Goal: Information Seeking & Learning: Compare options

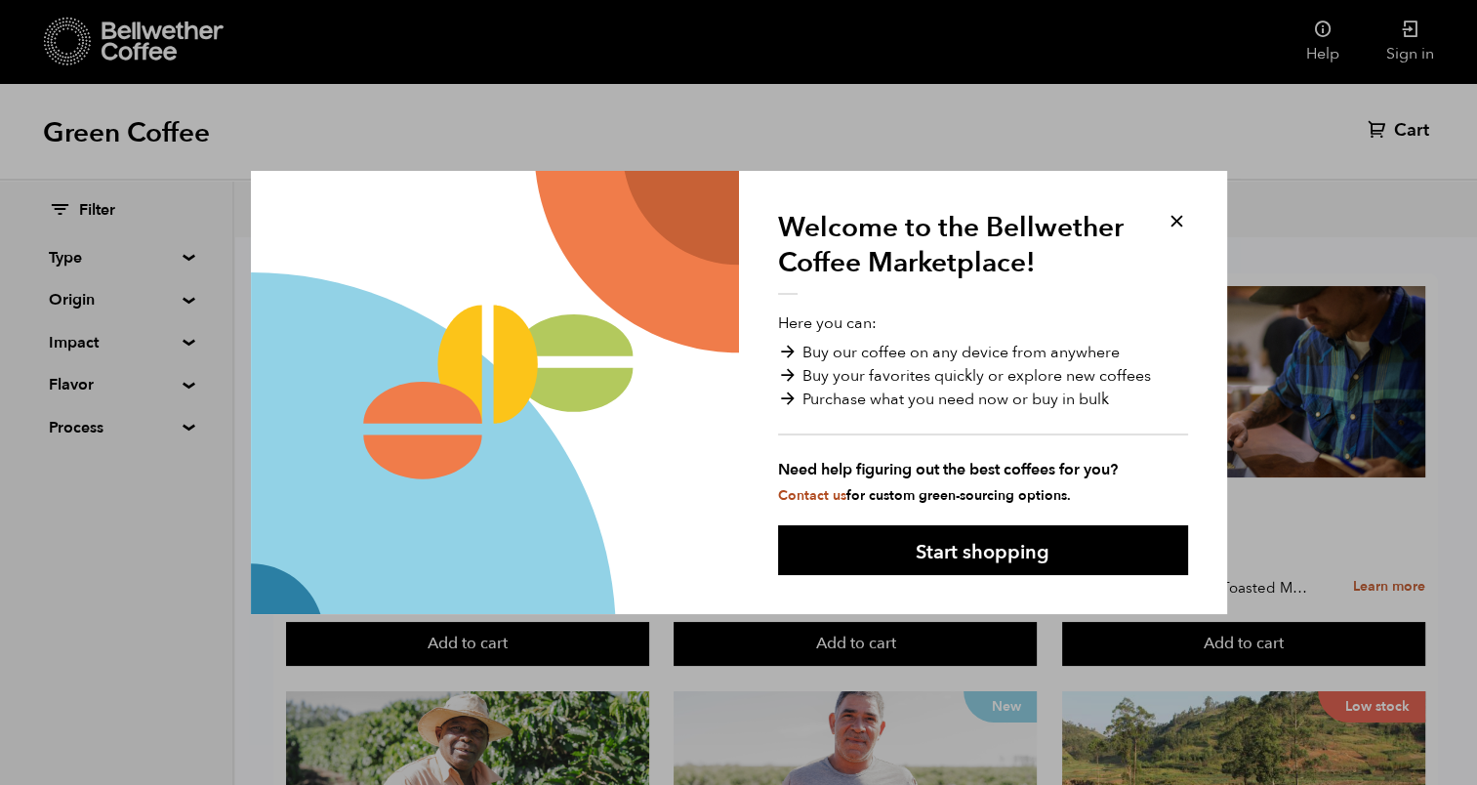
click at [1178, 213] on button at bounding box center [1177, 221] width 22 height 22
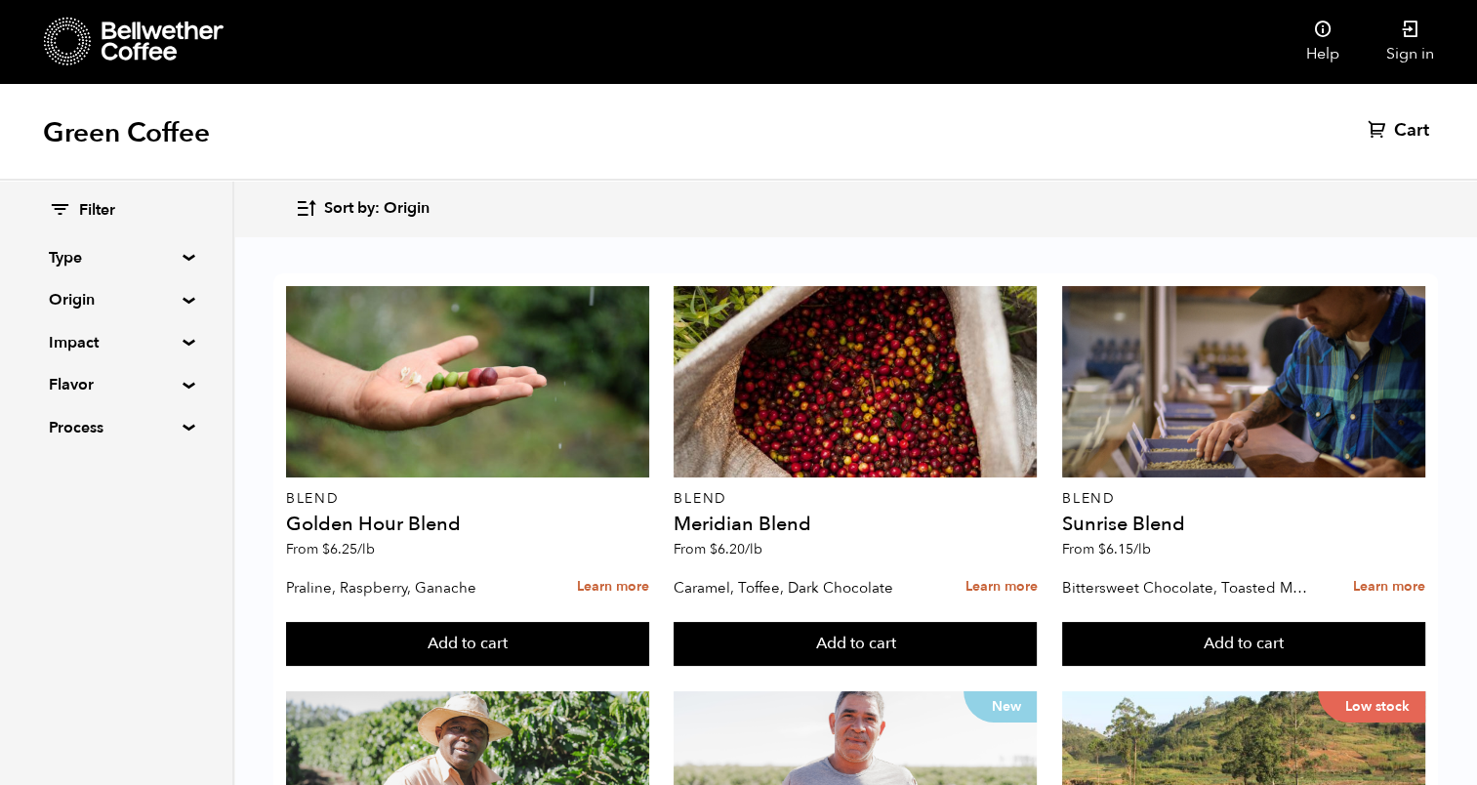
scroll to position [1578, 0]
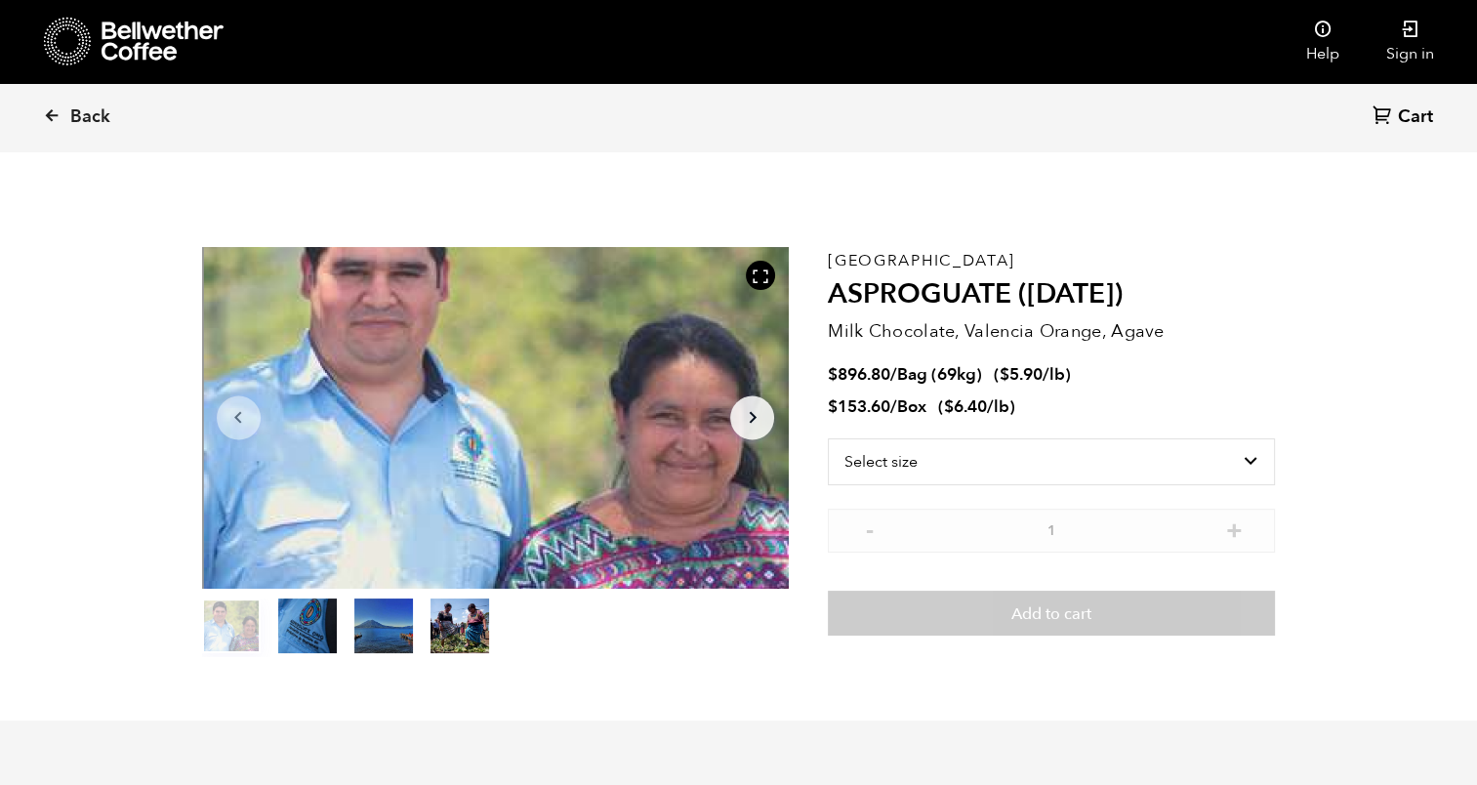
scroll to position [848, 1040]
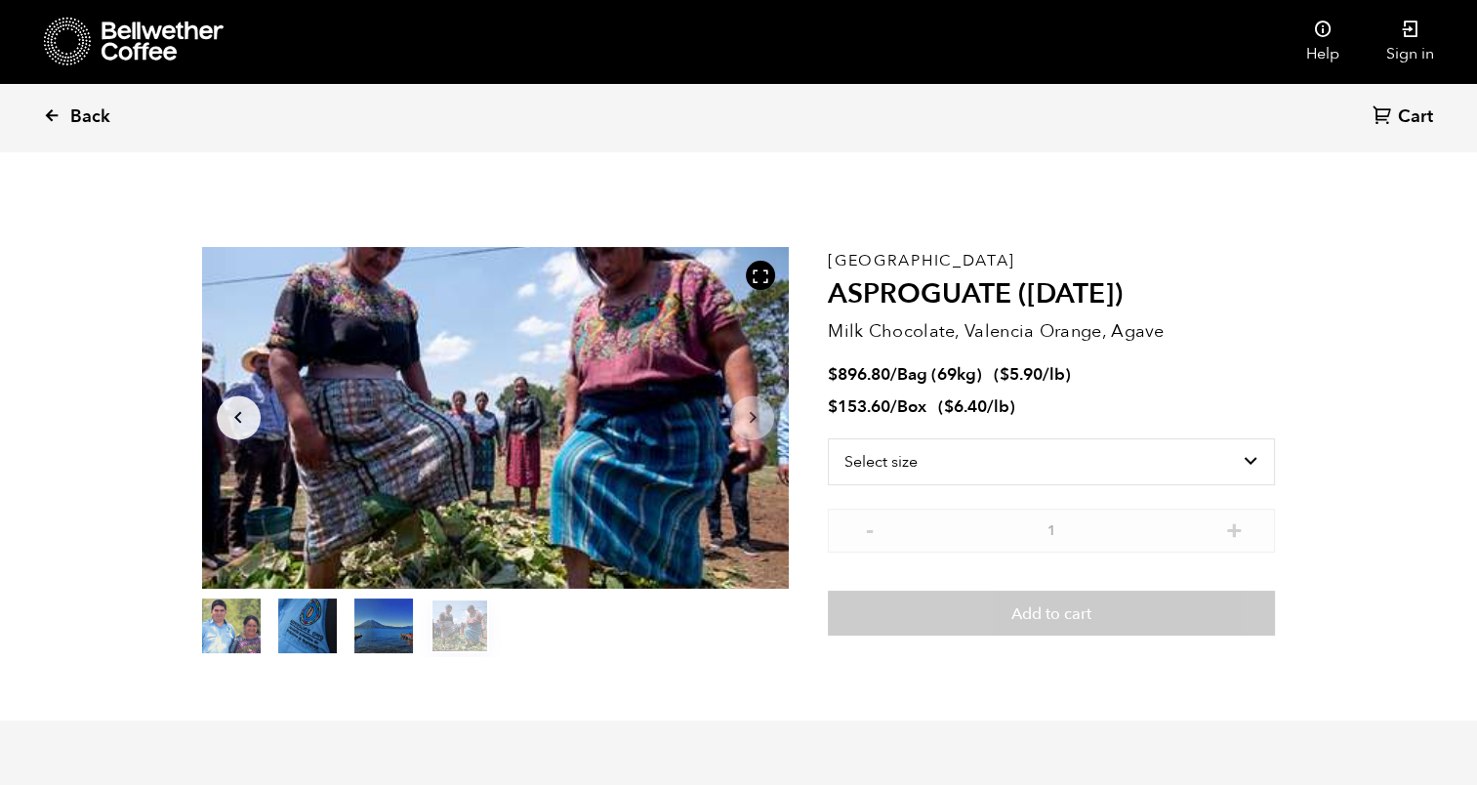
click at [47, 110] on icon at bounding box center [52, 115] width 18 height 18
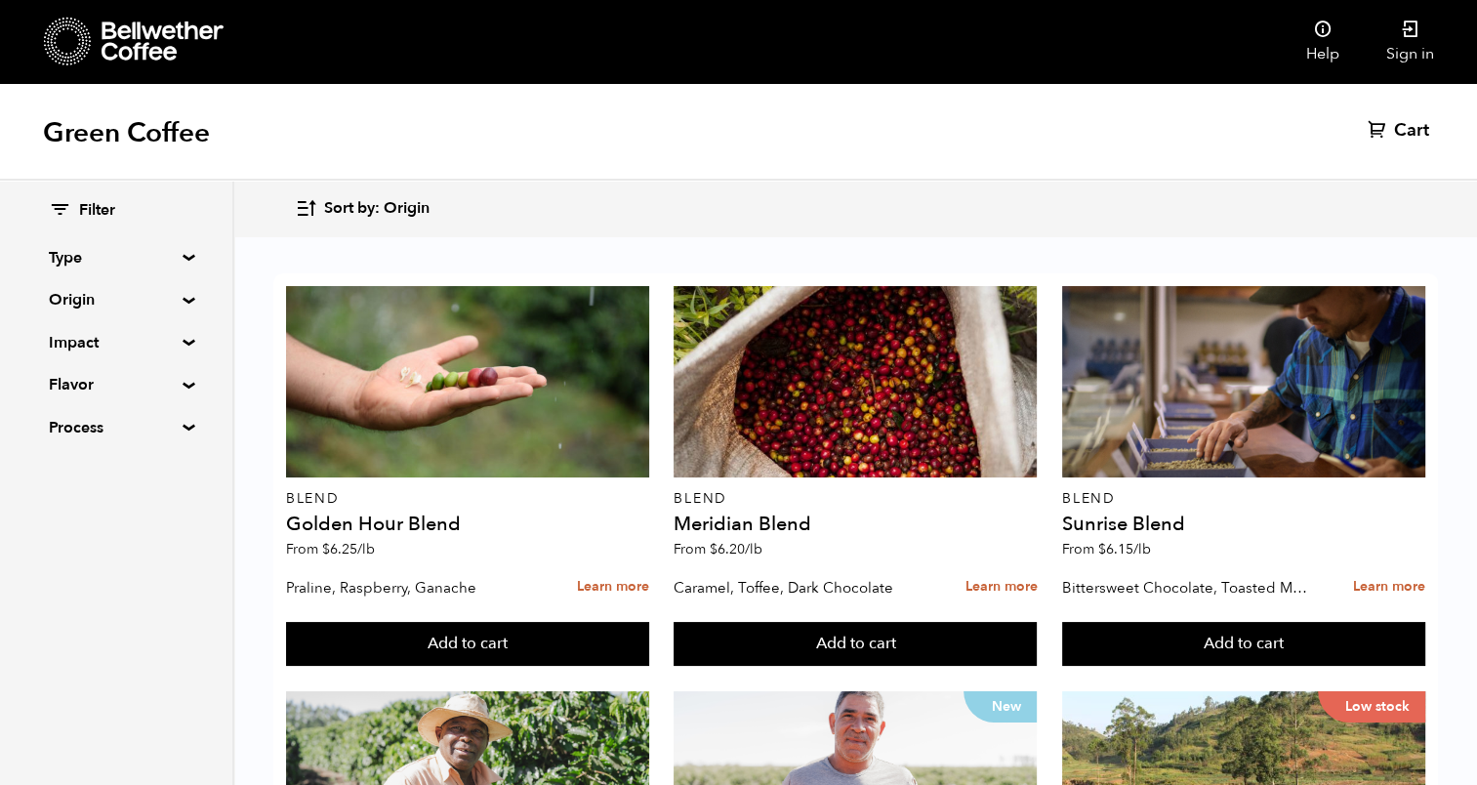
click at [66, 299] on summary "Origin" at bounding box center [116, 299] width 135 height 23
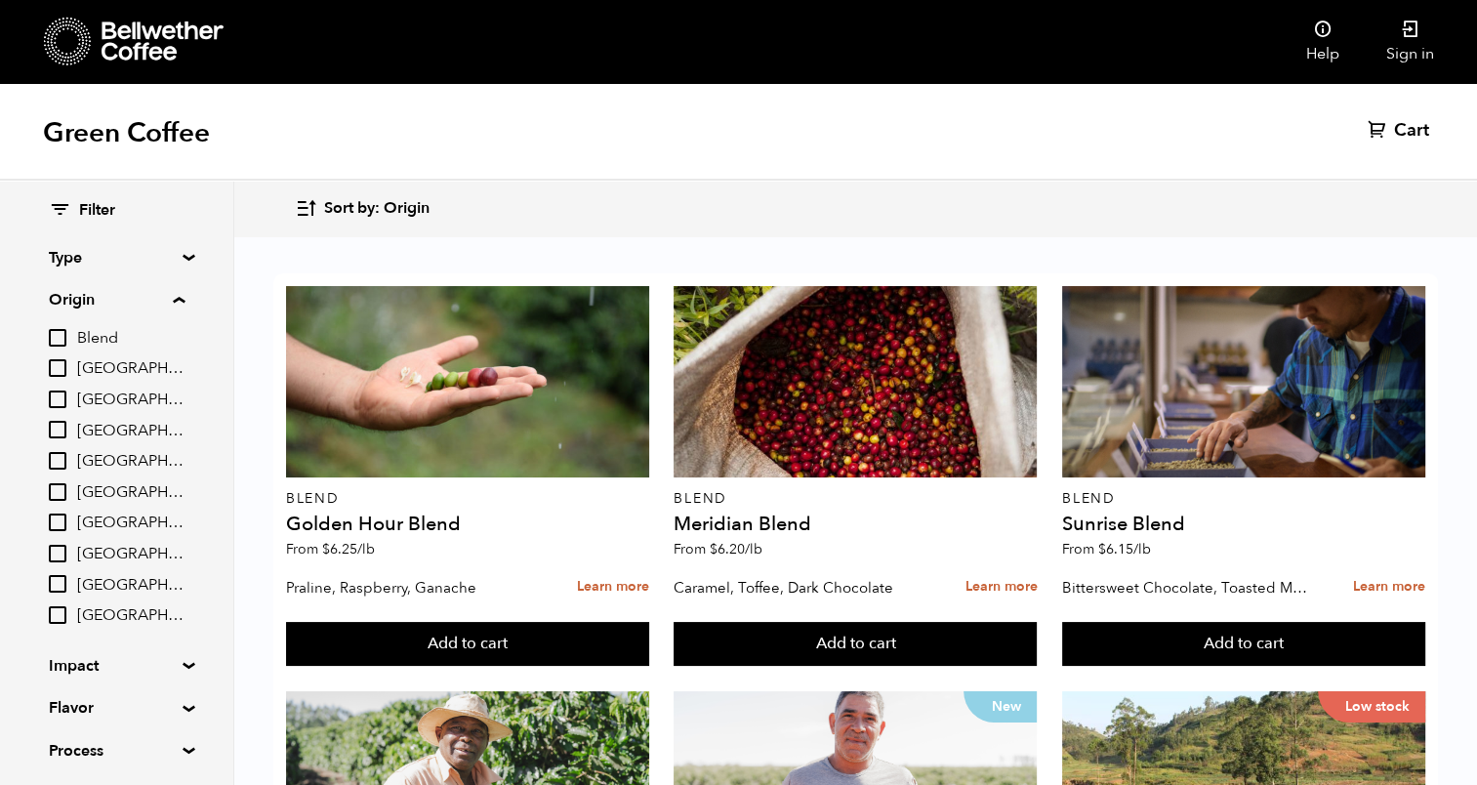
click at [59, 518] on input "[GEOGRAPHIC_DATA]" at bounding box center [58, 523] width 18 height 18
checkbox input "true"
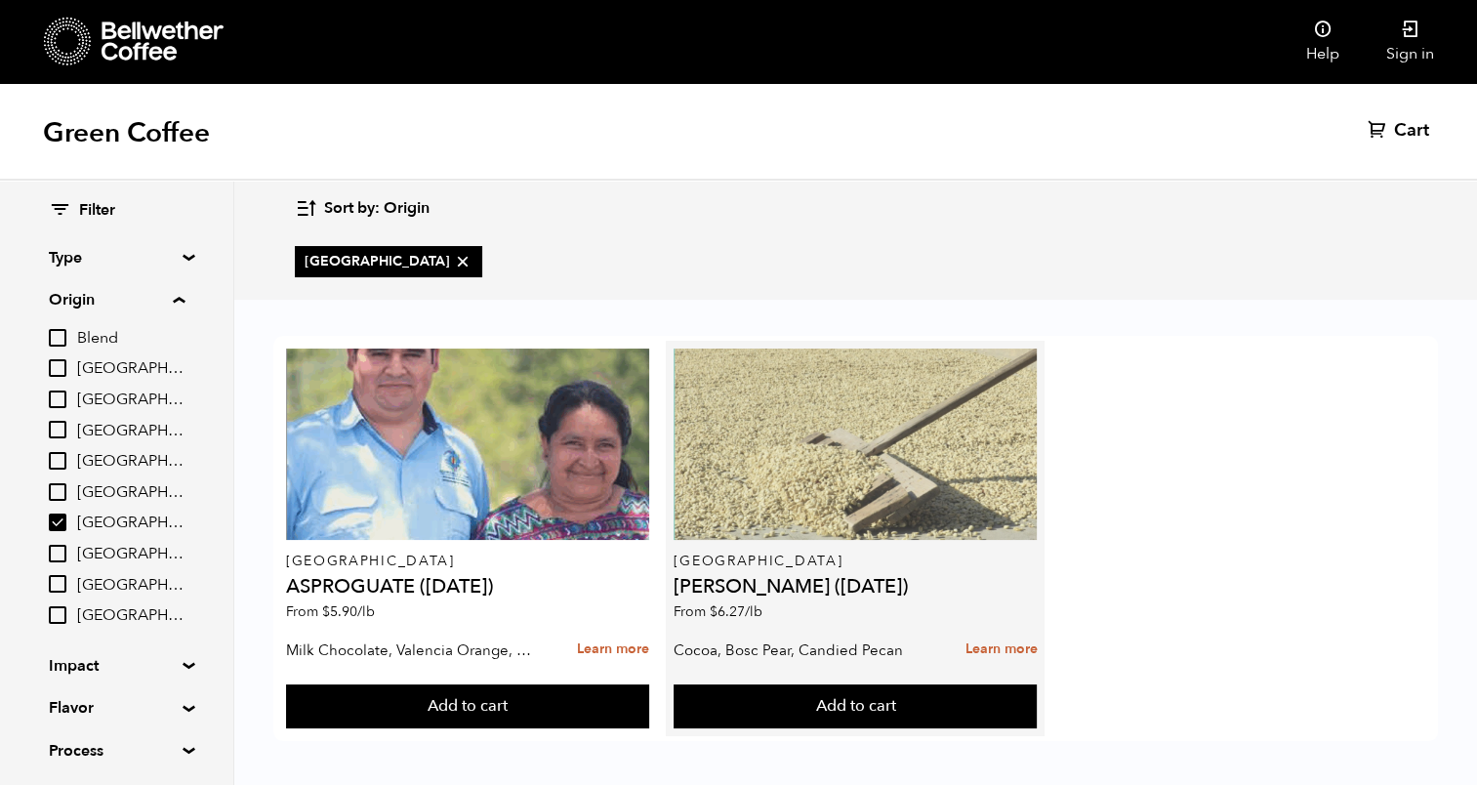
scroll to position [4, 0]
click at [875, 475] on div at bounding box center [855, 444] width 363 height 191
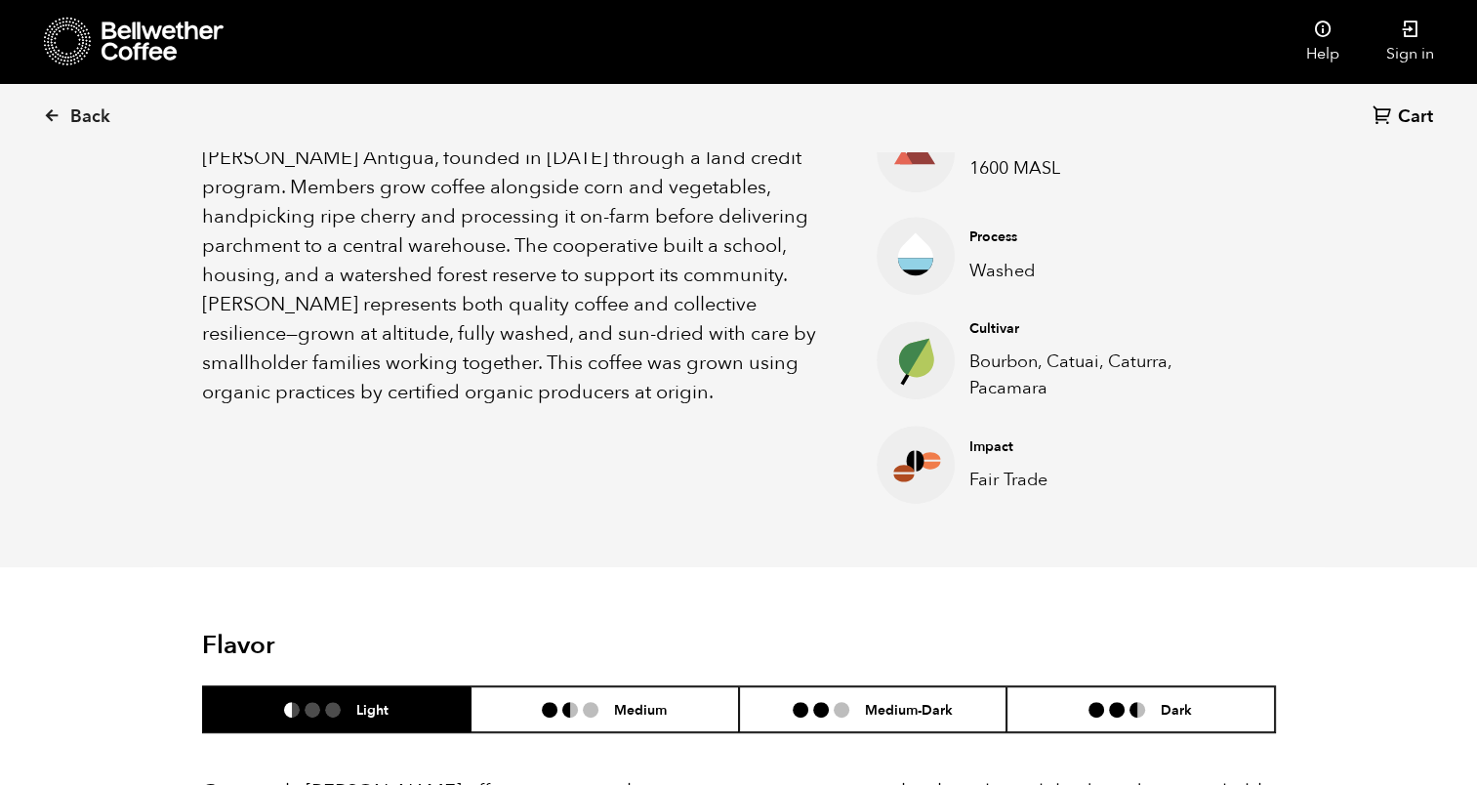
scroll to position [976, 0]
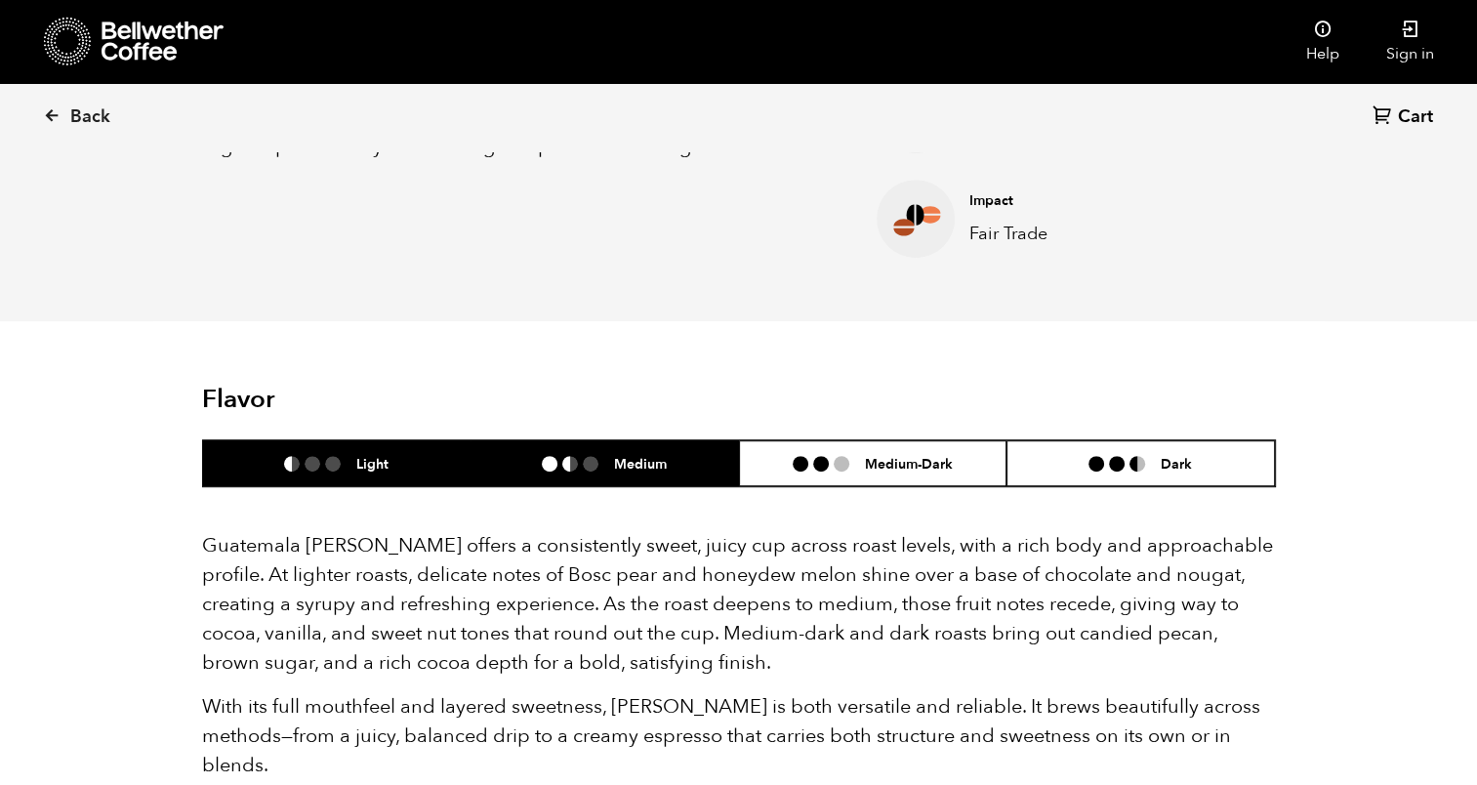
click at [598, 467] on li at bounding box center [591, 464] width 16 height 16
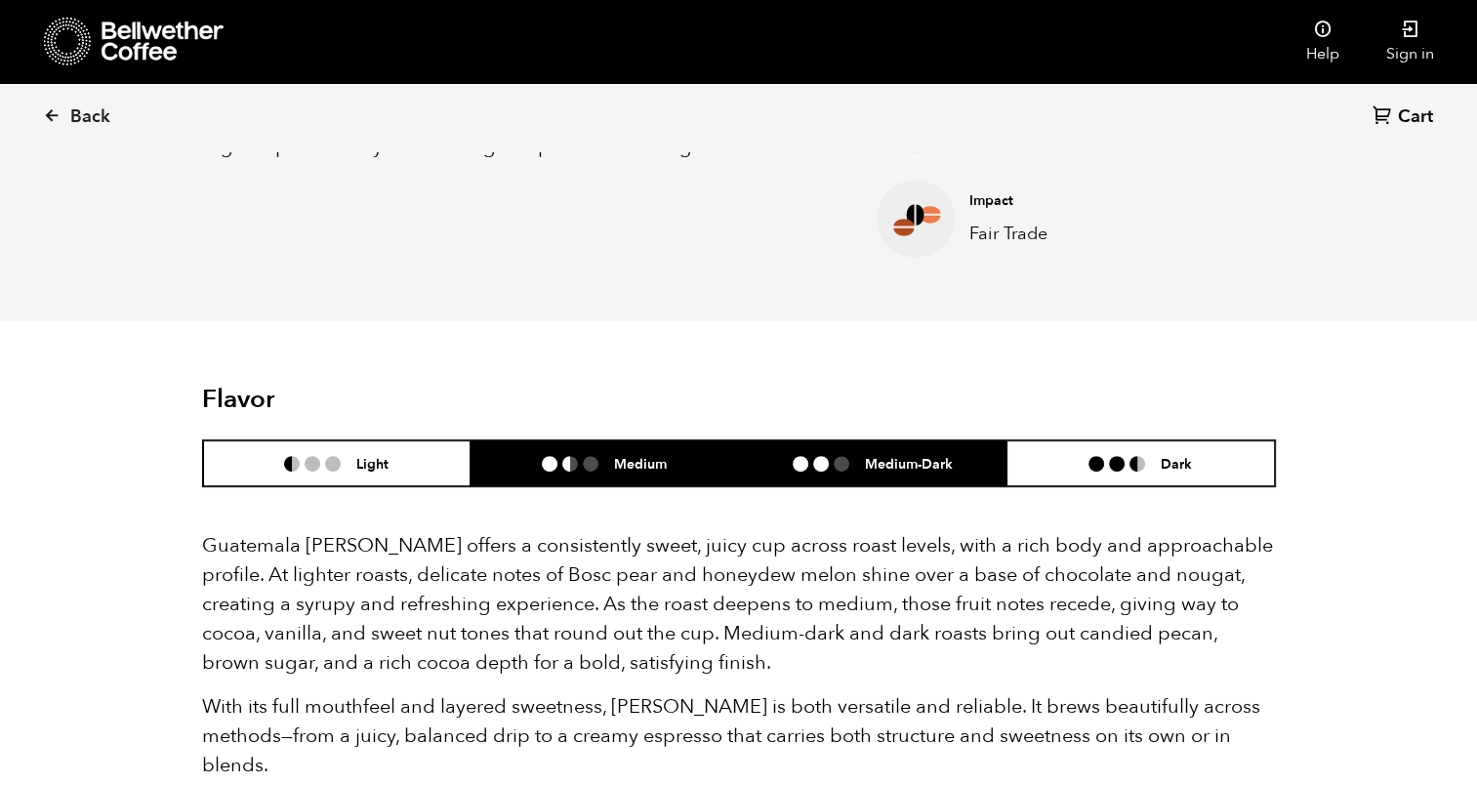
click at [850, 474] on li "Medium-Dark" at bounding box center [873, 463] width 269 height 46
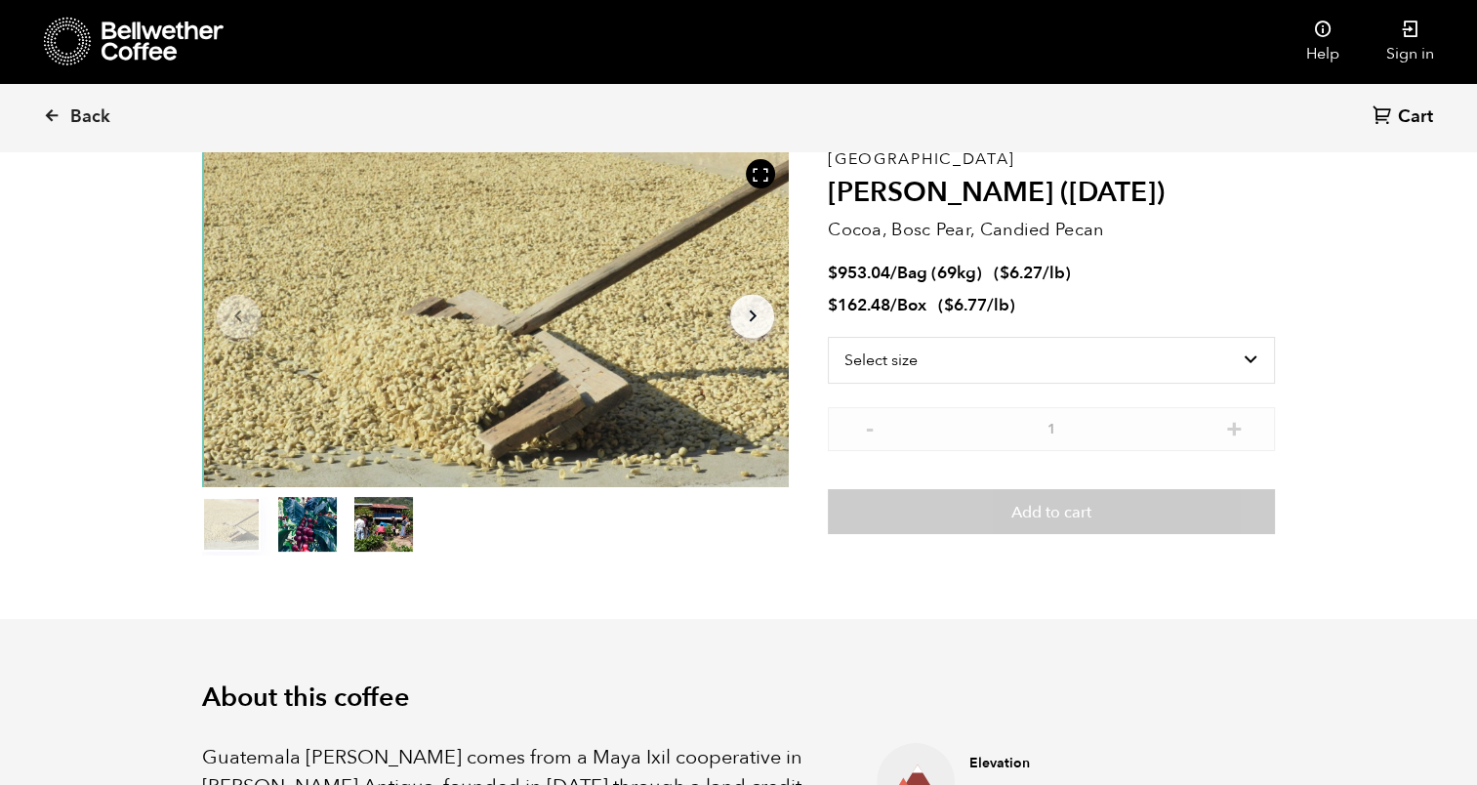
scroll to position [0, 0]
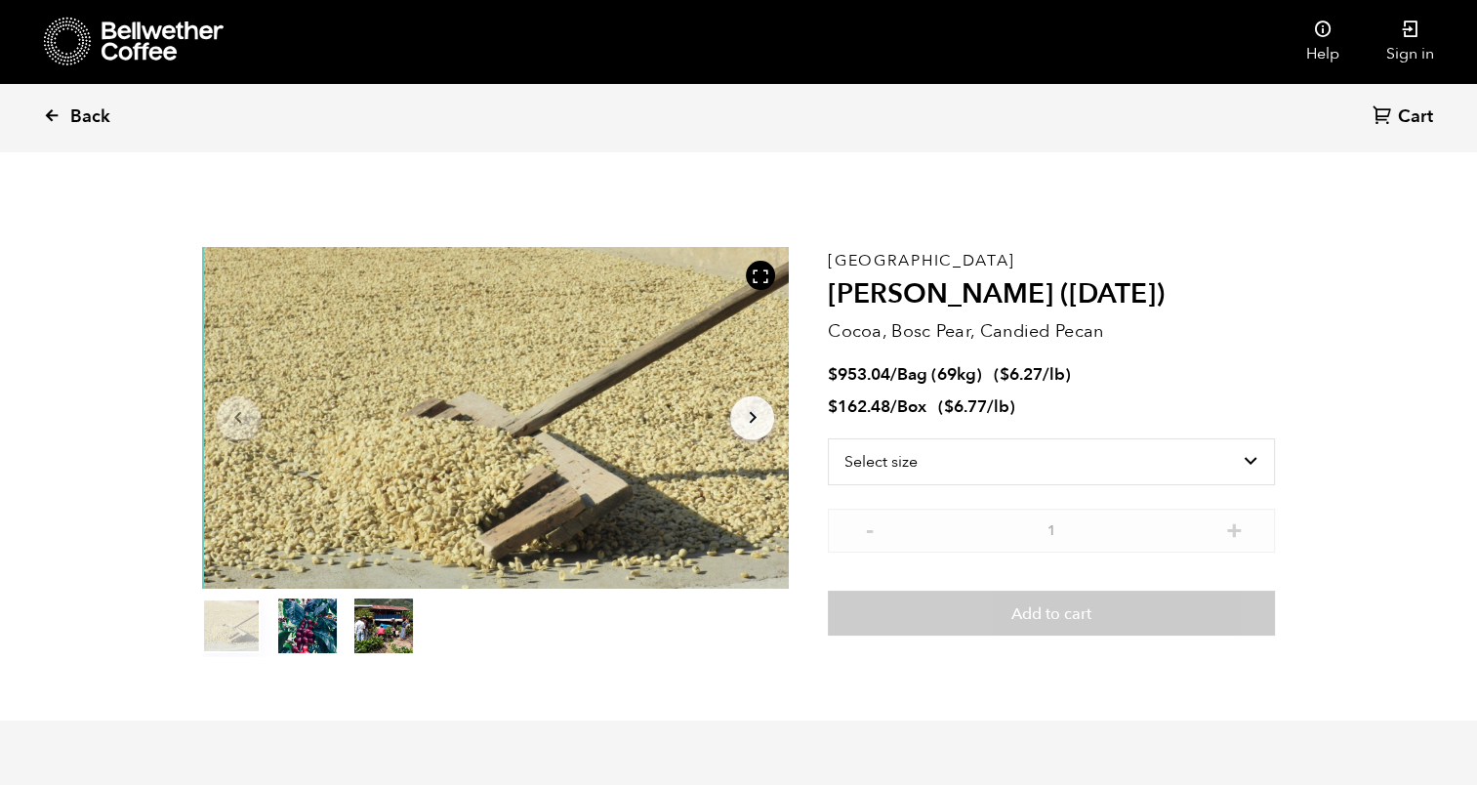
click at [50, 113] on icon at bounding box center [52, 115] width 18 height 18
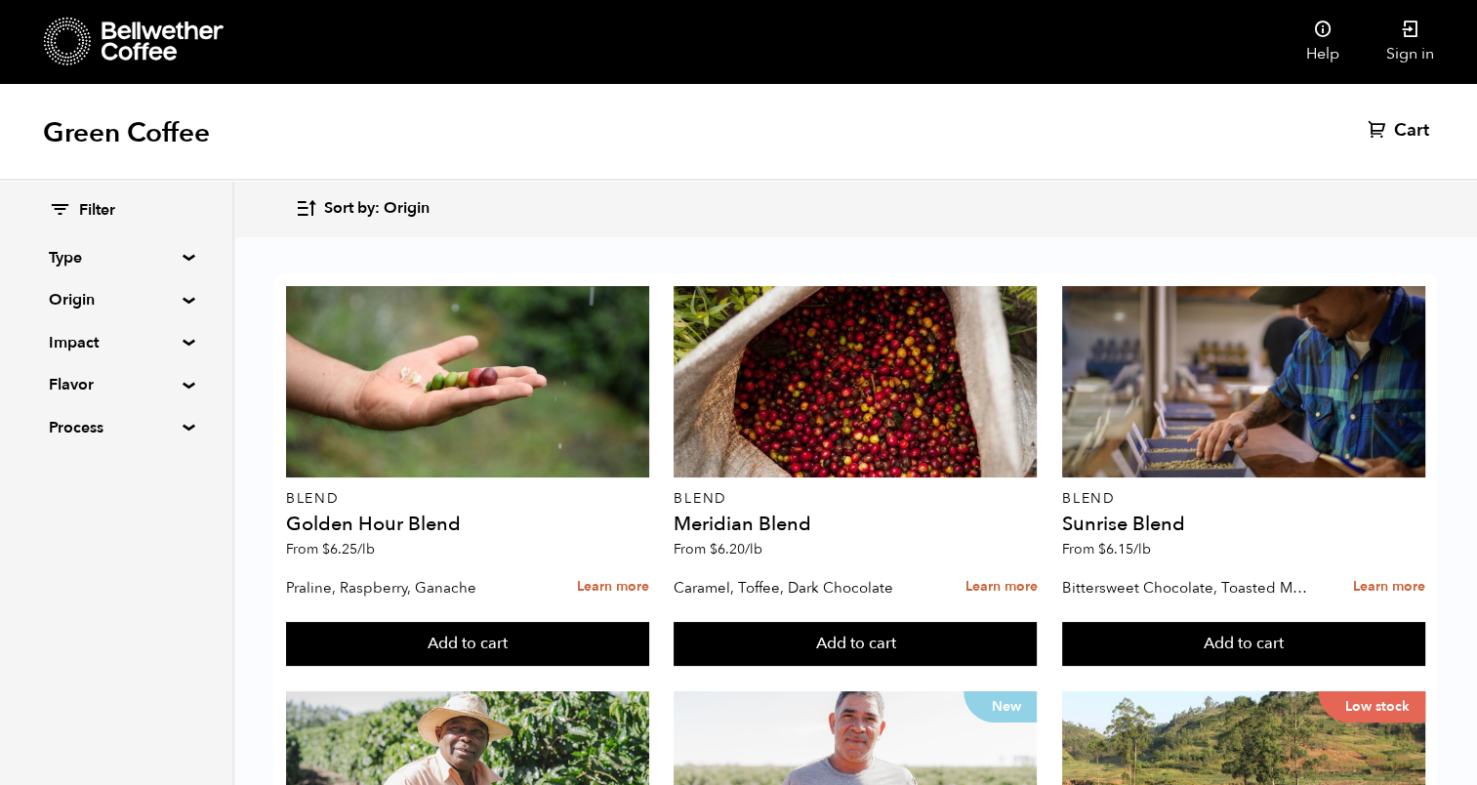
click at [180, 304] on summary "Origin" at bounding box center [116, 299] width 135 height 23
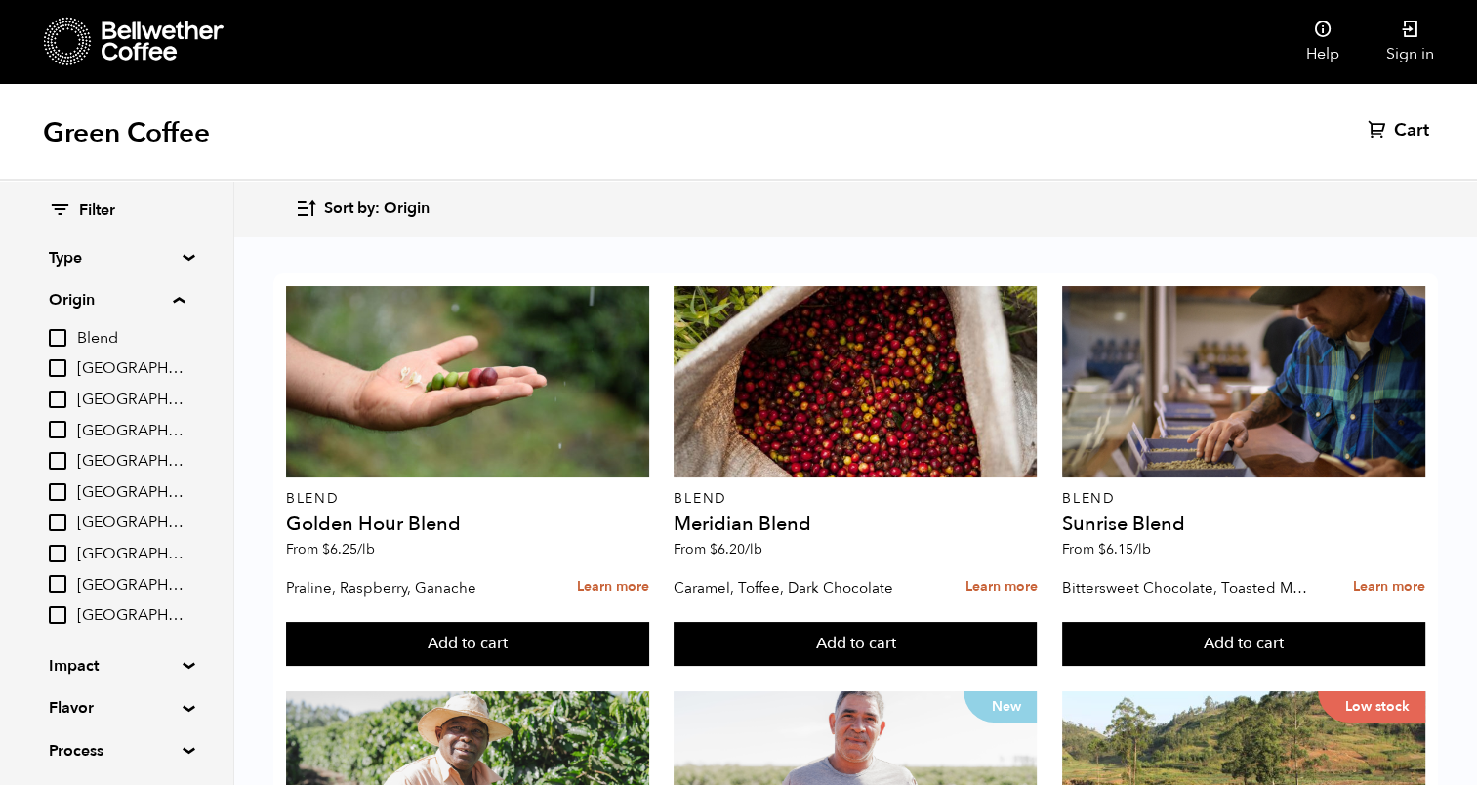
click at [60, 525] on input "[GEOGRAPHIC_DATA]" at bounding box center [58, 523] width 18 height 18
checkbox input "true"
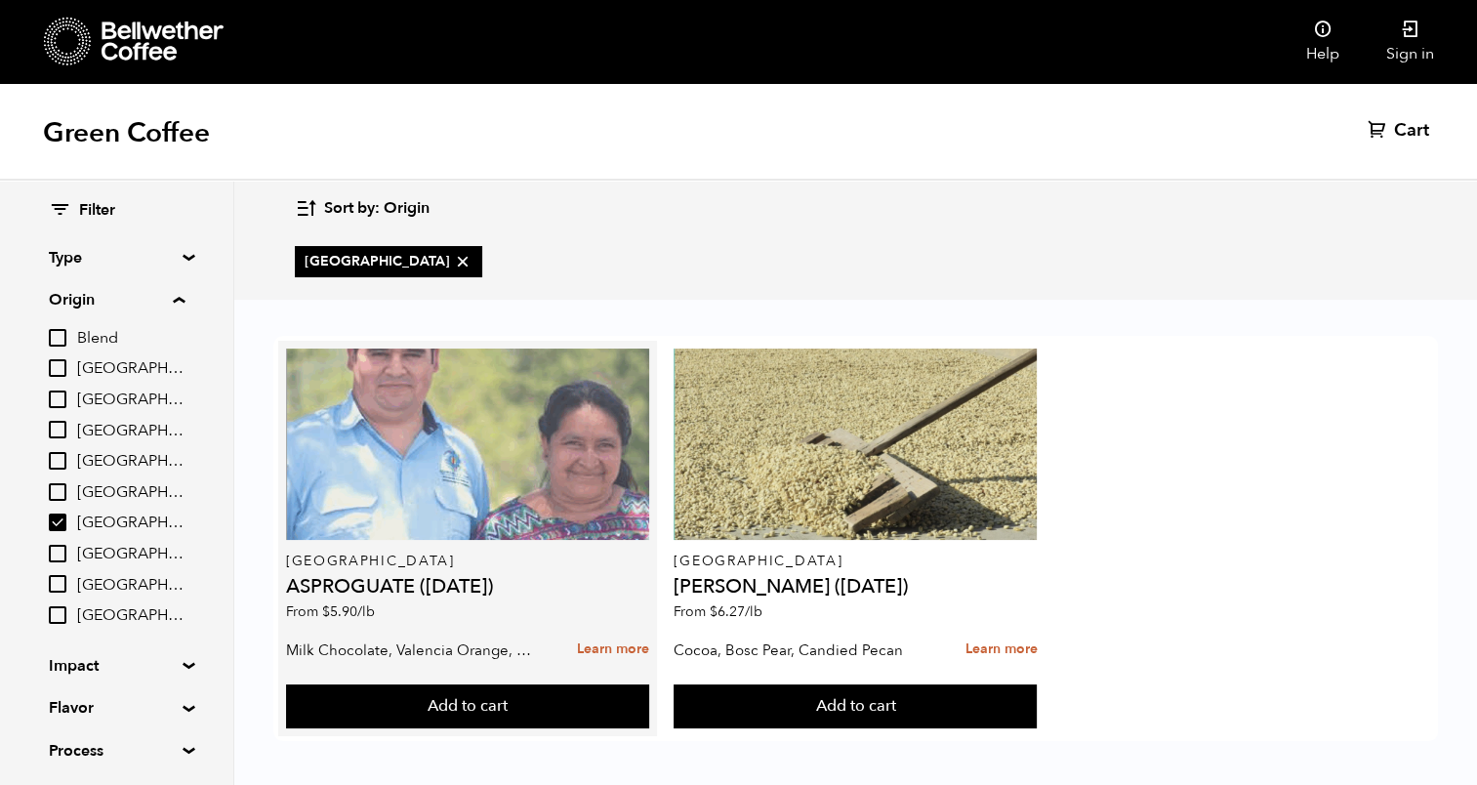
click at [409, 429] on div at bounding box center [467, 444] width 363 height 191
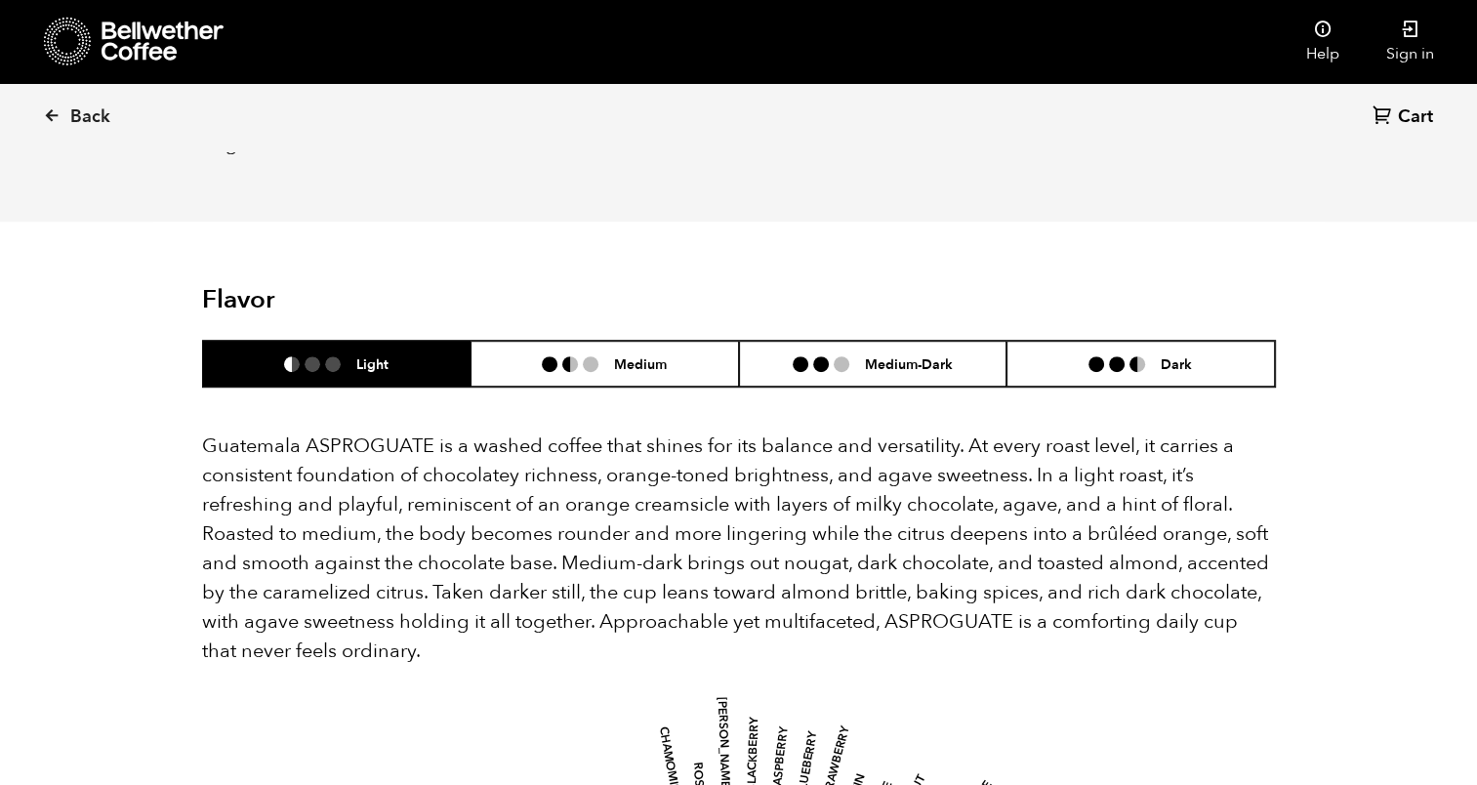
scroll to position [1172, 0]
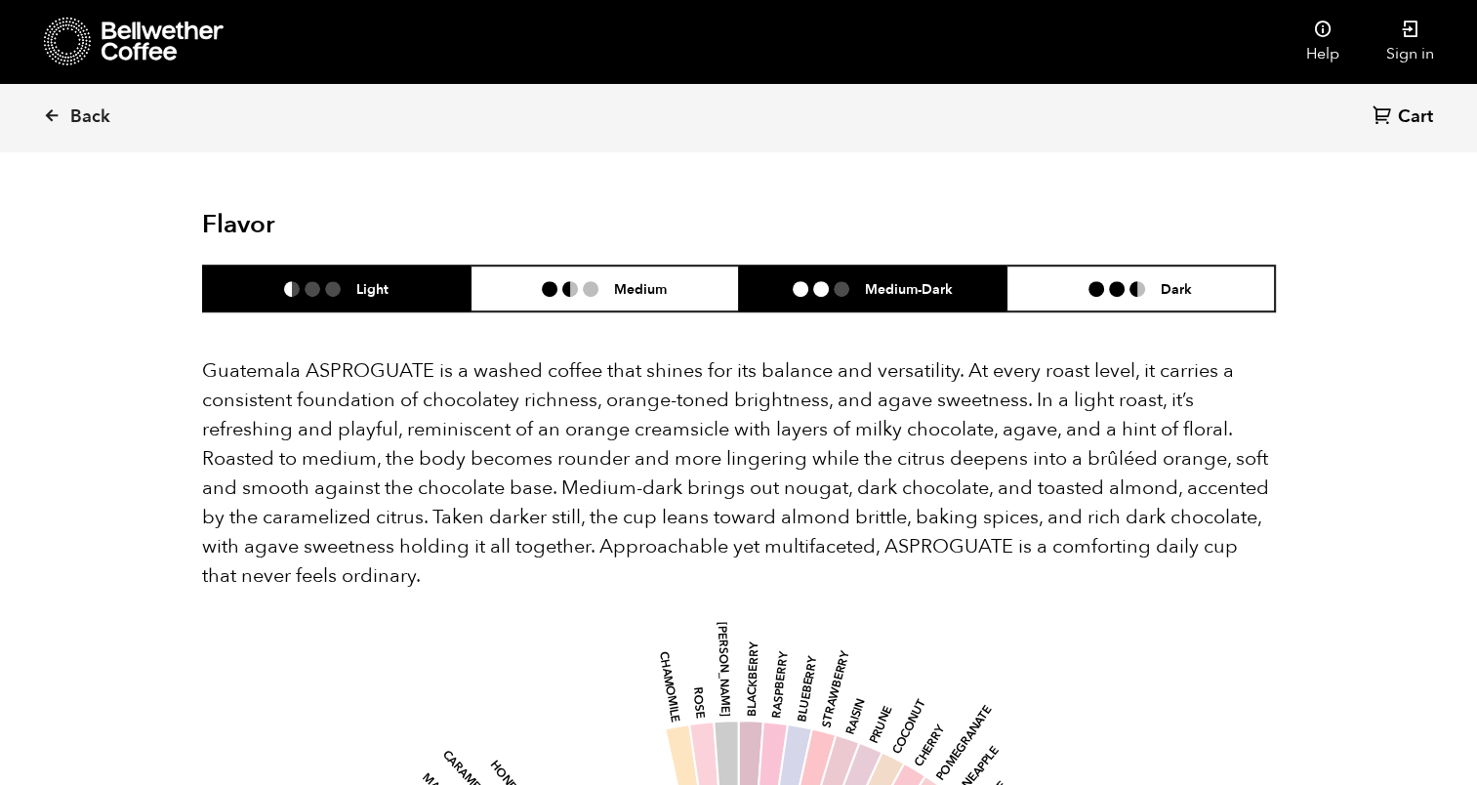
drag, startPoint x: 830, startPoint y: 265, endPoint x: 805, endPoint y: 276, distance: 28.0
click at [826, 281] on ul at bounding box center [829, 289] width 72 height 16
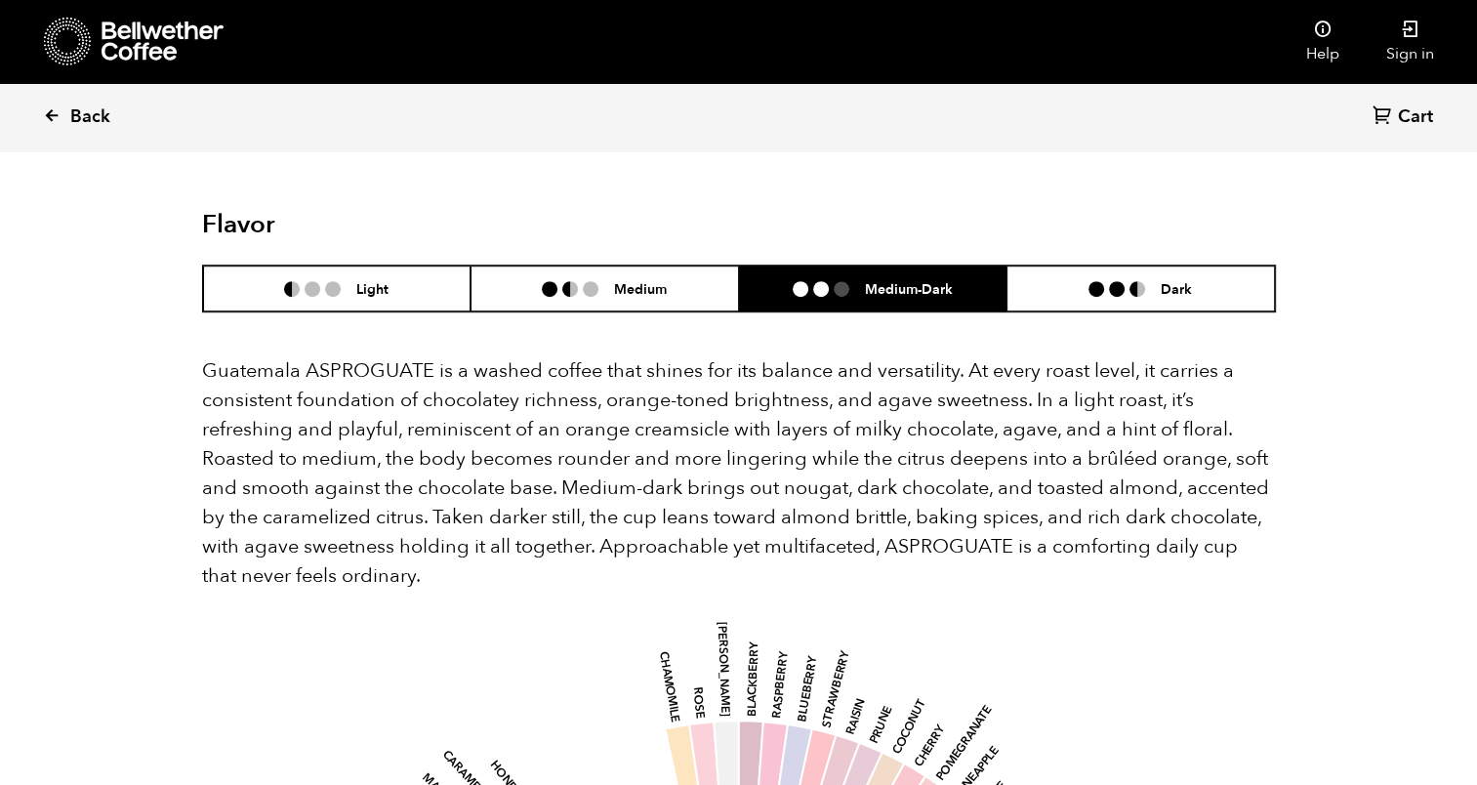
click at [51, 110] on icon at bounding box center [52, 115] width 18 height 18
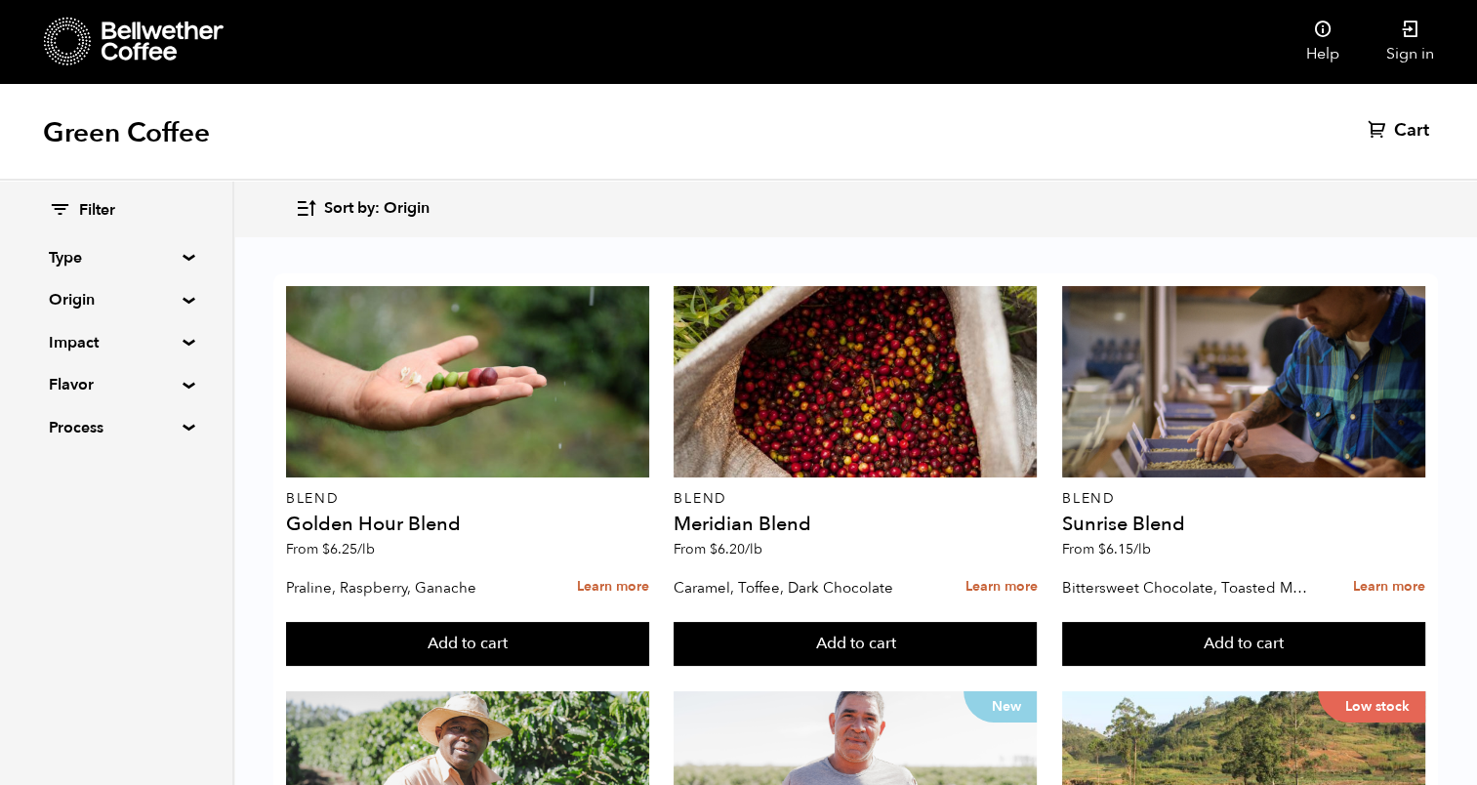
click at [181, 305] on div "Filter Type Blend Single Origin Decaf Seasonal Year Round Origin Blend [GEOGRAP…" at bounding box center [116, 320] width 232 height 278
click at [112, 297] on summary "Origin" at bounding box center [116, 299] width 135 height 23
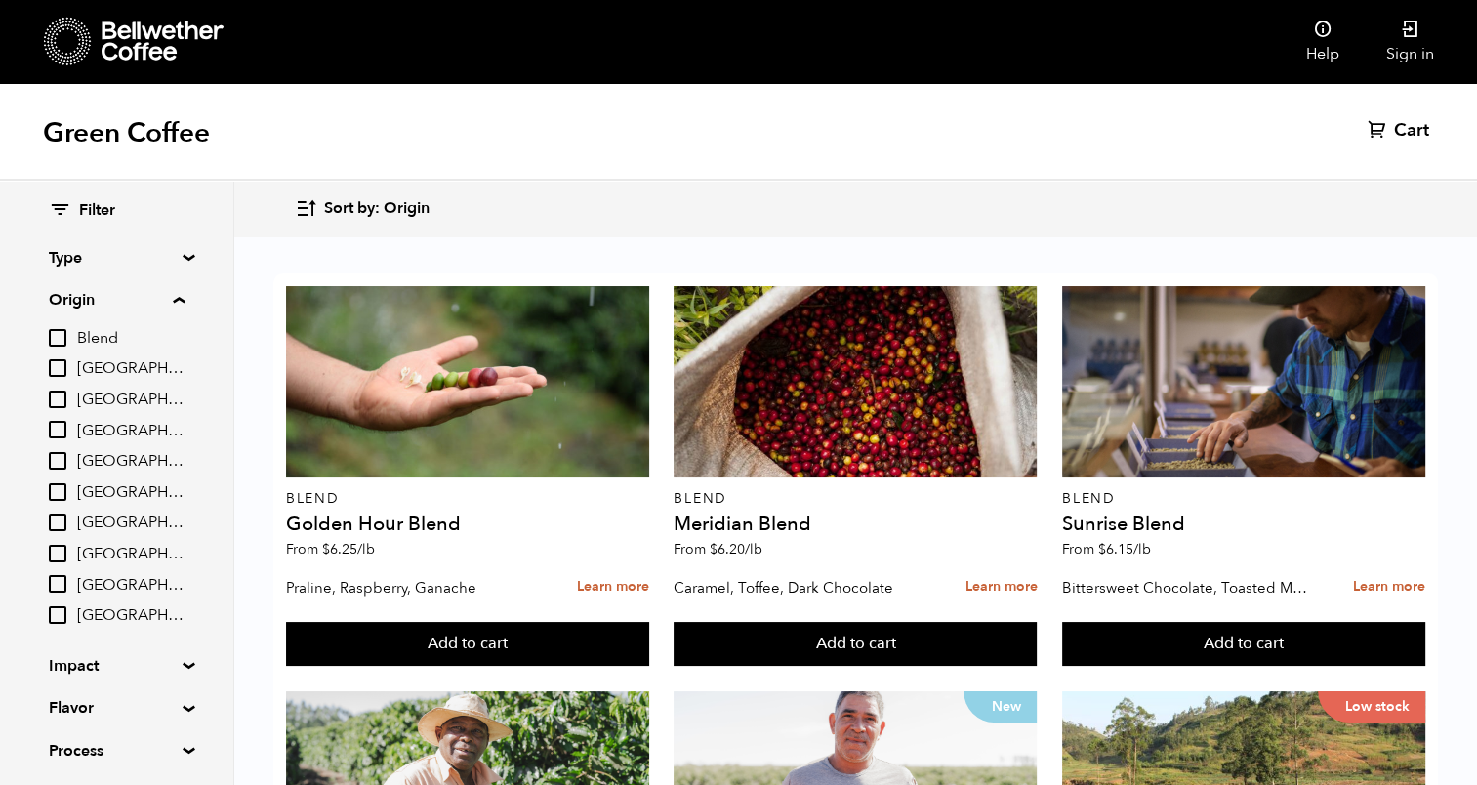
click at [58, 518] on input "[GEOGRAPHIC_DATA]" at bounding box center [58, 523] width 18 height 18
checkbox input "true"
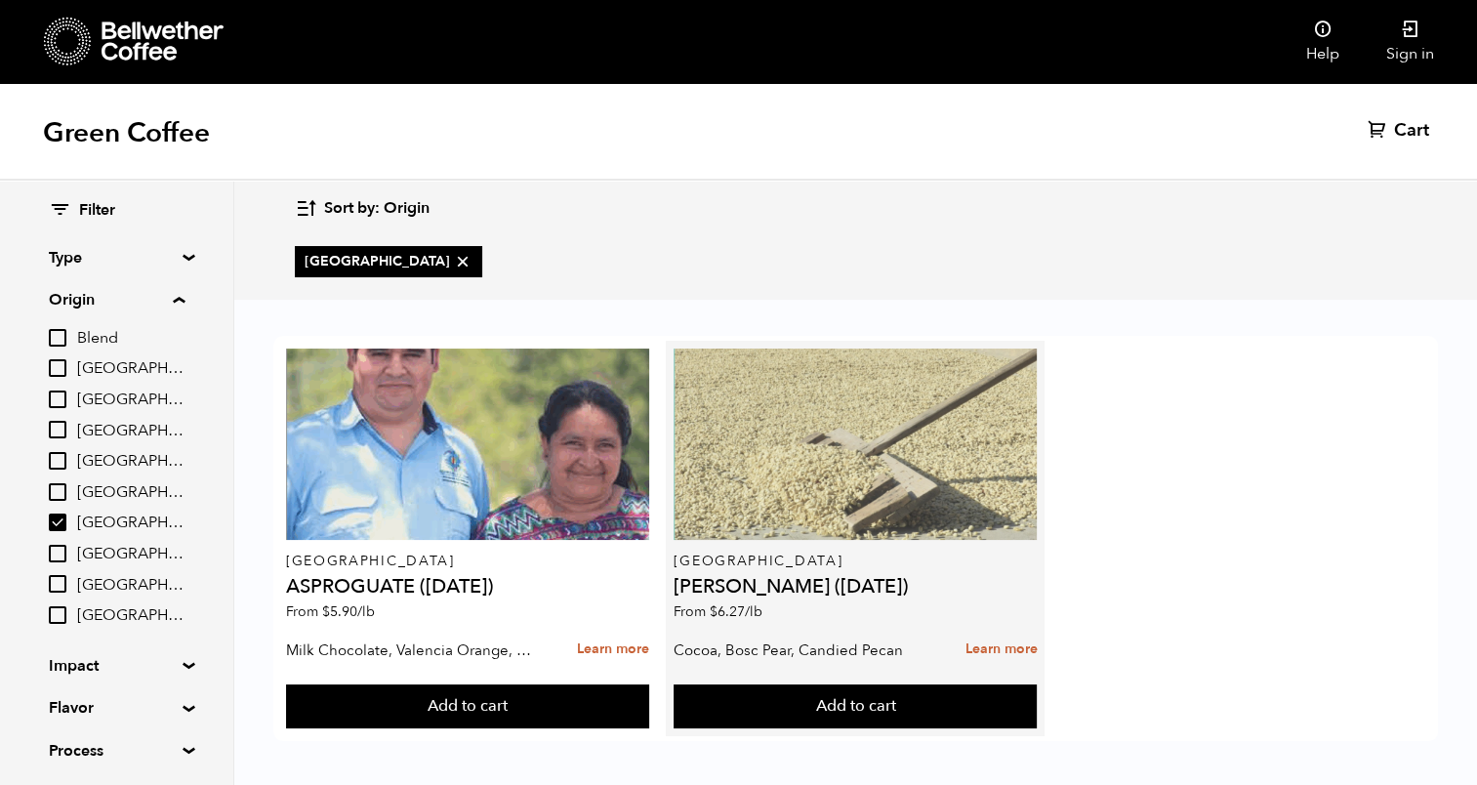
click at [847, 475] on div at bounding box center [855, 444] width 363 height 191
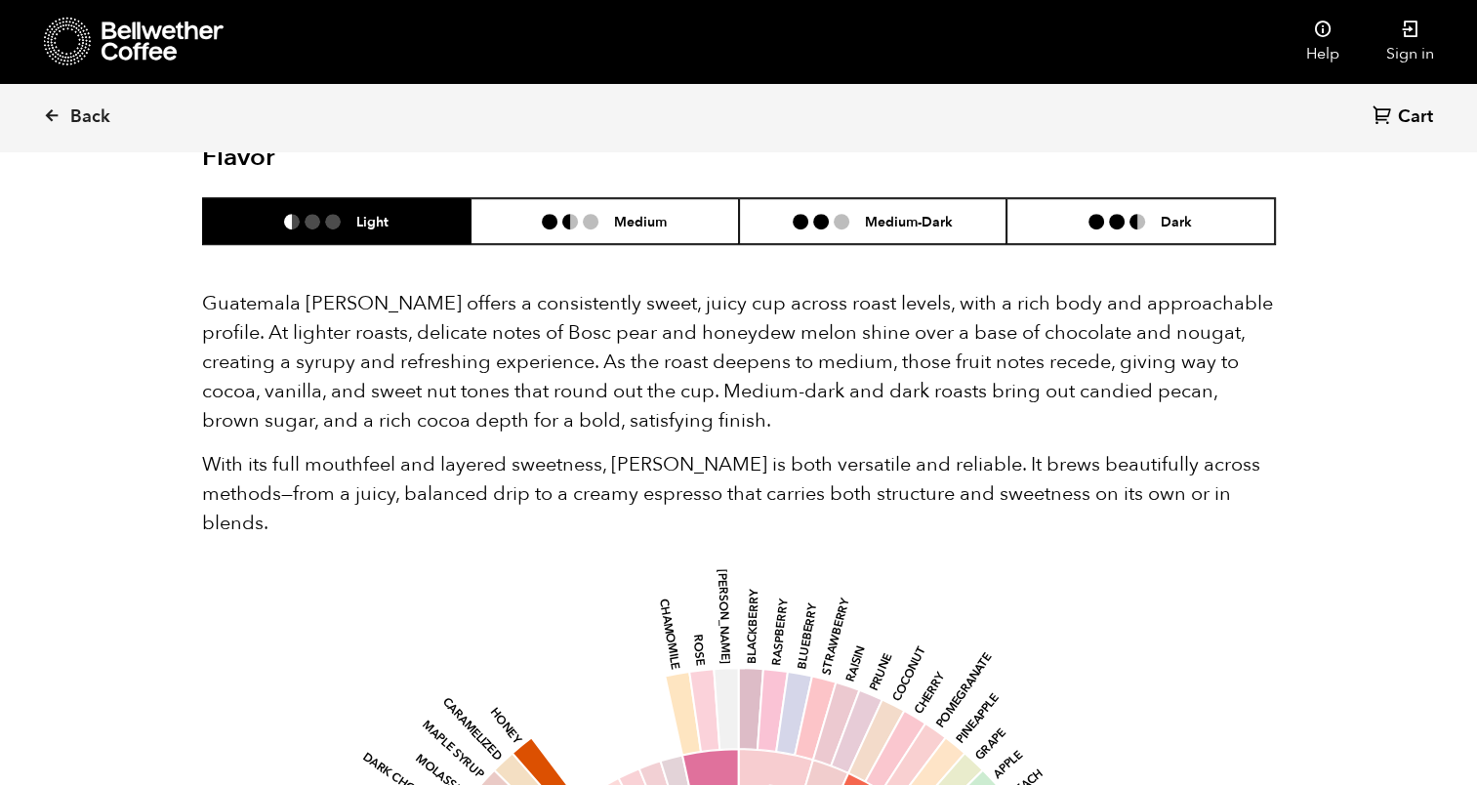
scroll to position [1172, 0]
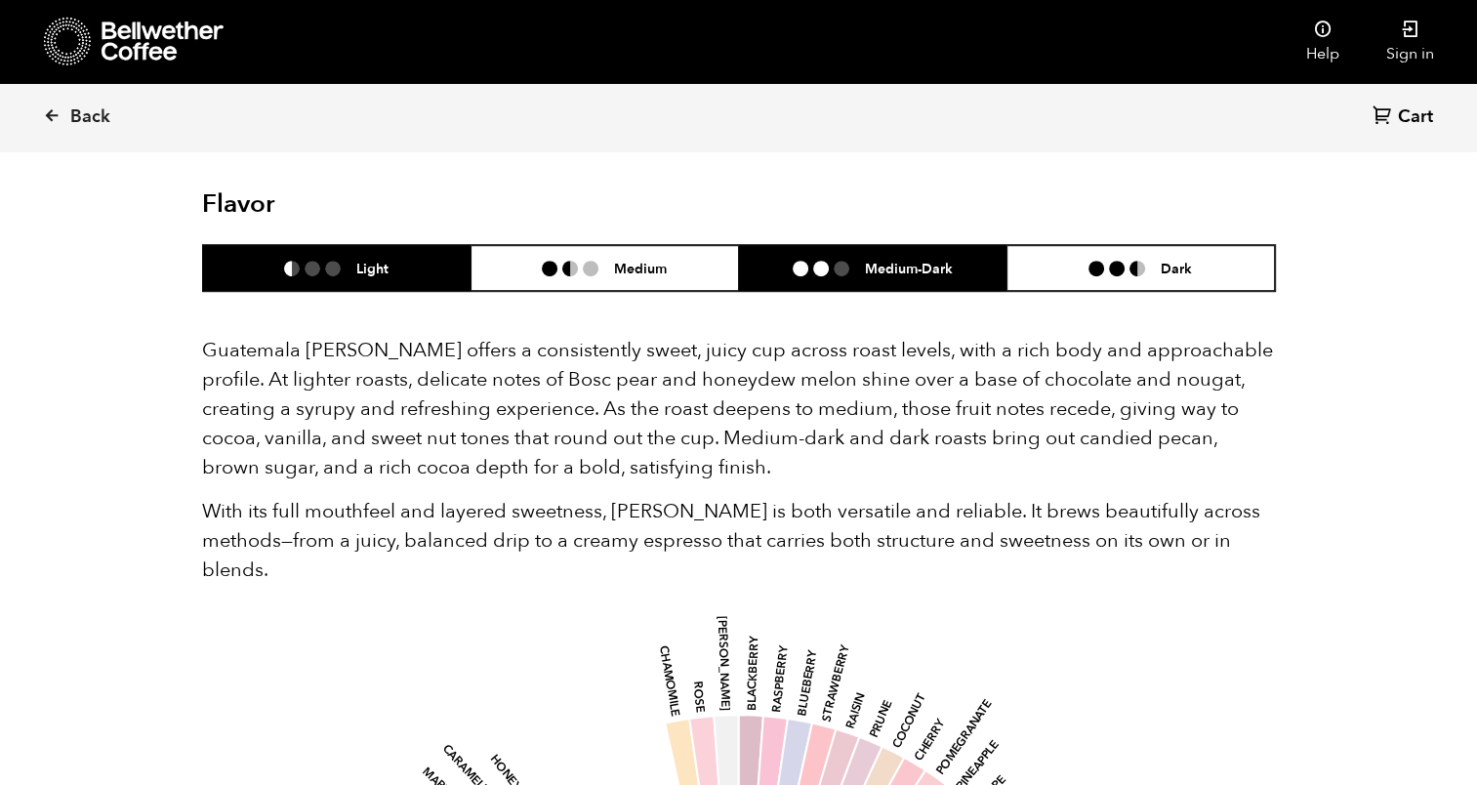
click at [888, 269] on h6 "Medium-Dark" at bounding box center [909, 268] width 88 height 17
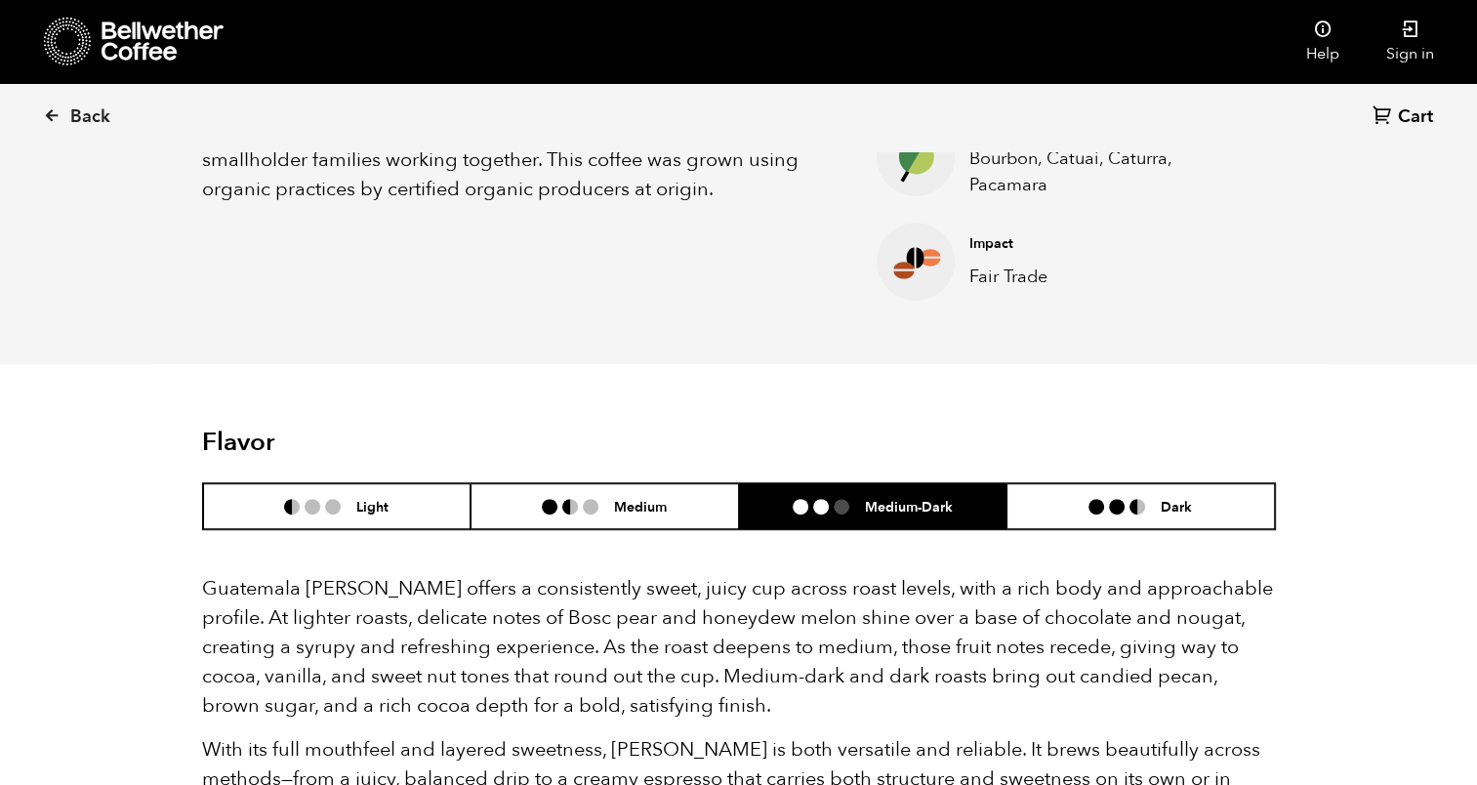
scroll to position [1031, 0]
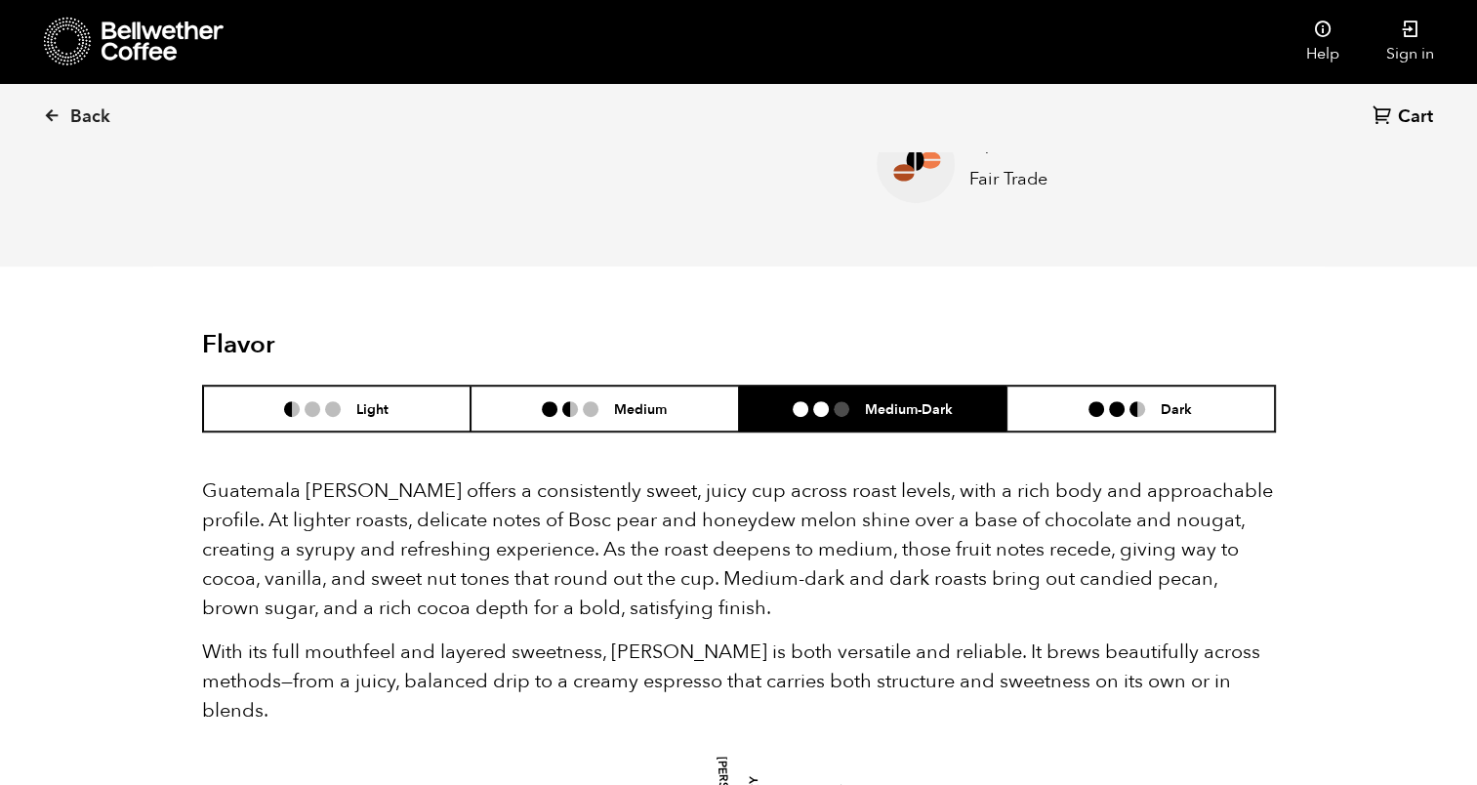
click at [39, 119] on div "Back Cart (0)" at bounding box center [738, 117] width 1477 height 68
click at [51, 114] on icon at bounding box center [52, 115] width 18 height 18
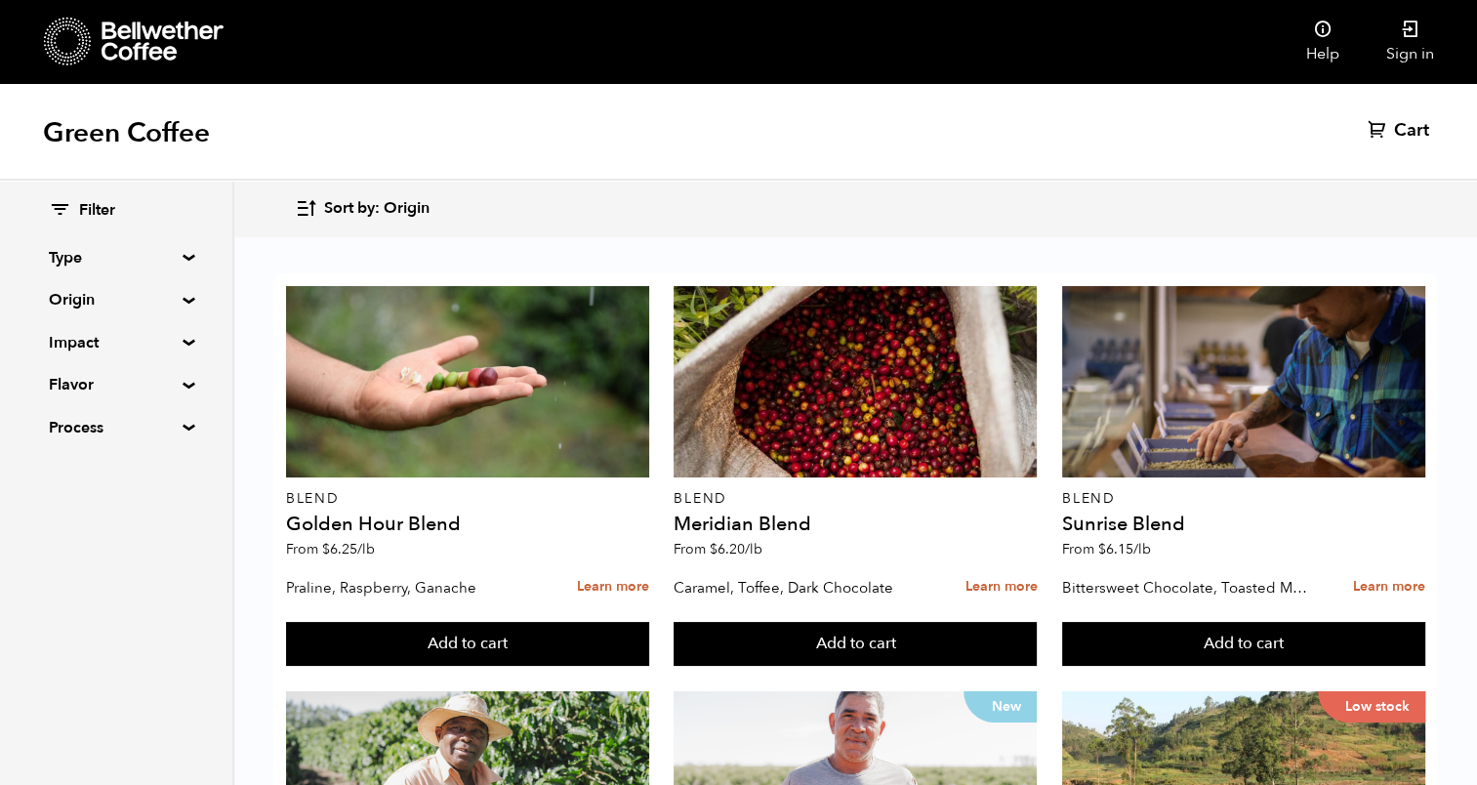
click at [180, 299] on summary "Origin" at bounding box center [116, 299] width 135 height 23
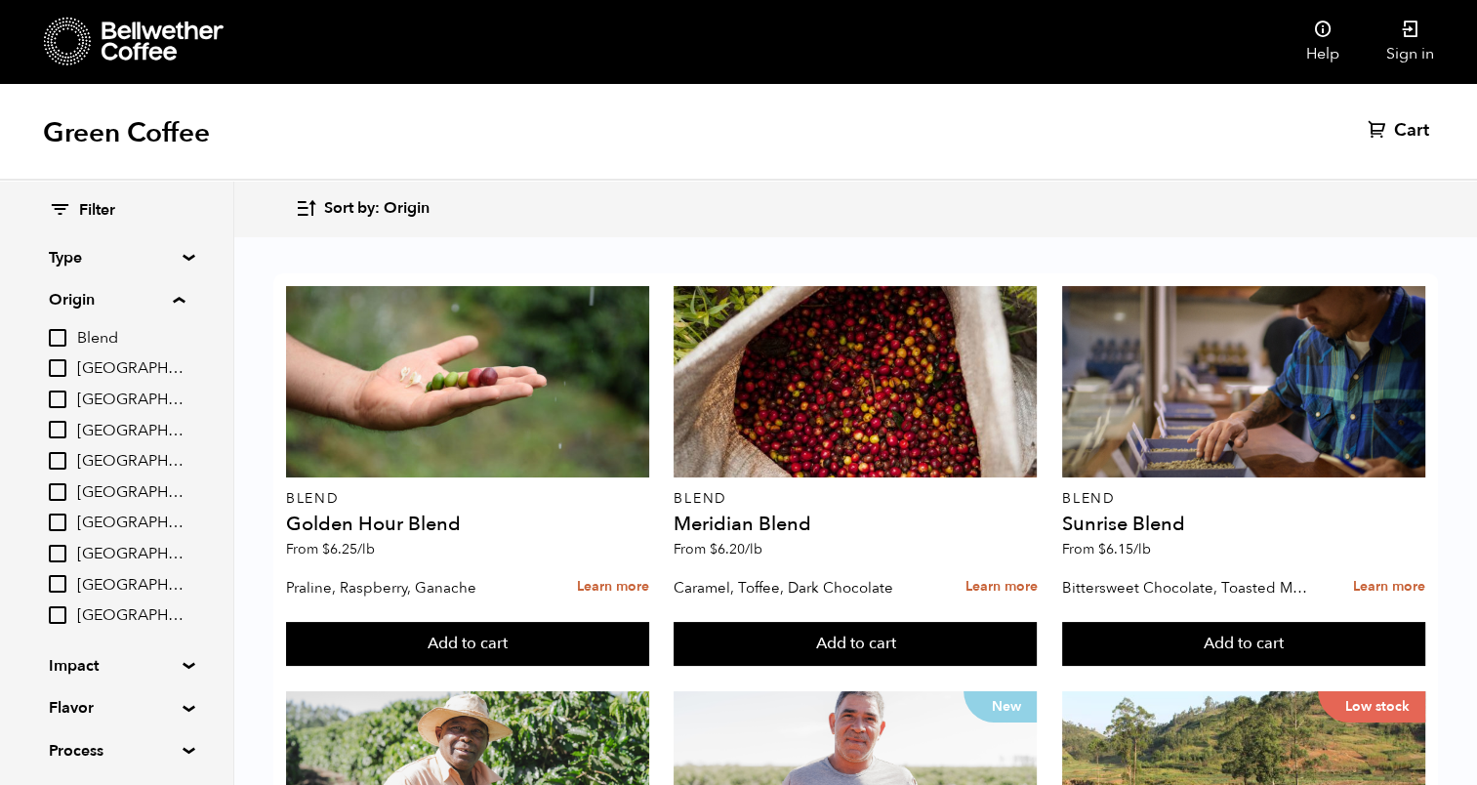
click at [62, 429] on input "[GEOGRAPHIC_DATA]" at bounding box center [58, 430] width 18 height 18
checkbox input "true"
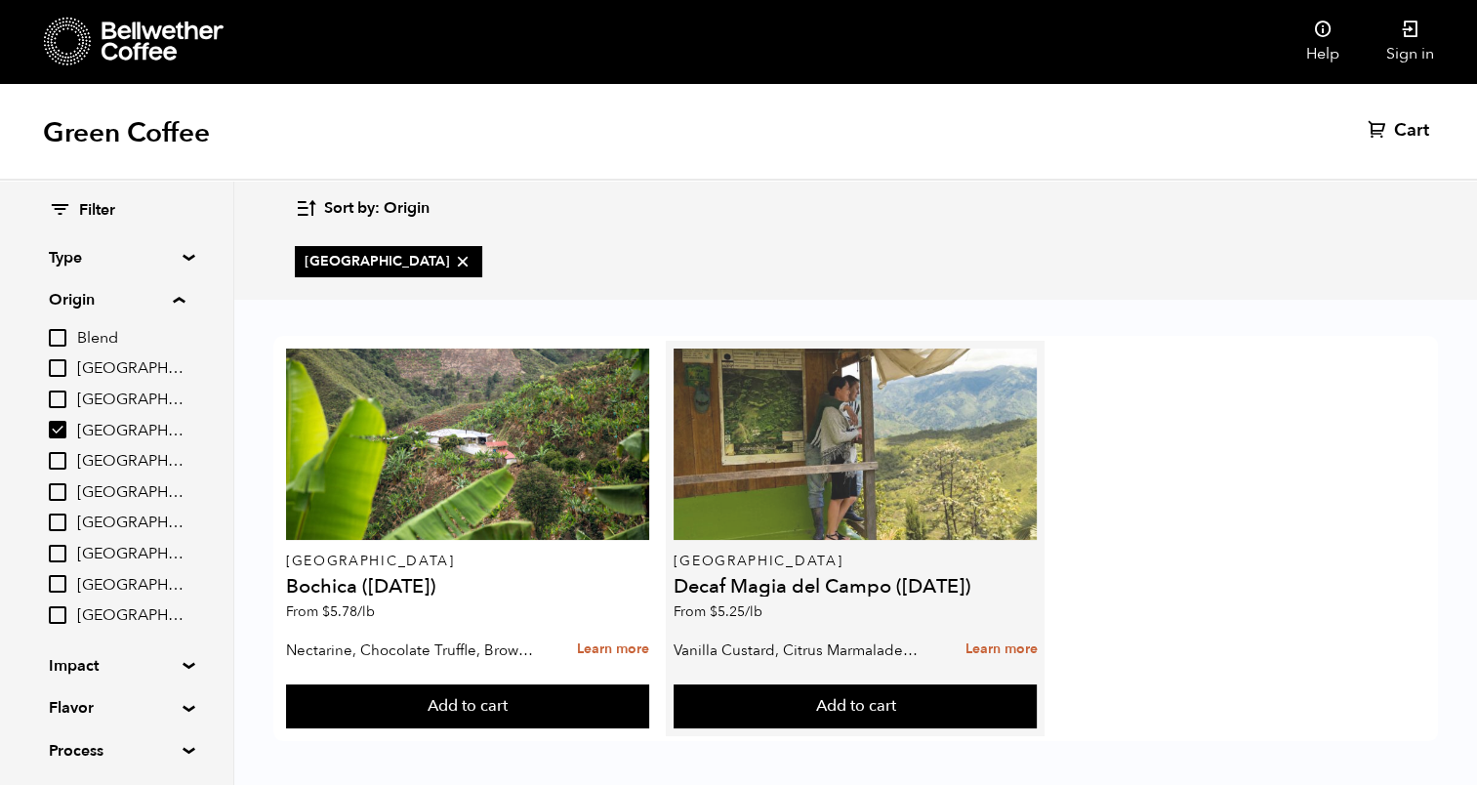
click at [830, 429] on div at bounding box center [855, 444] width 363 height 191
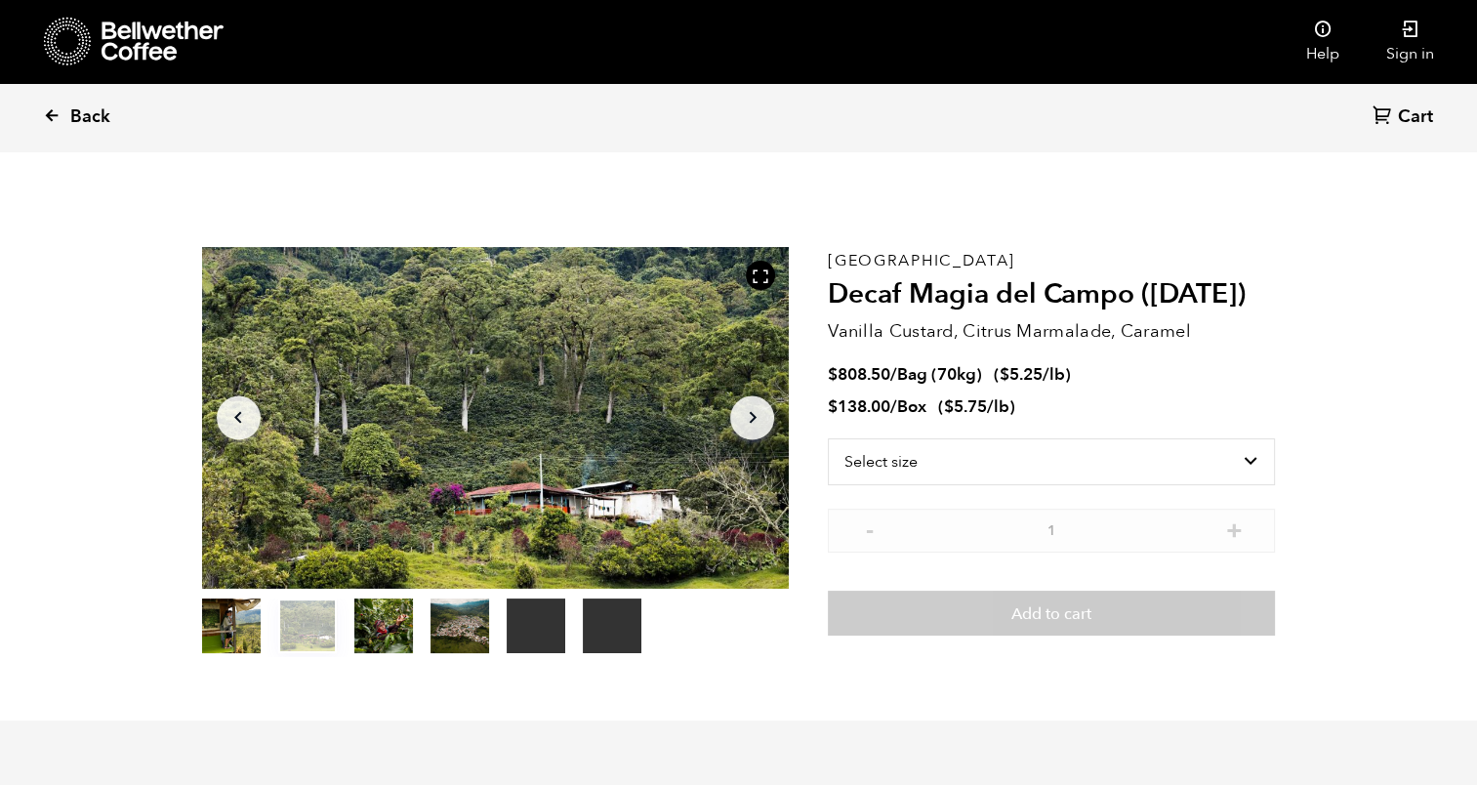
click at [50, 116] on icon at bounding box center [52, 115] width 18 height 18
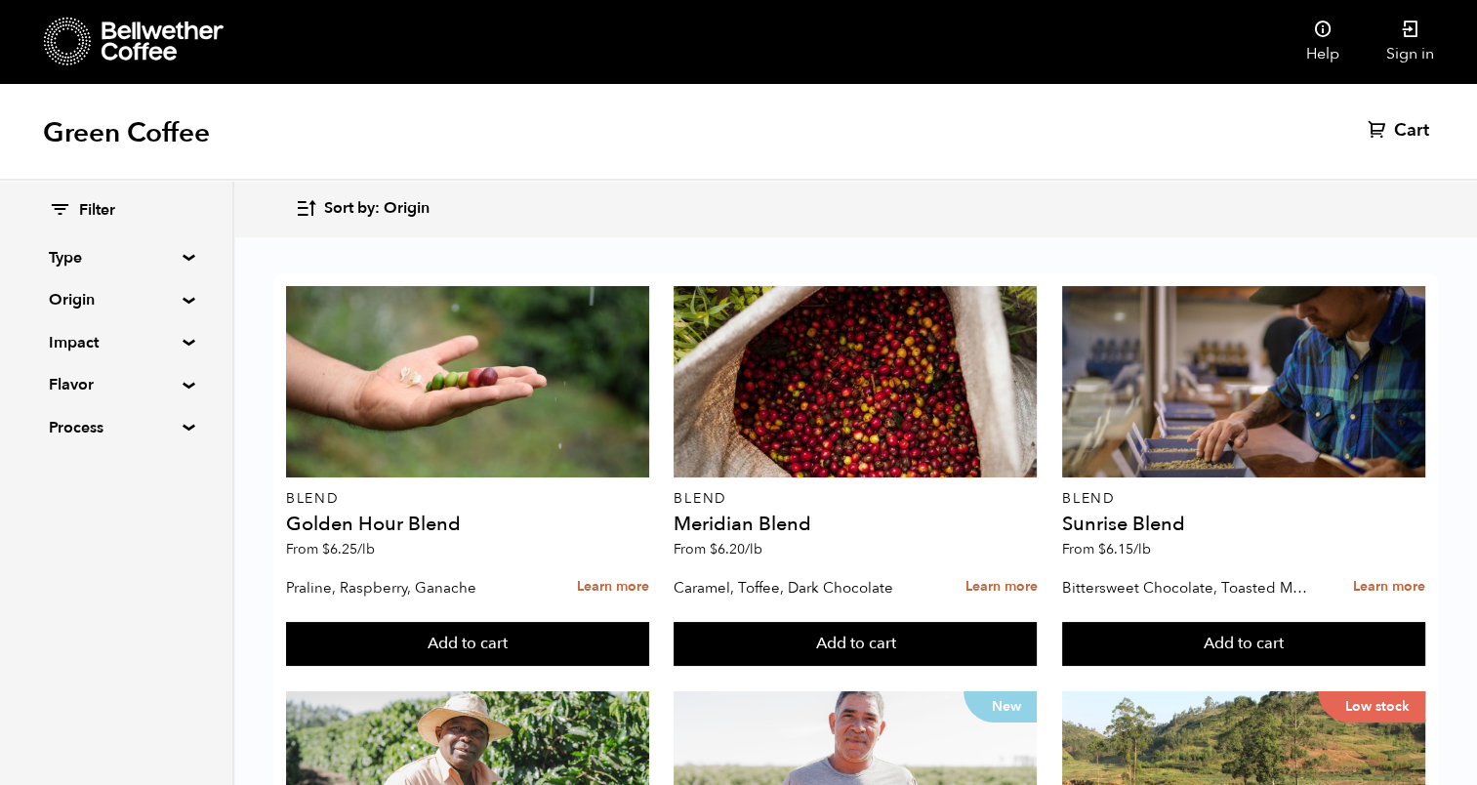
click at [178, 300] on summary "Origin" at bounding box center [116, 299] width 135 height 23
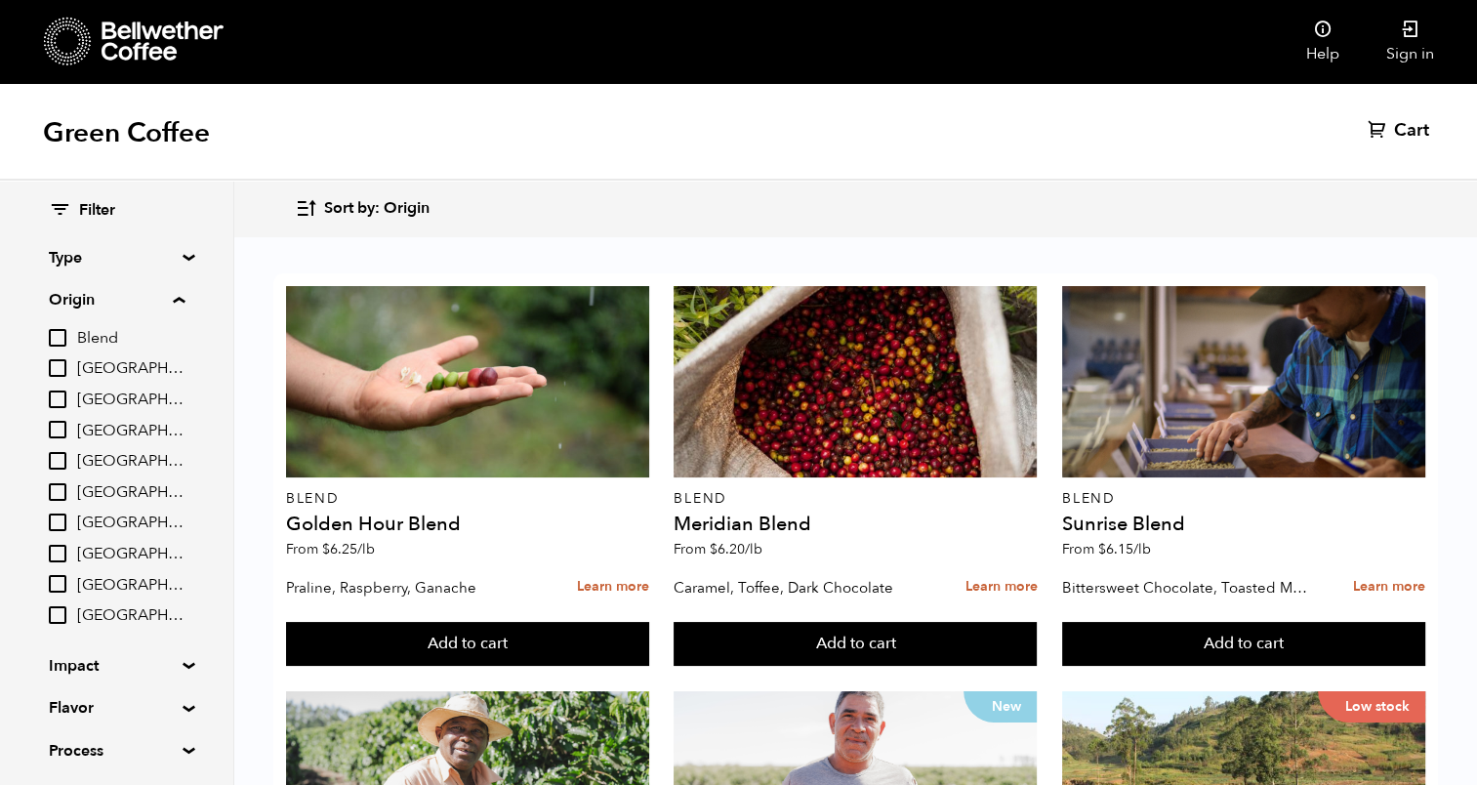
click at [62, 492] on input "[GEOGRAPHIC_DATA]" at bounding box center [58, 492] width 18 height 18
checkbox input "true"
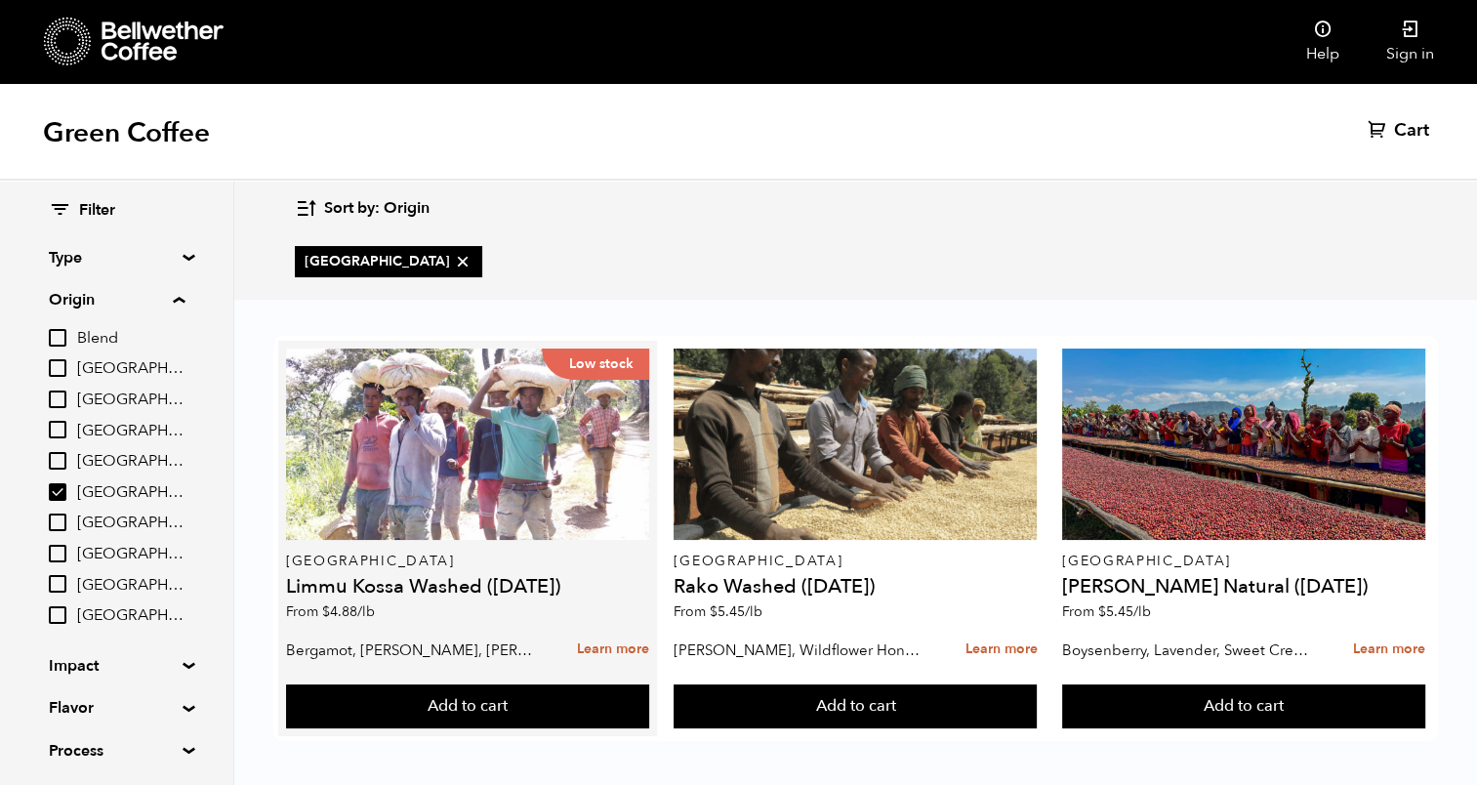
scroll to position [4, 0]
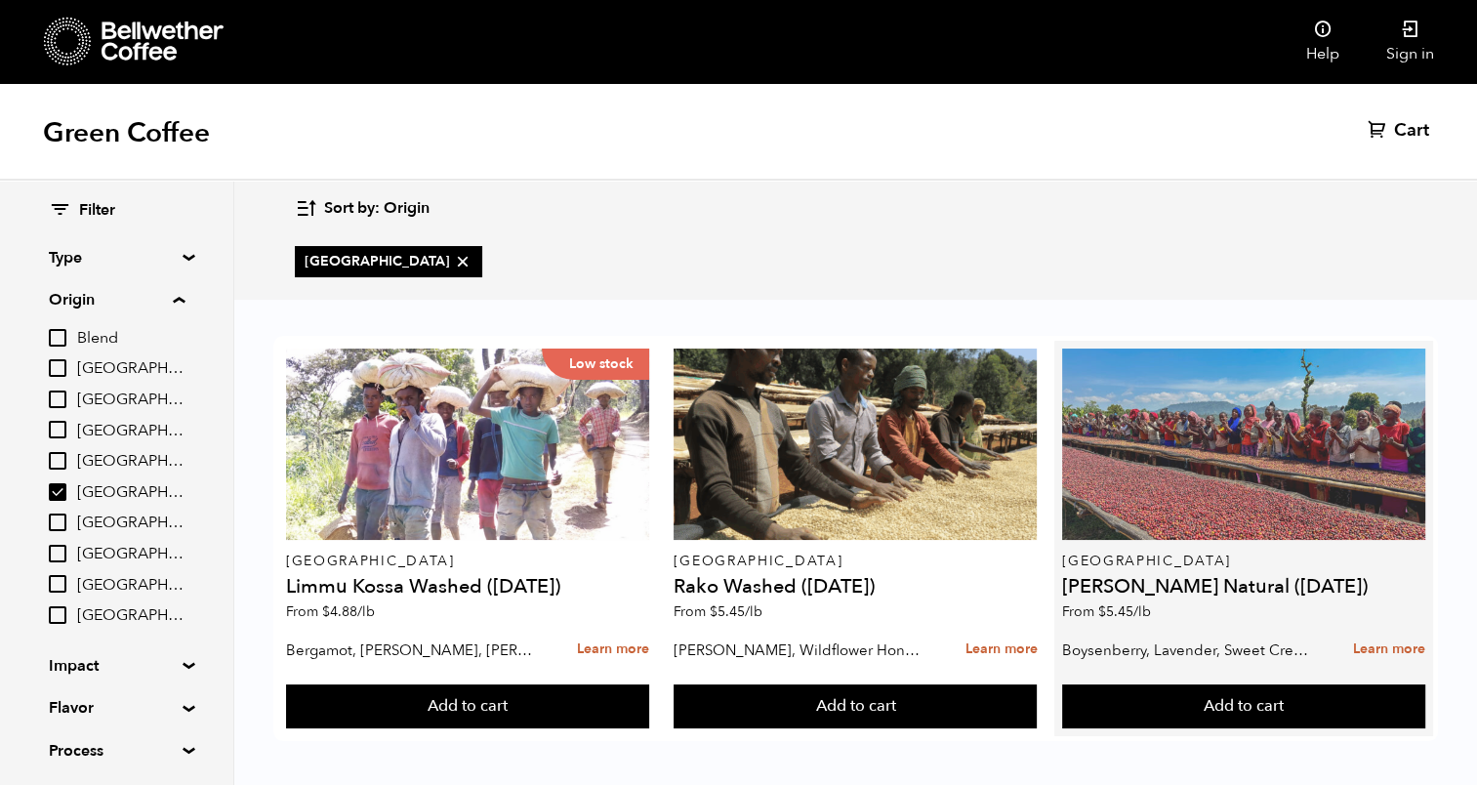
click at [1239, 491] on div at bounding box center [1243, 444] width 363 height 191
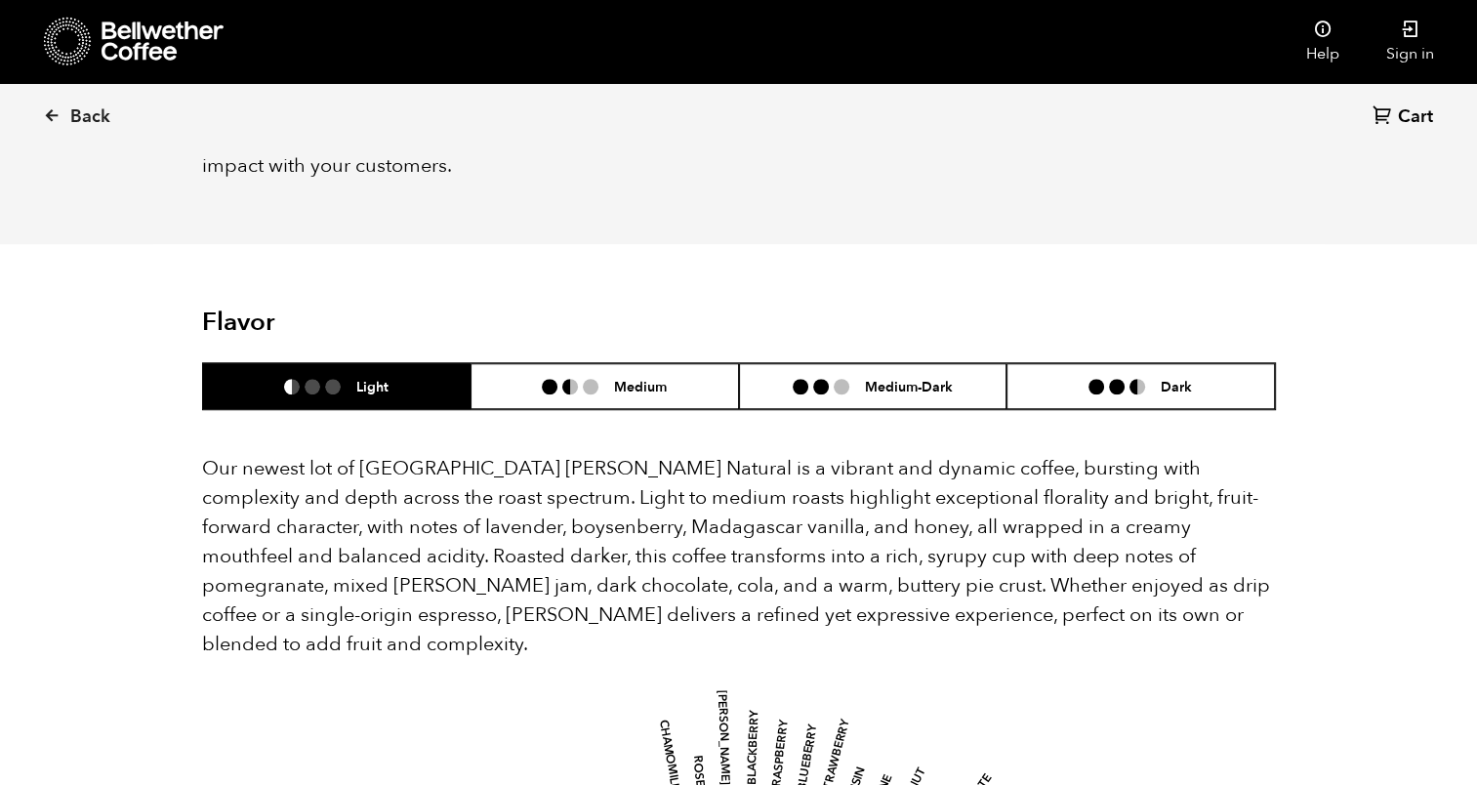
scroll to position [1465, 0]
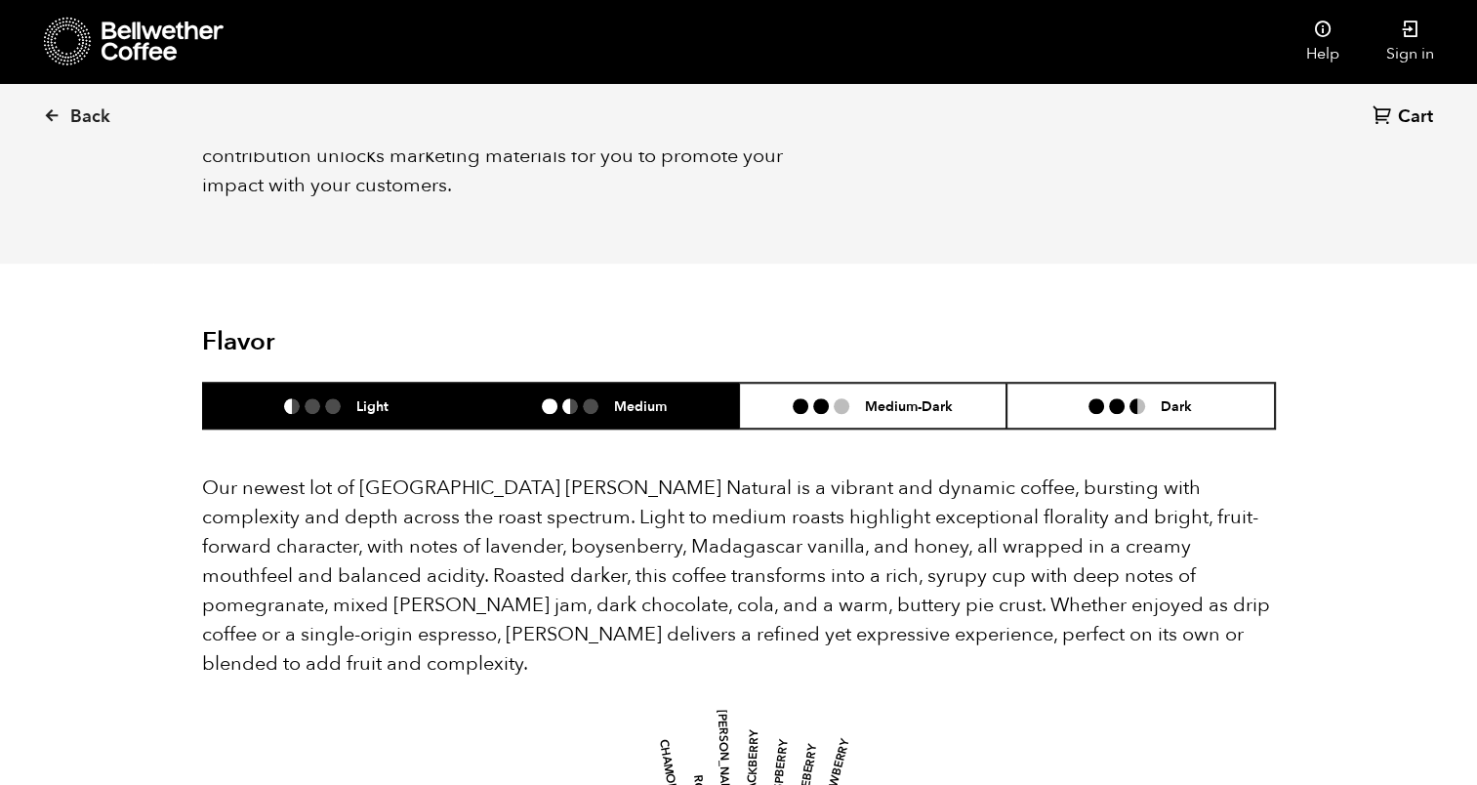
click at [651, 397] on h6 "Medium" at bounding box center [640, 405] width 53 height 17
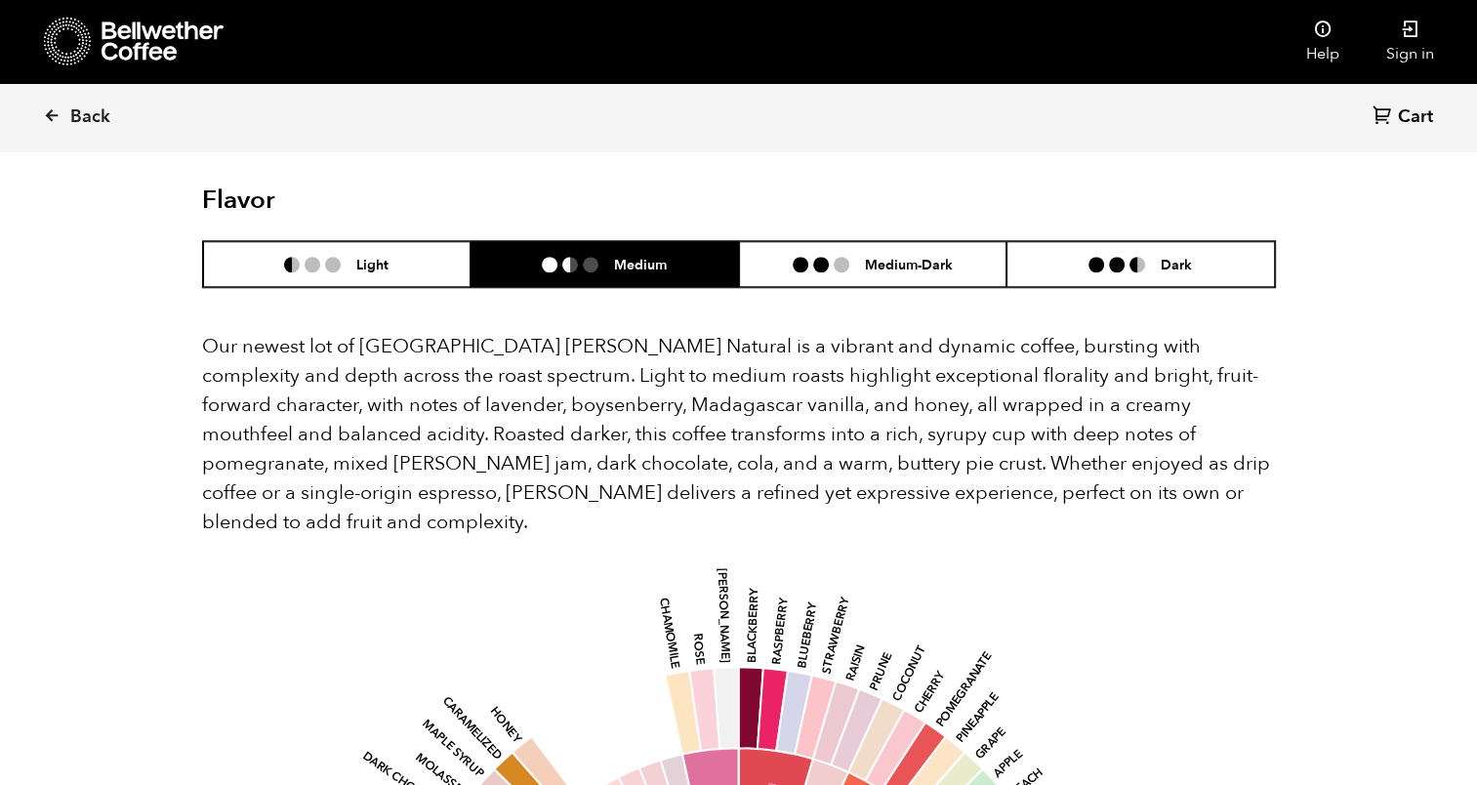
scroll to position [1562, 0]
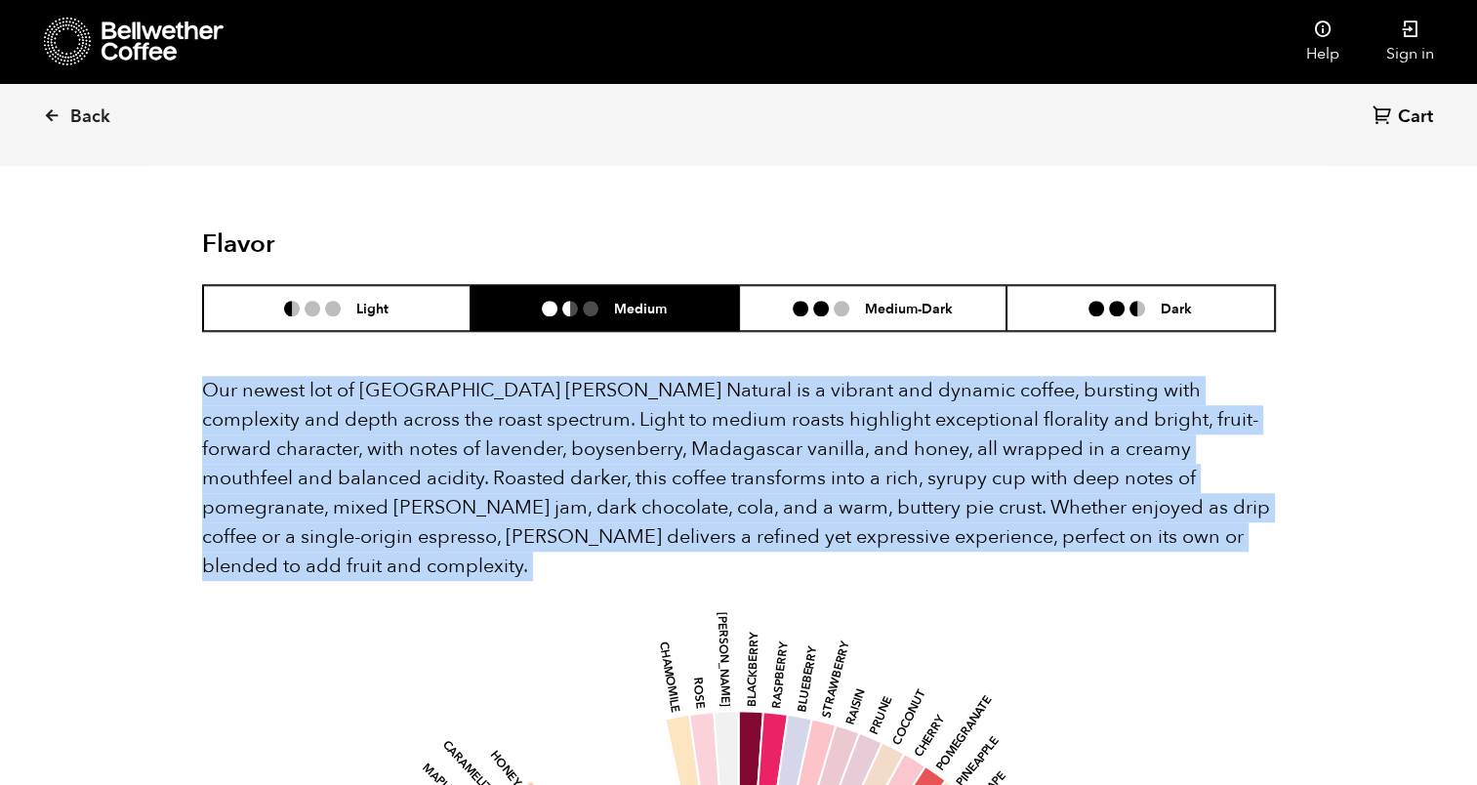
drag, startPoint x: 201, startPoint y: 359, endPoint x: 1115, endPoint y: 524, distance: 928.7
copy div "Our newest lot of Ethiopia Shanta Golba Natural is a vibrant and dynamic coffee…"
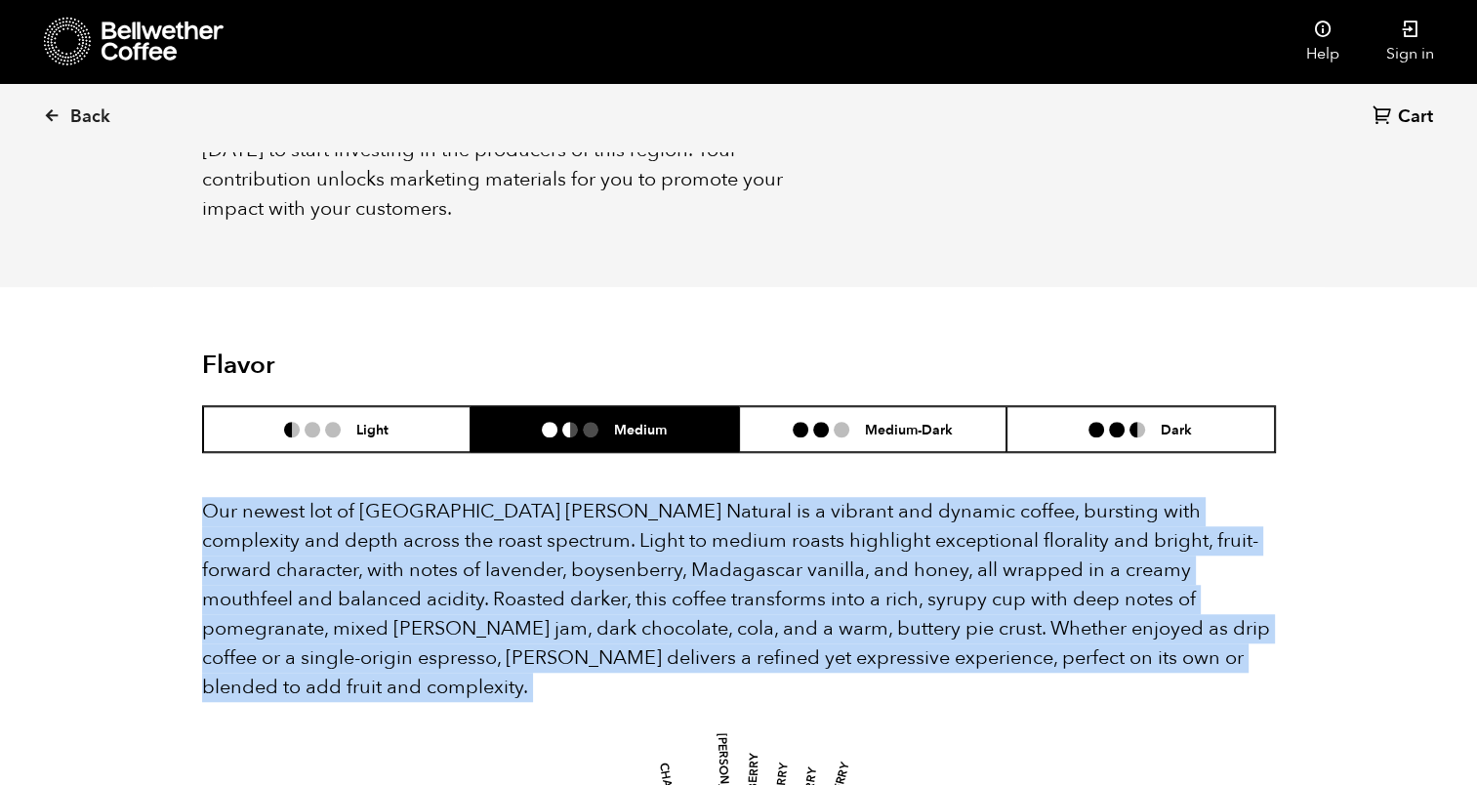
scroll to position [1660, 0]
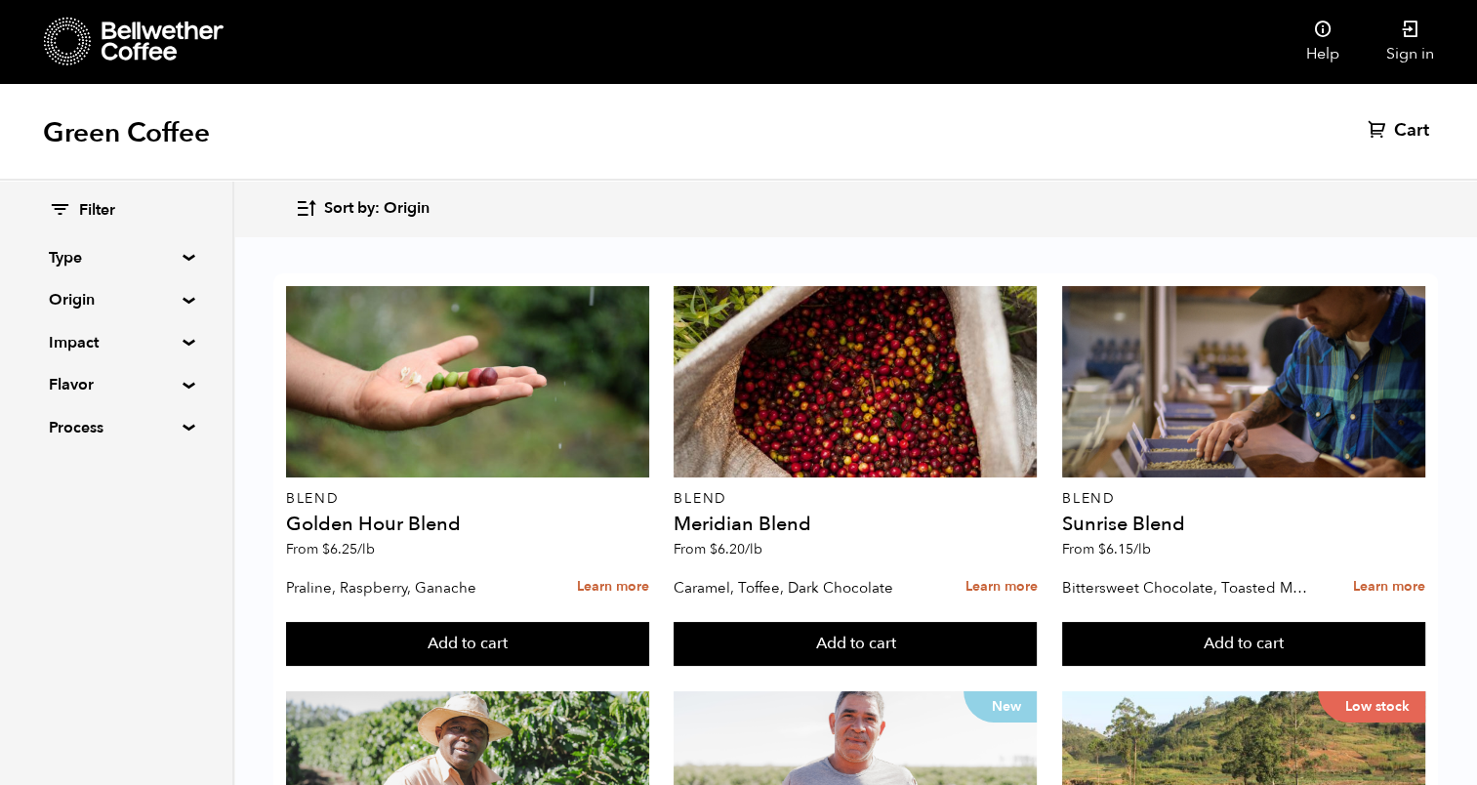
click at [183, 292] on div "Filter Type Blend Single Origin Decaf Seasonal Year Round Origin Blend [GEOGRAP…" at bounding box center [116, 320] width 232 height 278
click at [181, 301] on summary "Origin" at bounding box center [116, 299] width 135 height 23
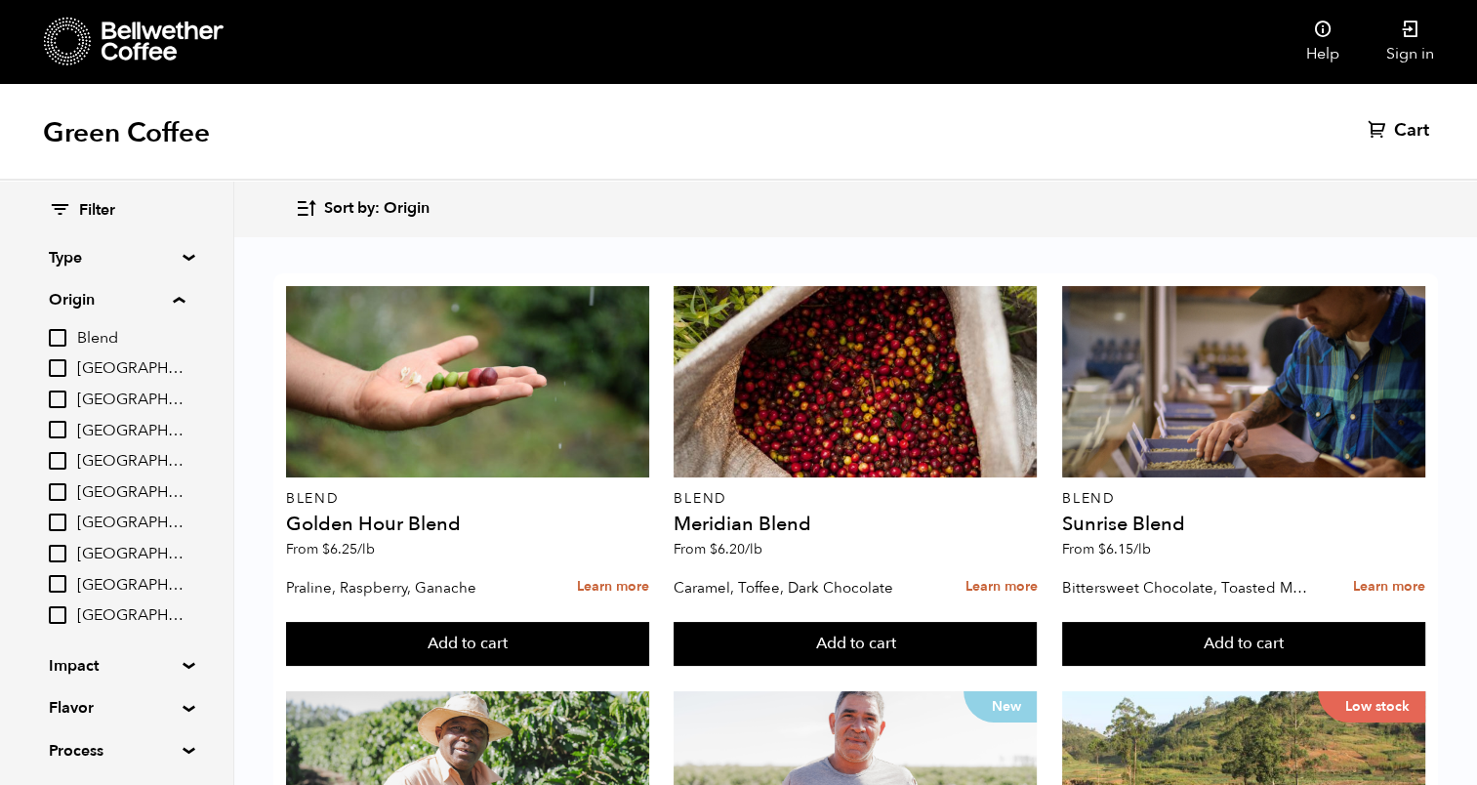
click at [57, 430] on input "[GEOGRAPHIC_DATA]" at bounding box center [58, 430] width 18 height 18
checkbox input "true"
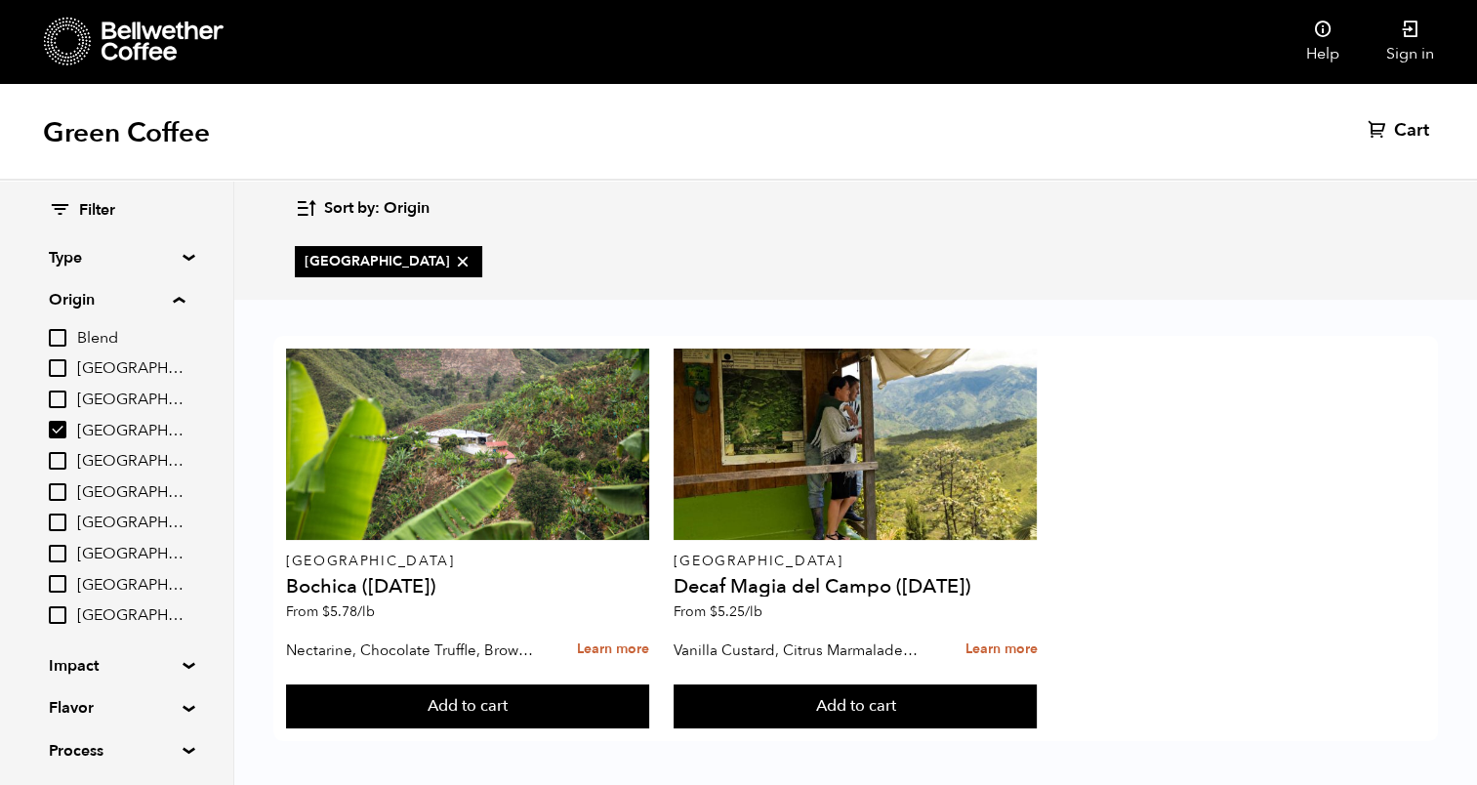
scroll to position [4, 0]
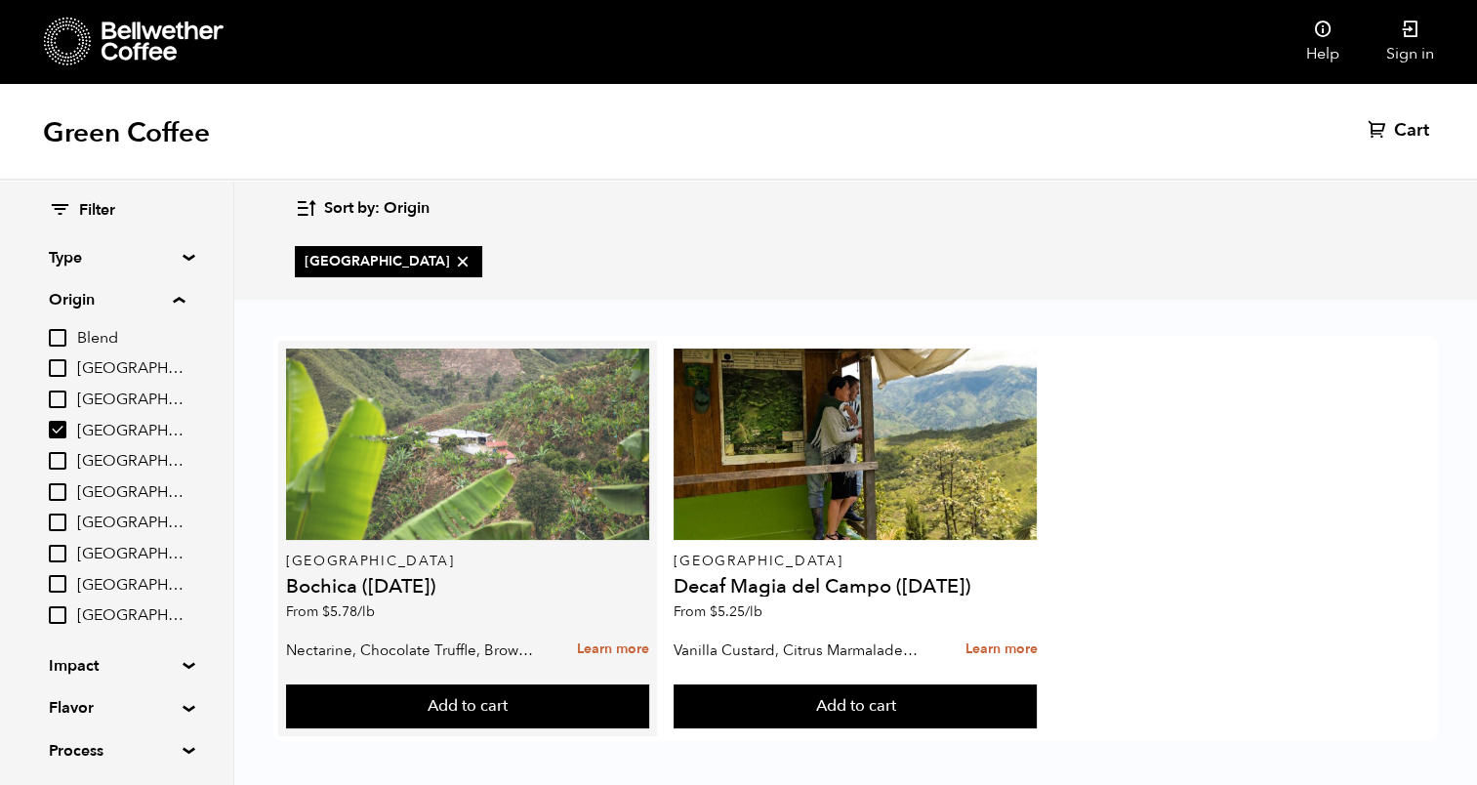
click at [543, 489] on div at bounding box center [467, 444] width 363 height 191
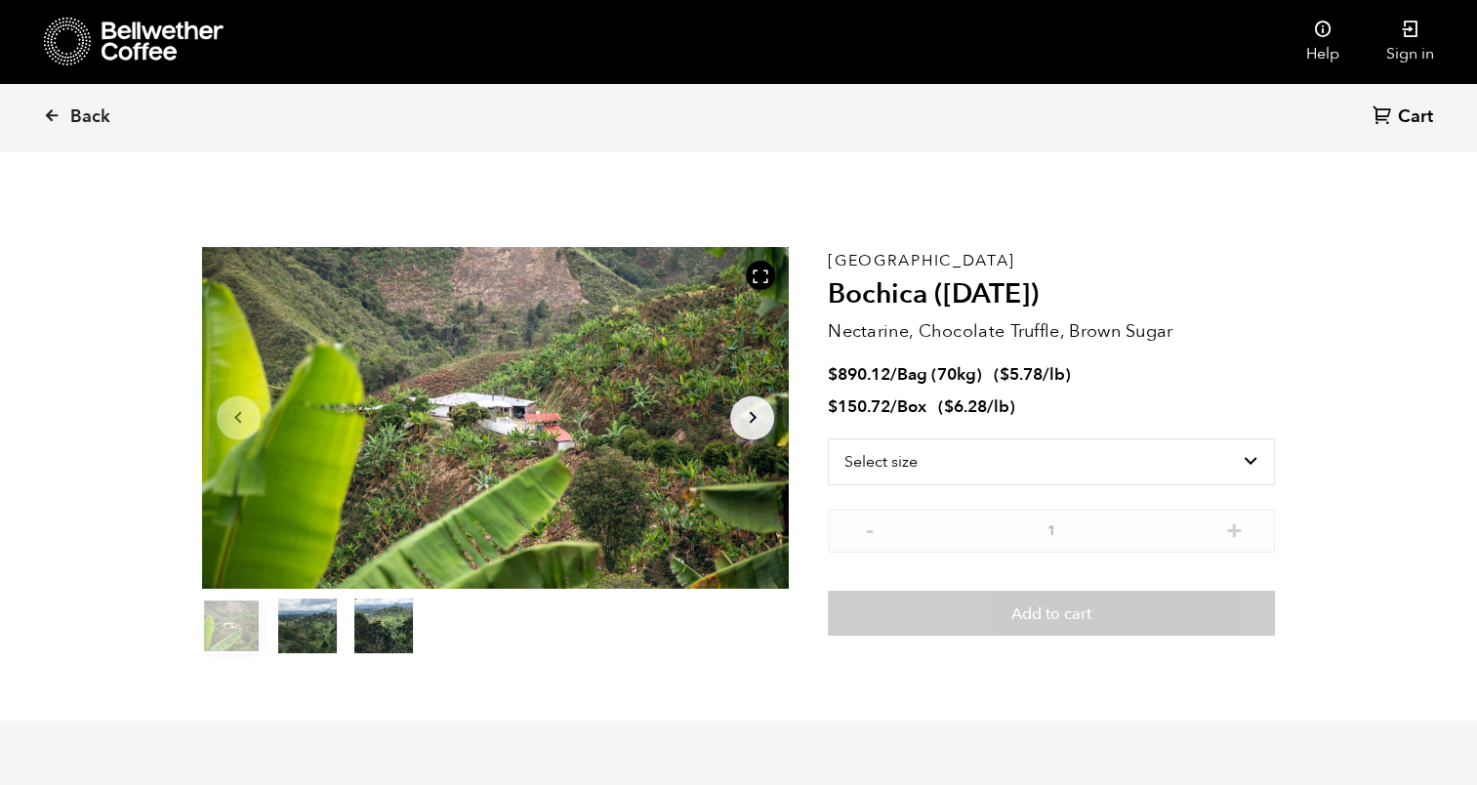
scroll to position [848, 1040]
click at [50, 109] on icon at bounding box center [52, 115] width 18 height 18
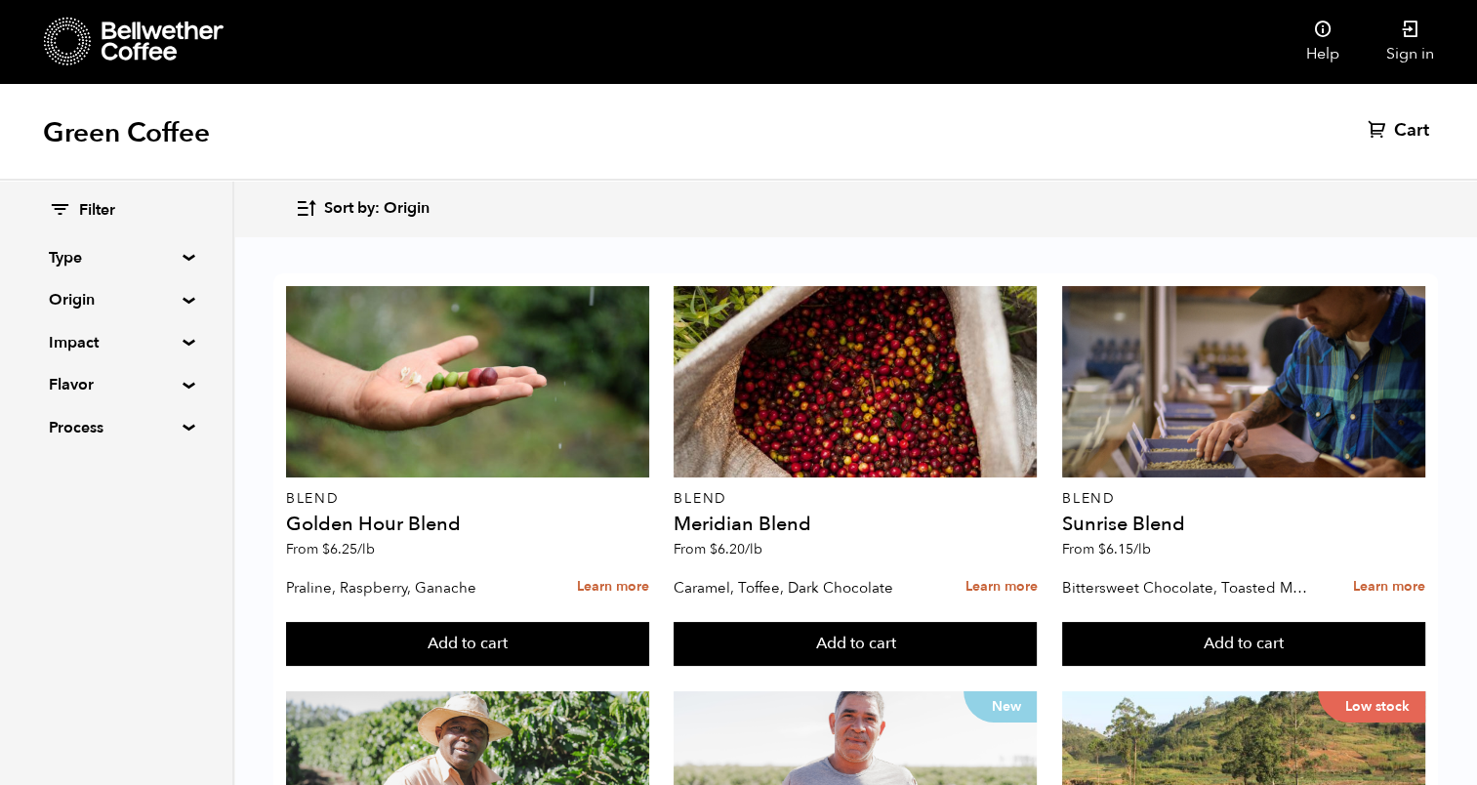
click at [180, 296] on summary "Origin" at bounding box center [116, 299] width 135 height 23
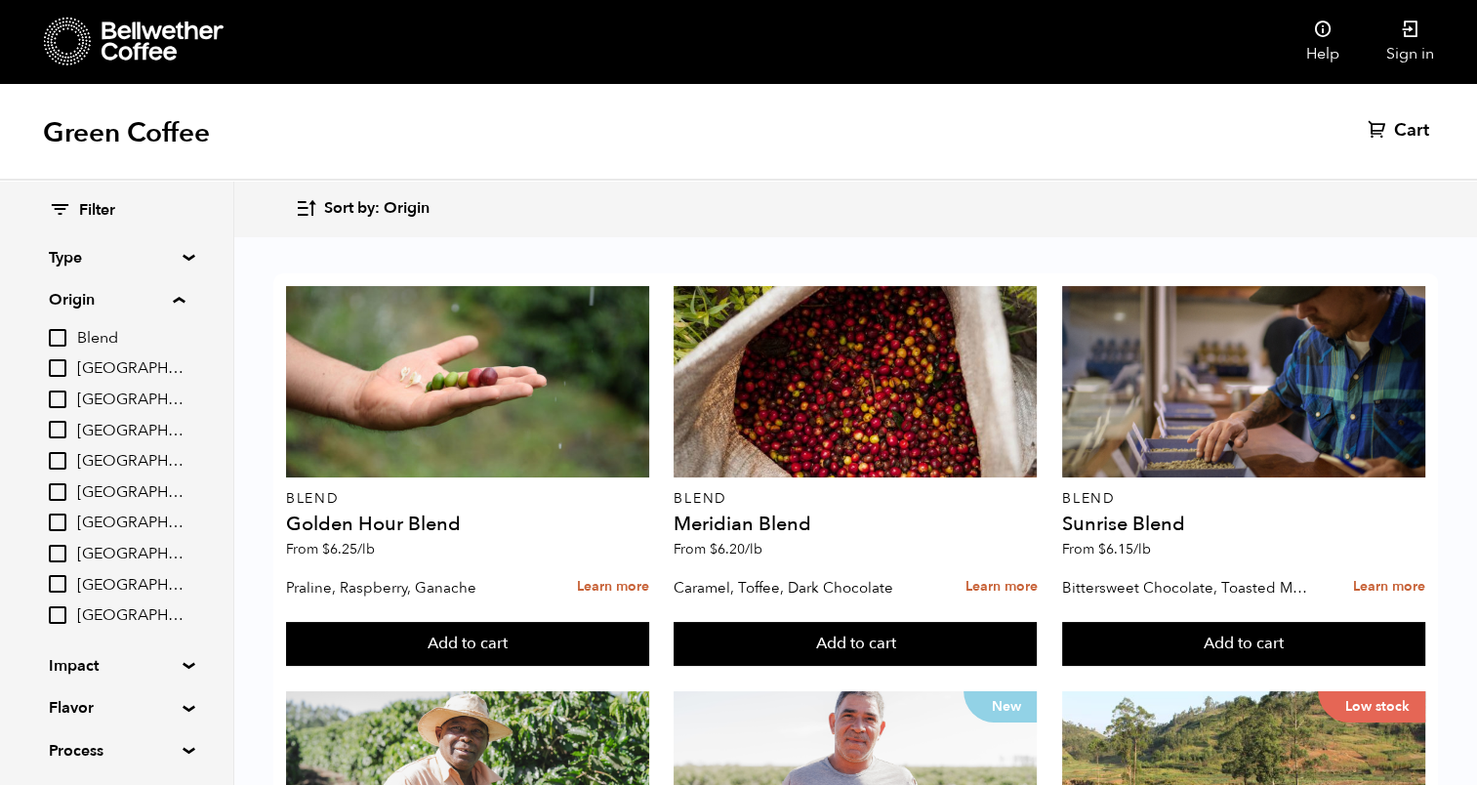
click at [62, 430] on input "[GEOGRAPHIC_DATA]" at bounding box center [58, 430] width 18 height 18
checkbox input "true"
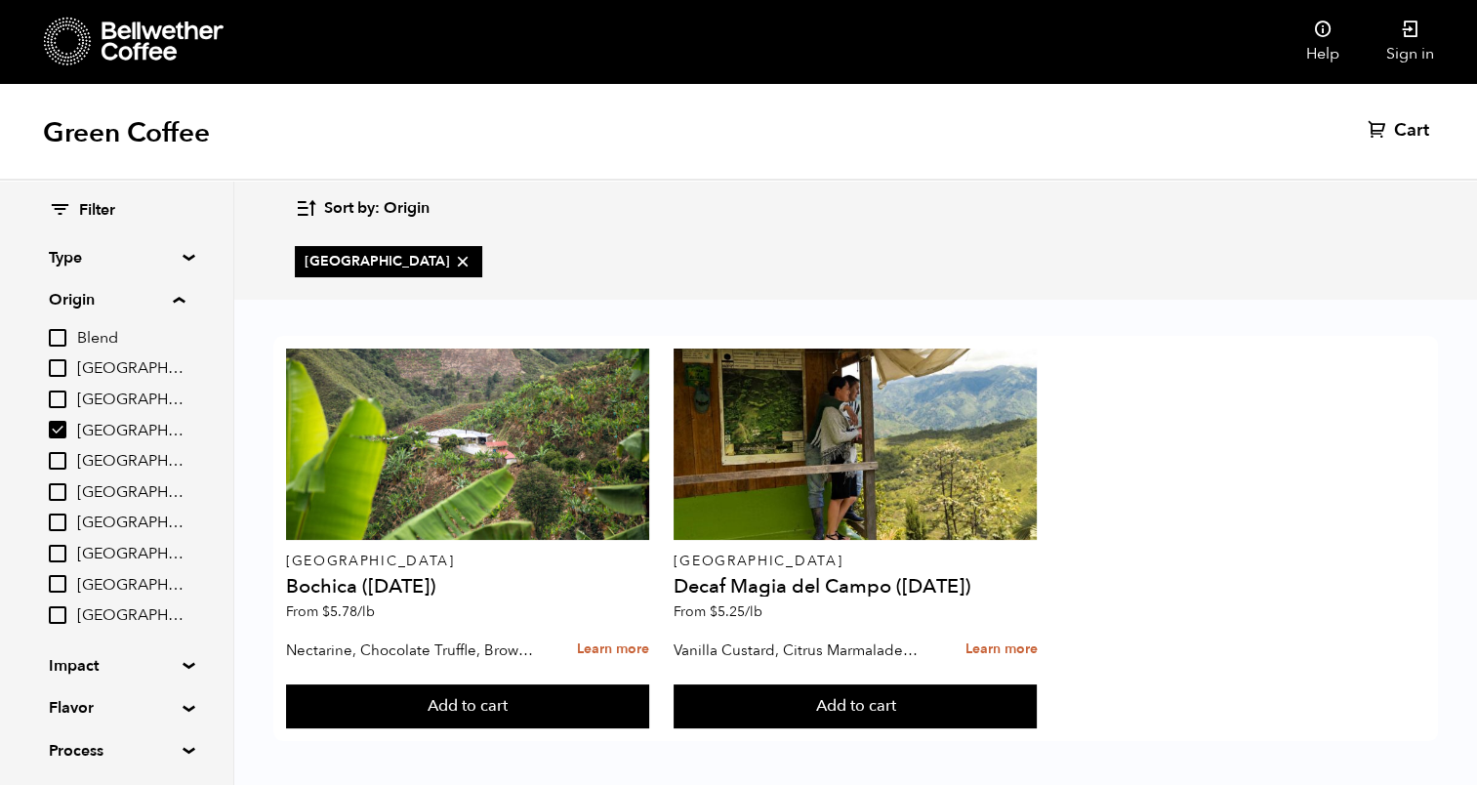
scroll to position [4, 0]
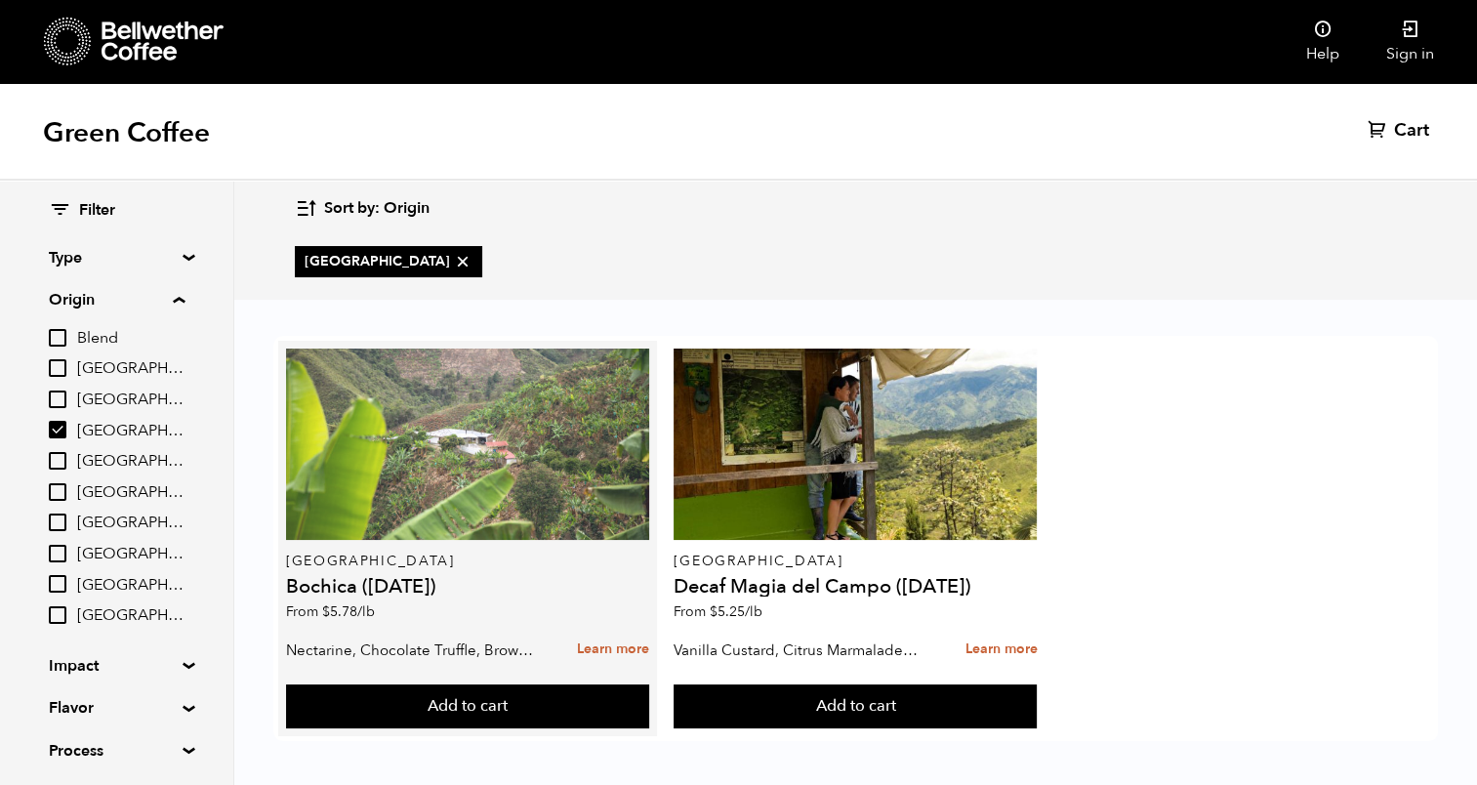
click at [449, 500] on div at bounding box center [467, 444] width 363 height 191
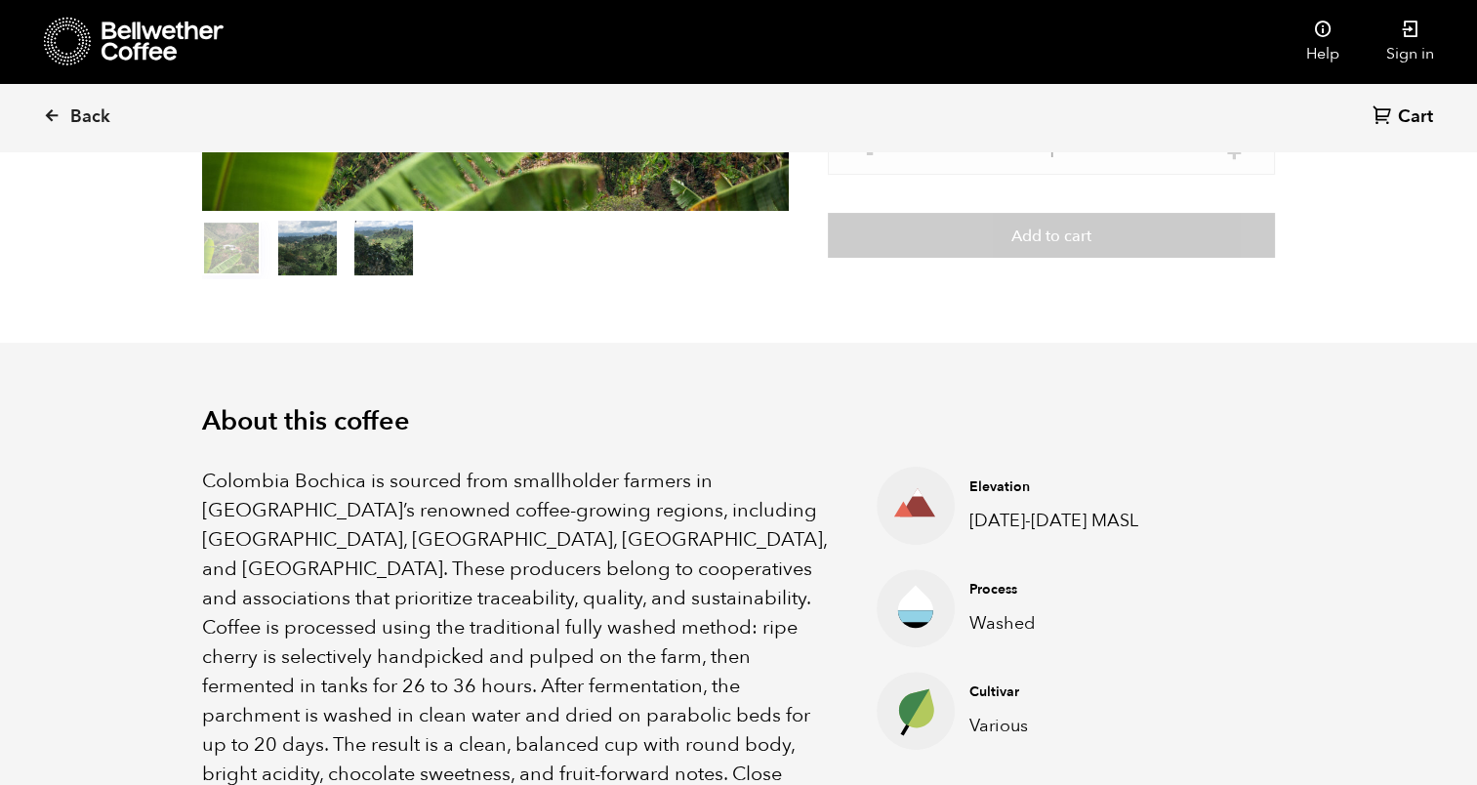
scroll to position [195, 0]
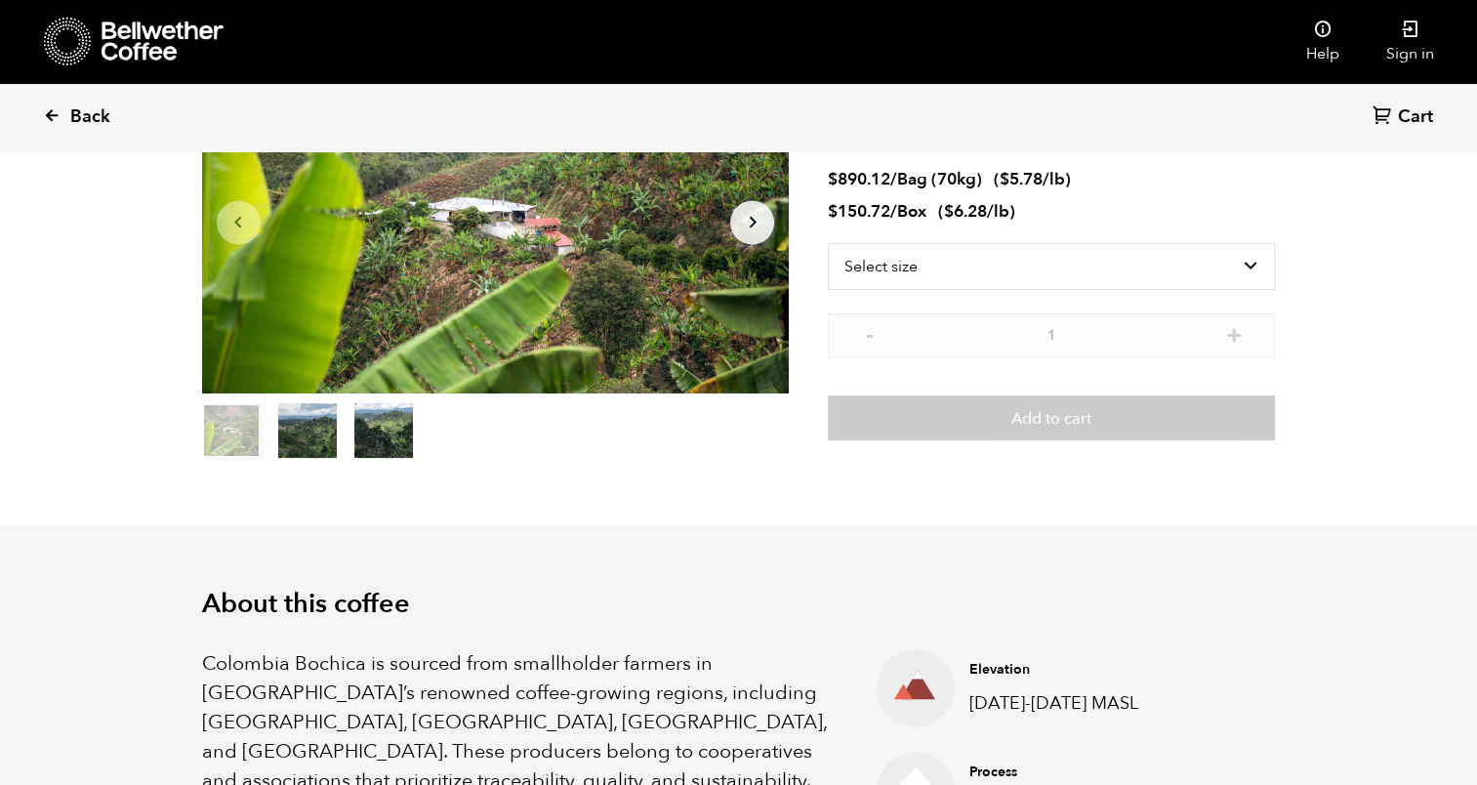
click at [45, 121] on icon at bounding box center [52, 115] width 18 height 18
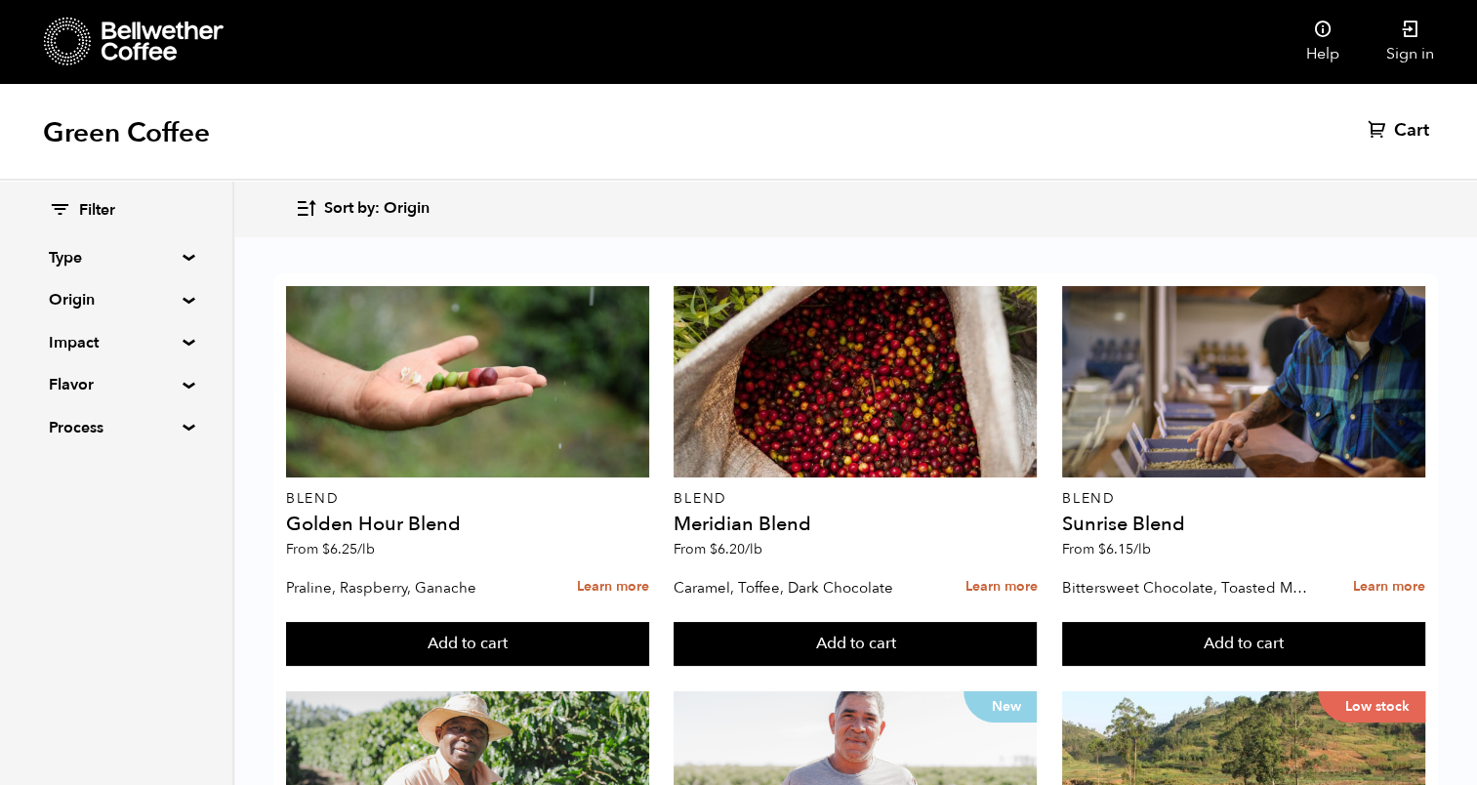
click at [183, 296] on summary "Origin" at bounding box center [116, 299] width 135 height 23
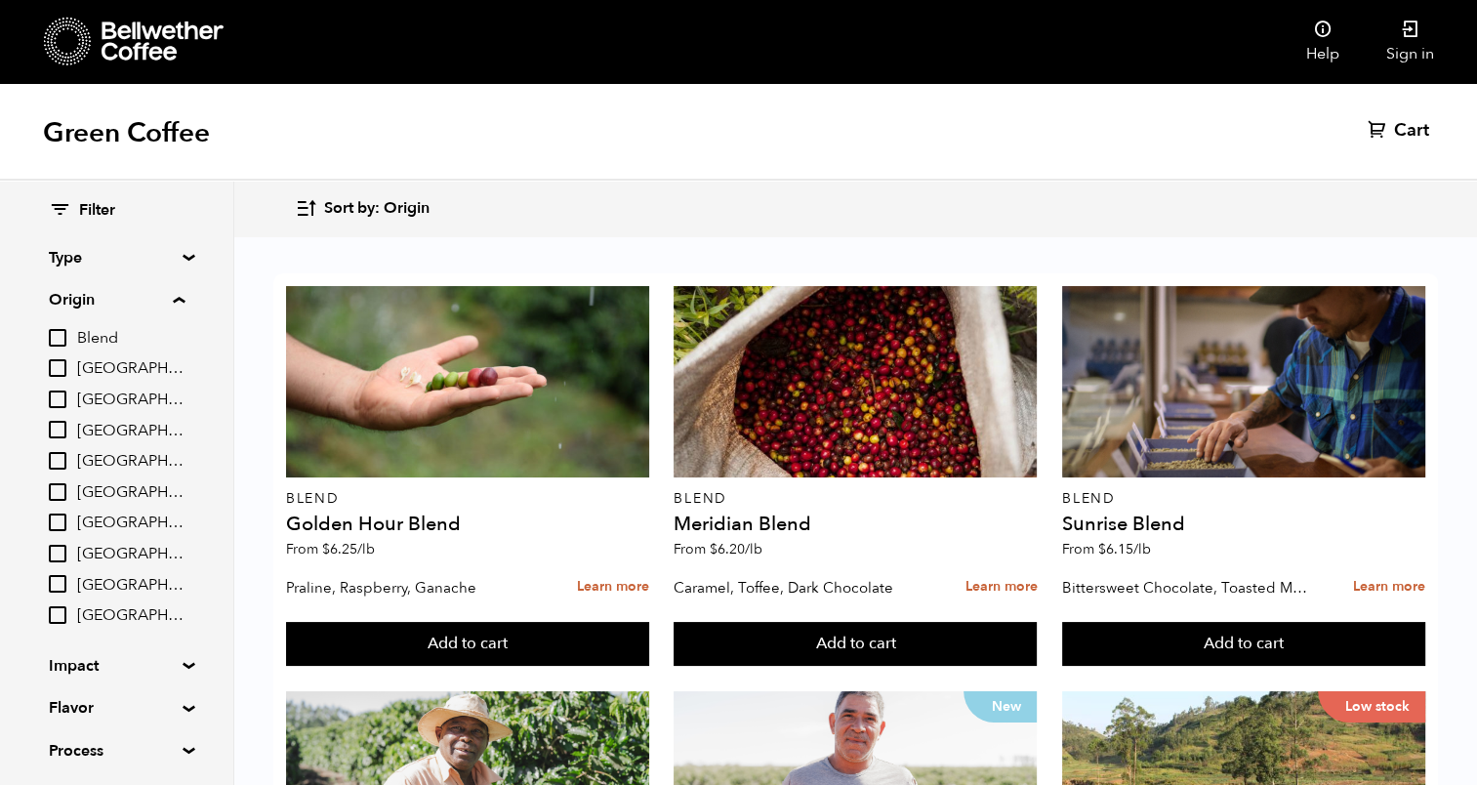
click at [54, 367] on input "[GEOGRAPHIC_DATA]" at bounding box center [58, 368] width 18 height 18
checkbox input "true"
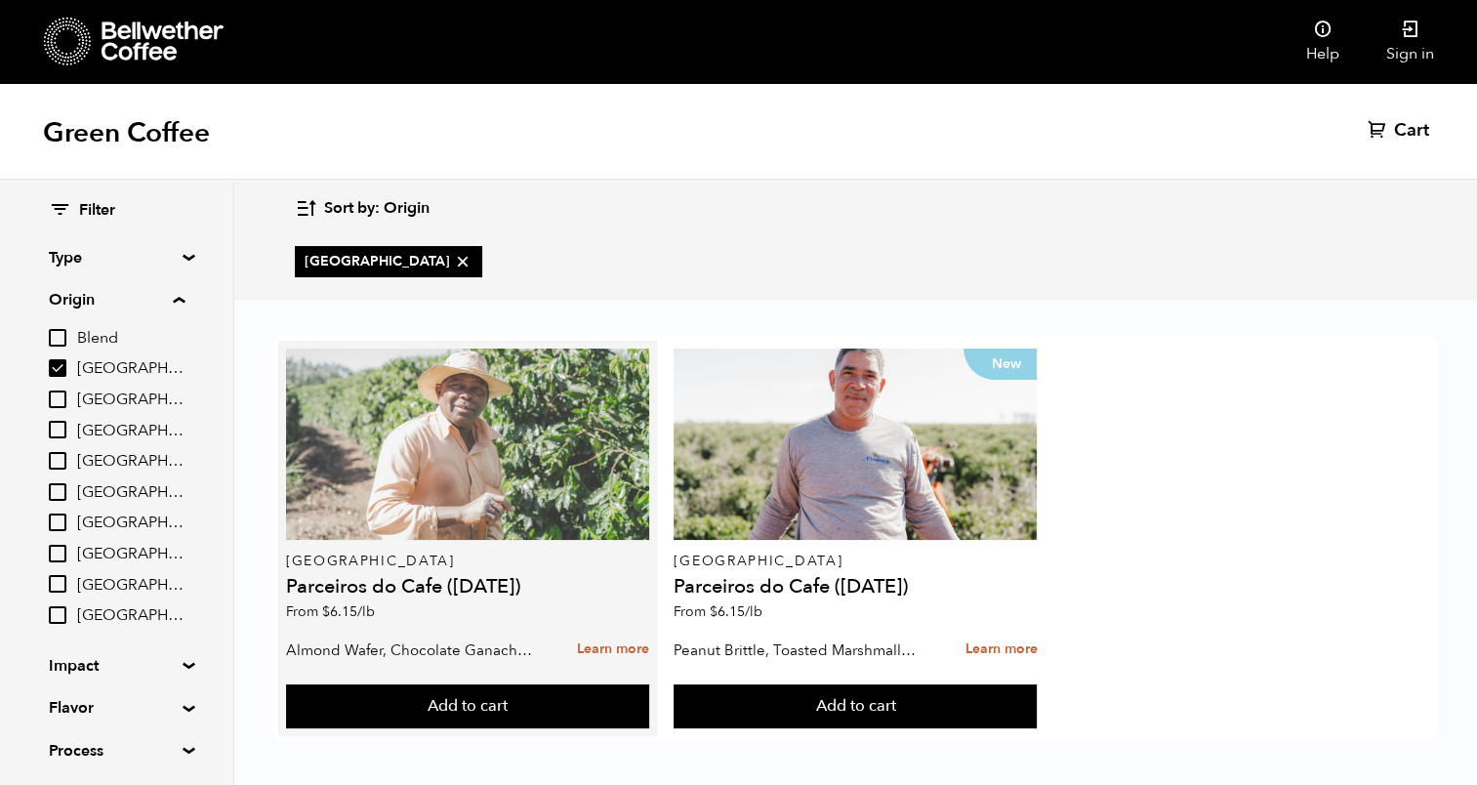
click at [442, 452] on div at bounding box center [467, 444] width 363 height 191
click at [441, 478] on div at bounding box center [467, 444] width 363 height 191
click at [505, 430] on div at bounding box center [467, 444] width 363 height 191
click at [439, 495] on div at bounding box center [467, 444] width 363 height 191
click at [409, 507] on div at bounding box center [467, 444] width 363 height 191
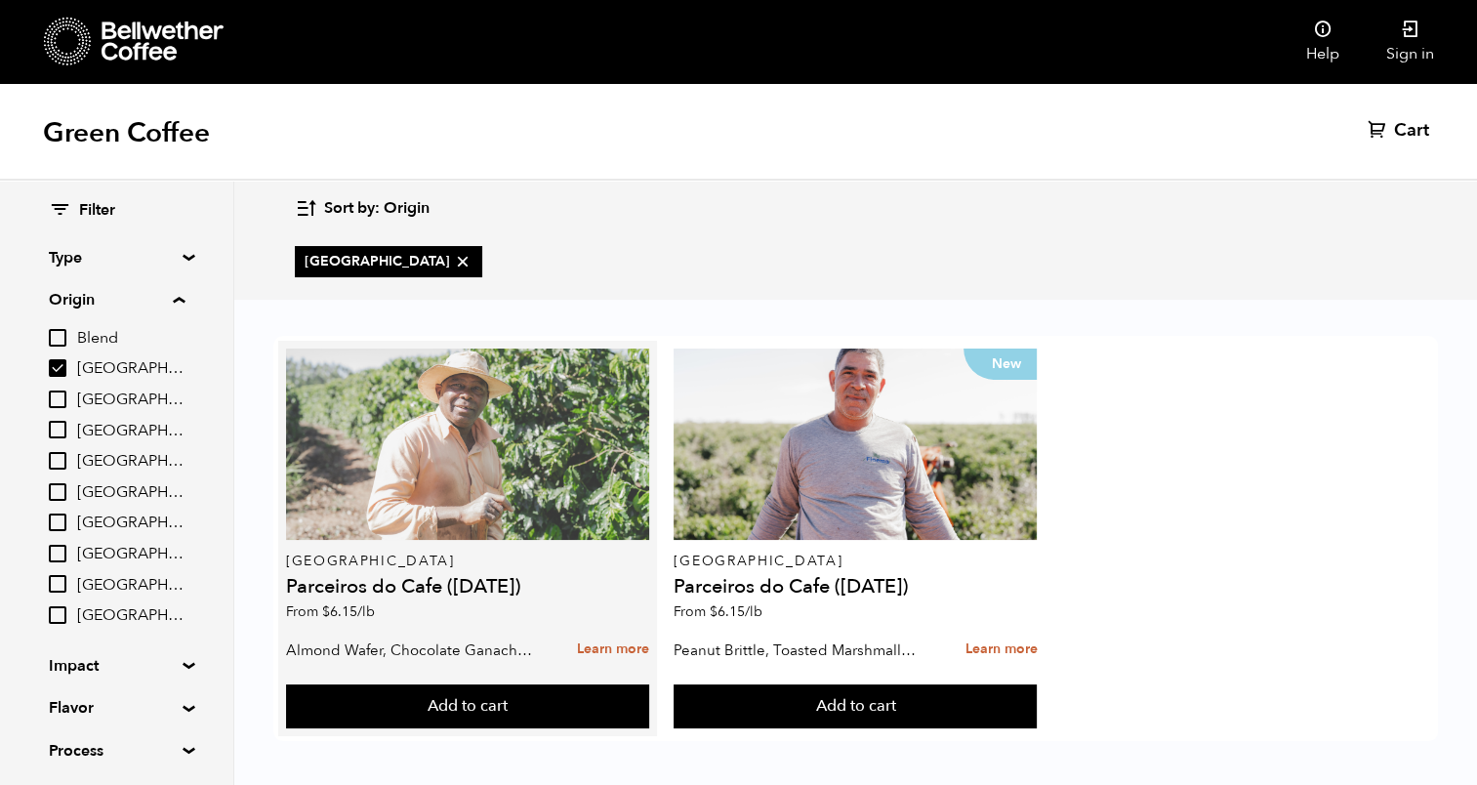
click at [409, 507] on div at bounding box center [467, 444] width 363 height 191
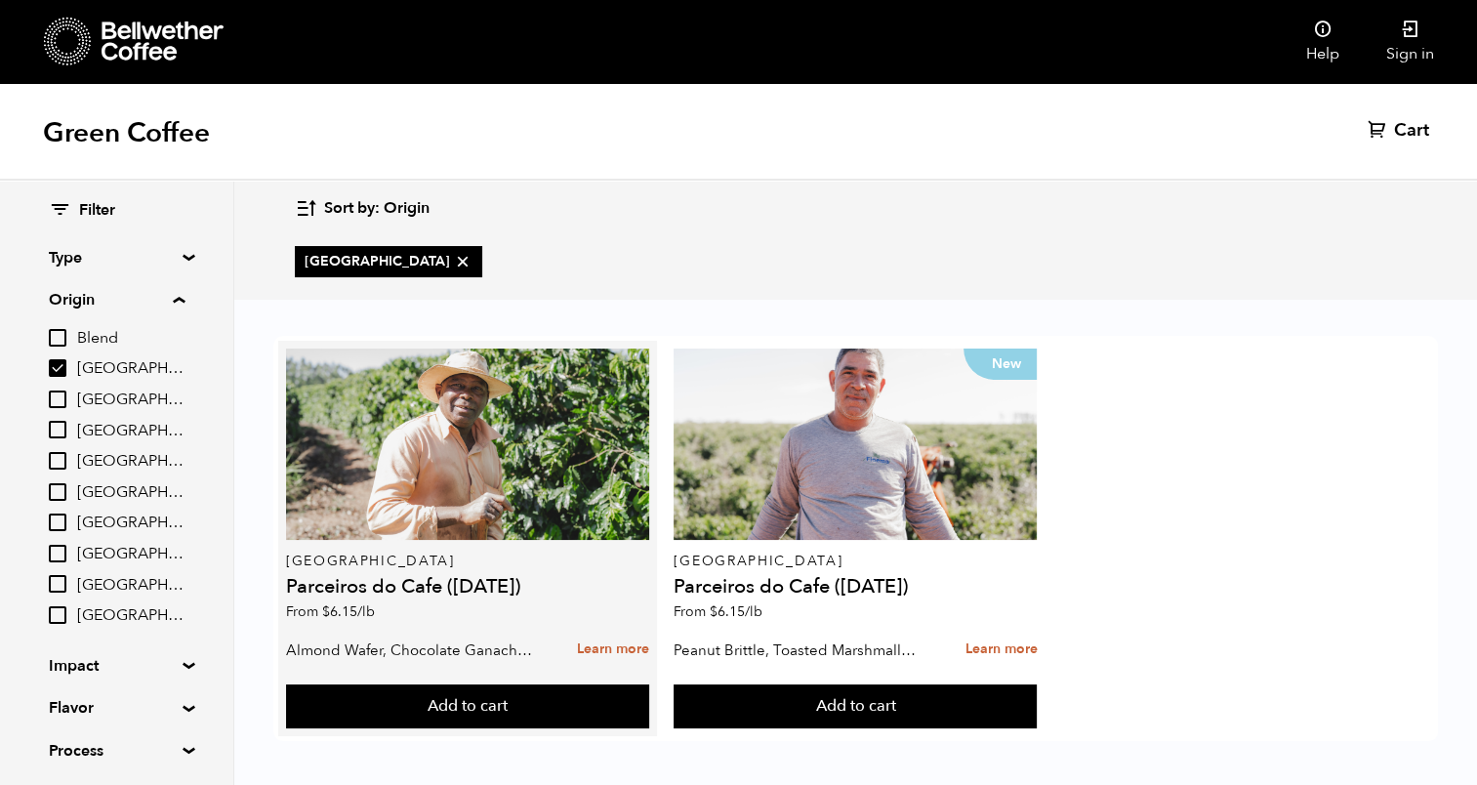
click at [333, 596] on h4 "Parceiros do Cafe (APR 25)" at bounding box center [467, 587] width 363 height 20
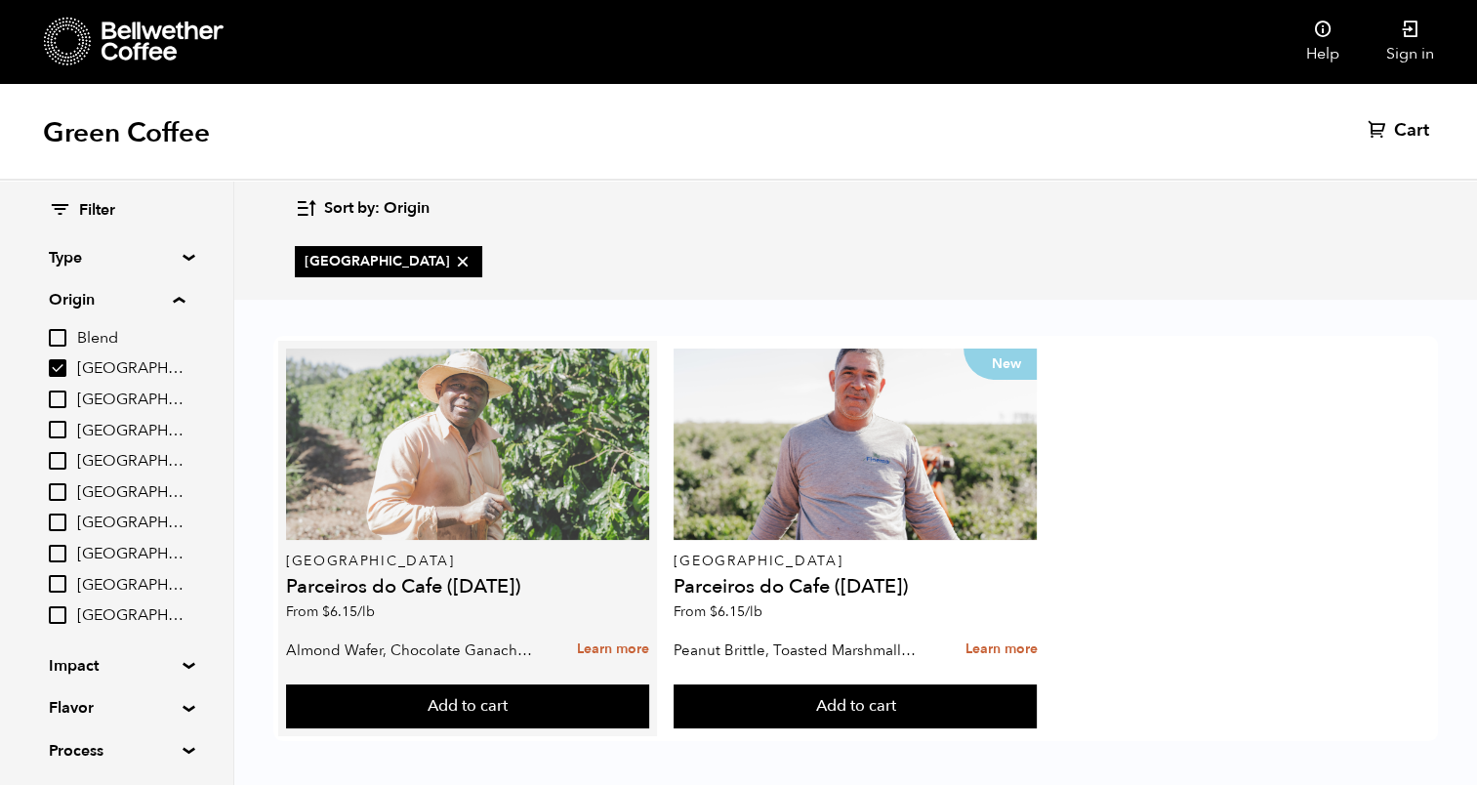
click at [445, 514] on div at bounding box center [467, 444] width 363 height 191
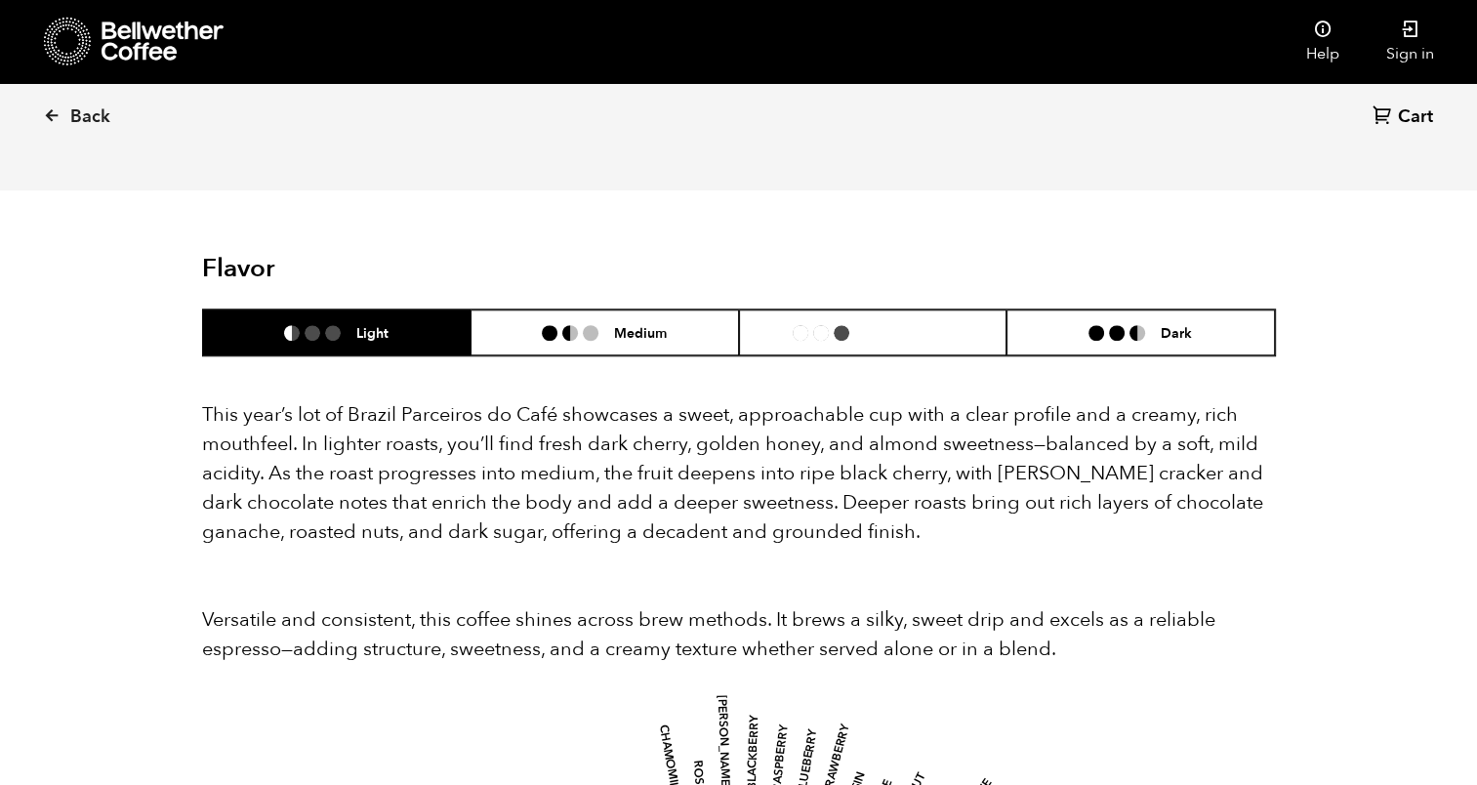
scroll to position [1660, 0]
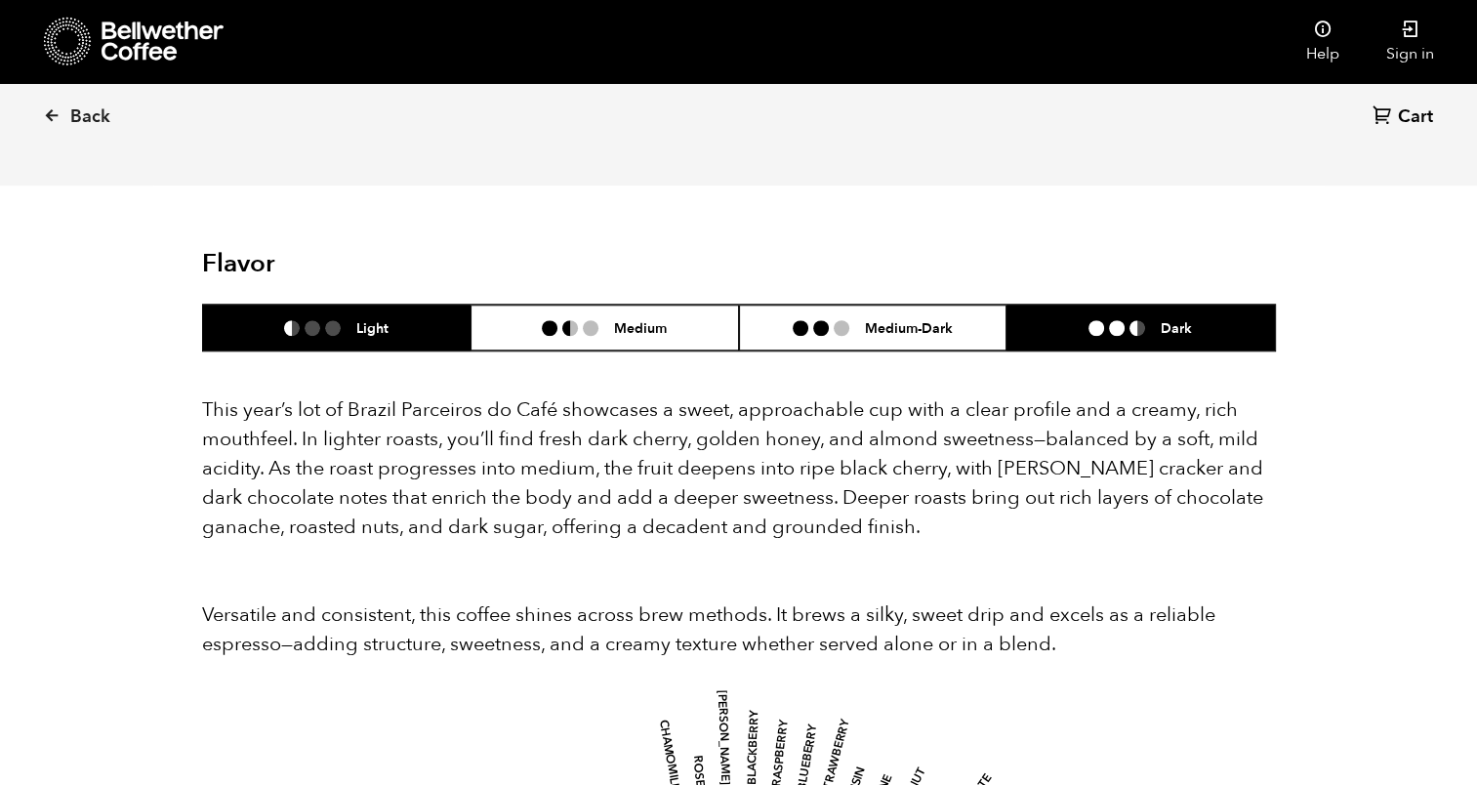
click at [1127, 320] on ul at bounding box center [1125, 328] width 72 height 16
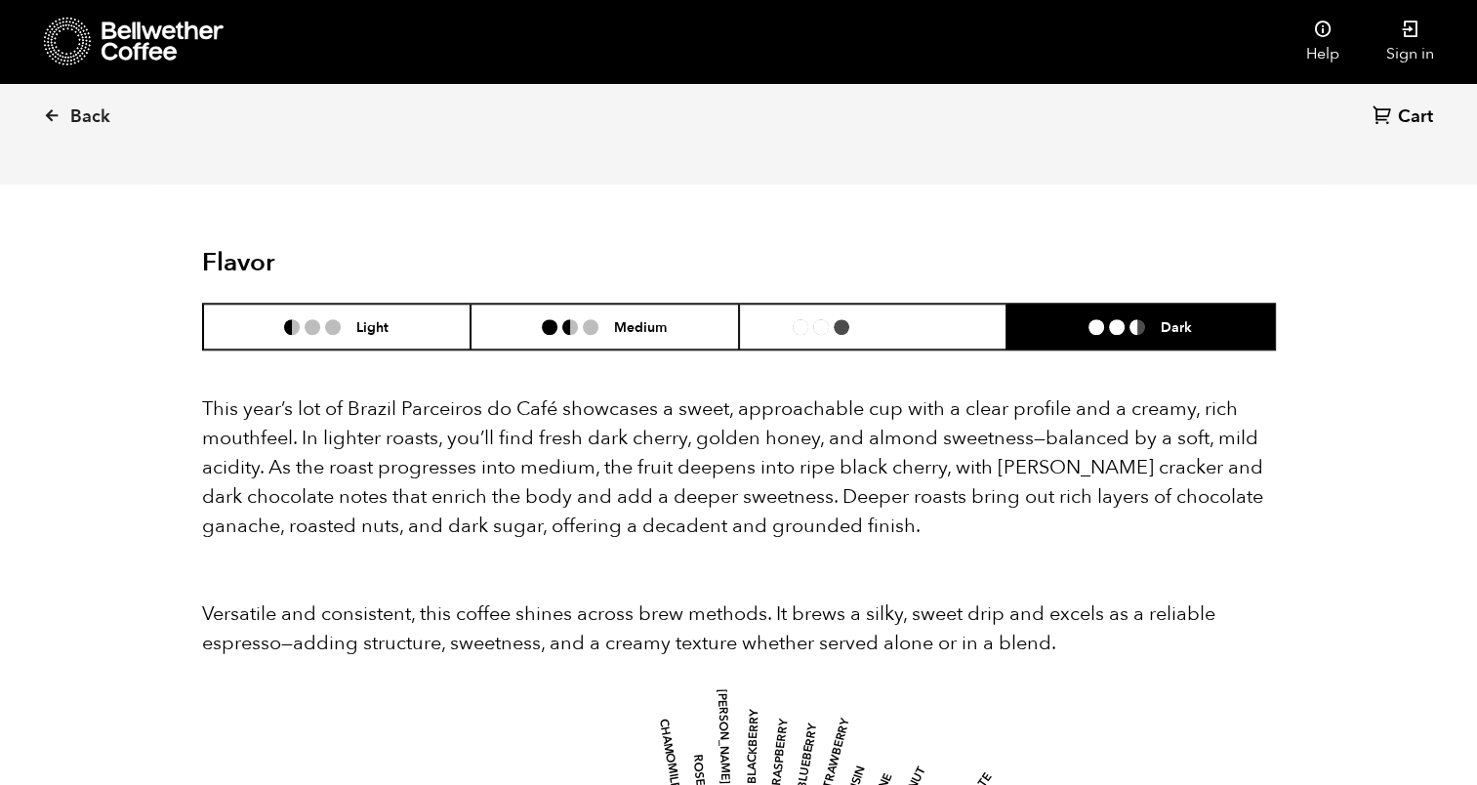
scroll to position [1075, 0]
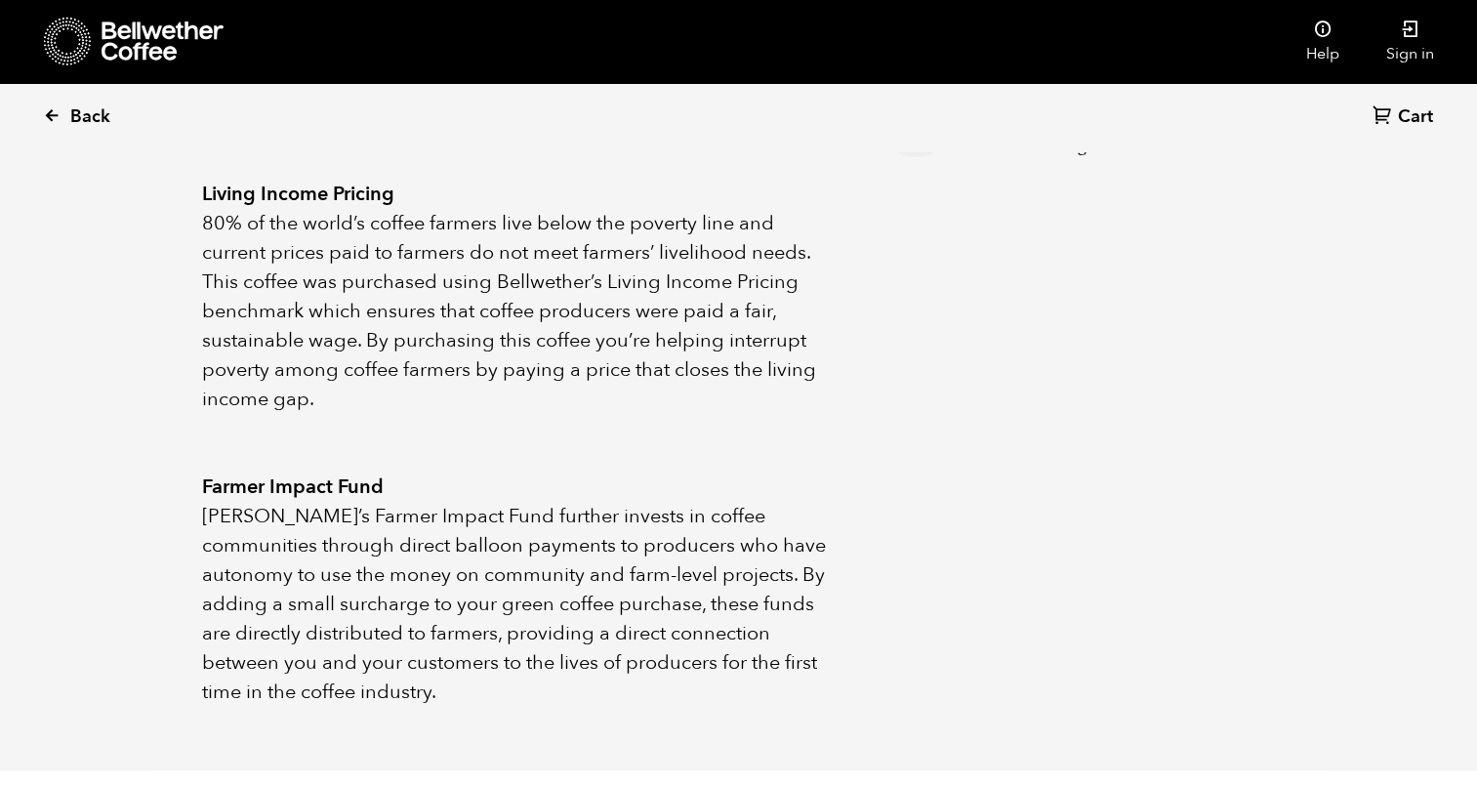
click at [47, 113] on icon at bounding box center [52, 115] width 18 height 18
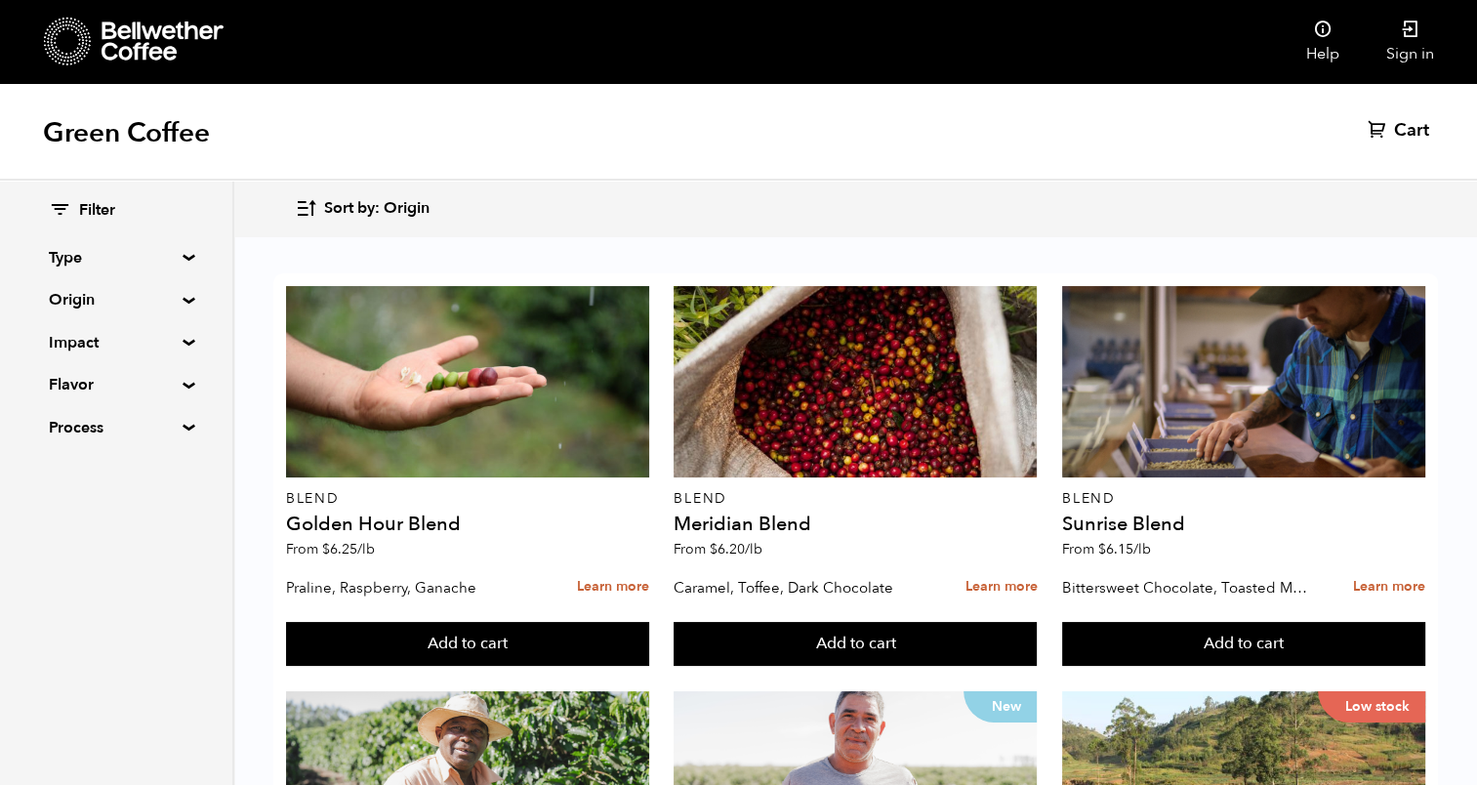
click at [176, 298] on summary "Origin" at bounding box center [116, 299] width 135 height 23
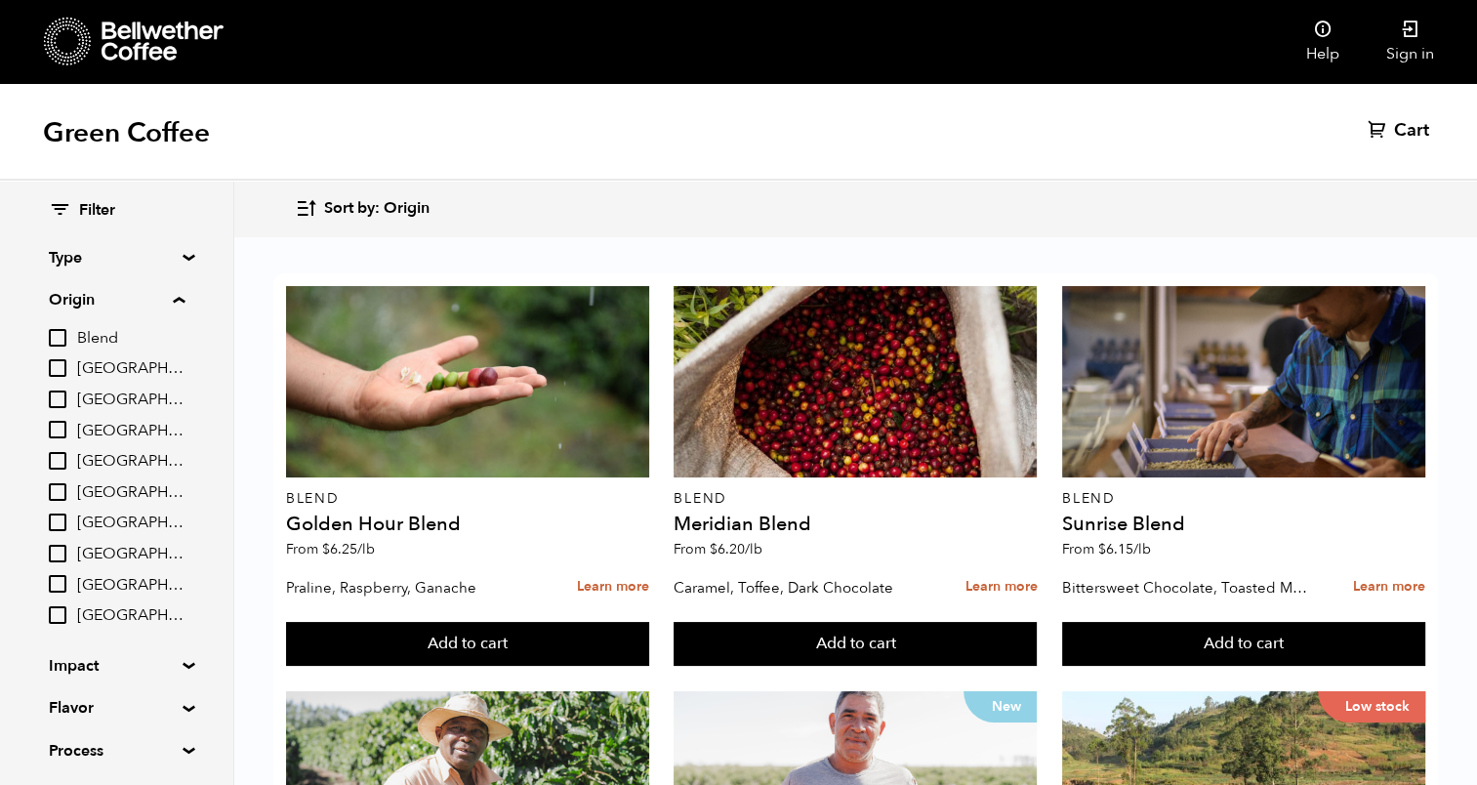
click at [55, 517] on input "[GEOGRAPHIC_DATA]" at bounding box center [58, 523] width 18 height 18
checkbox input "true"
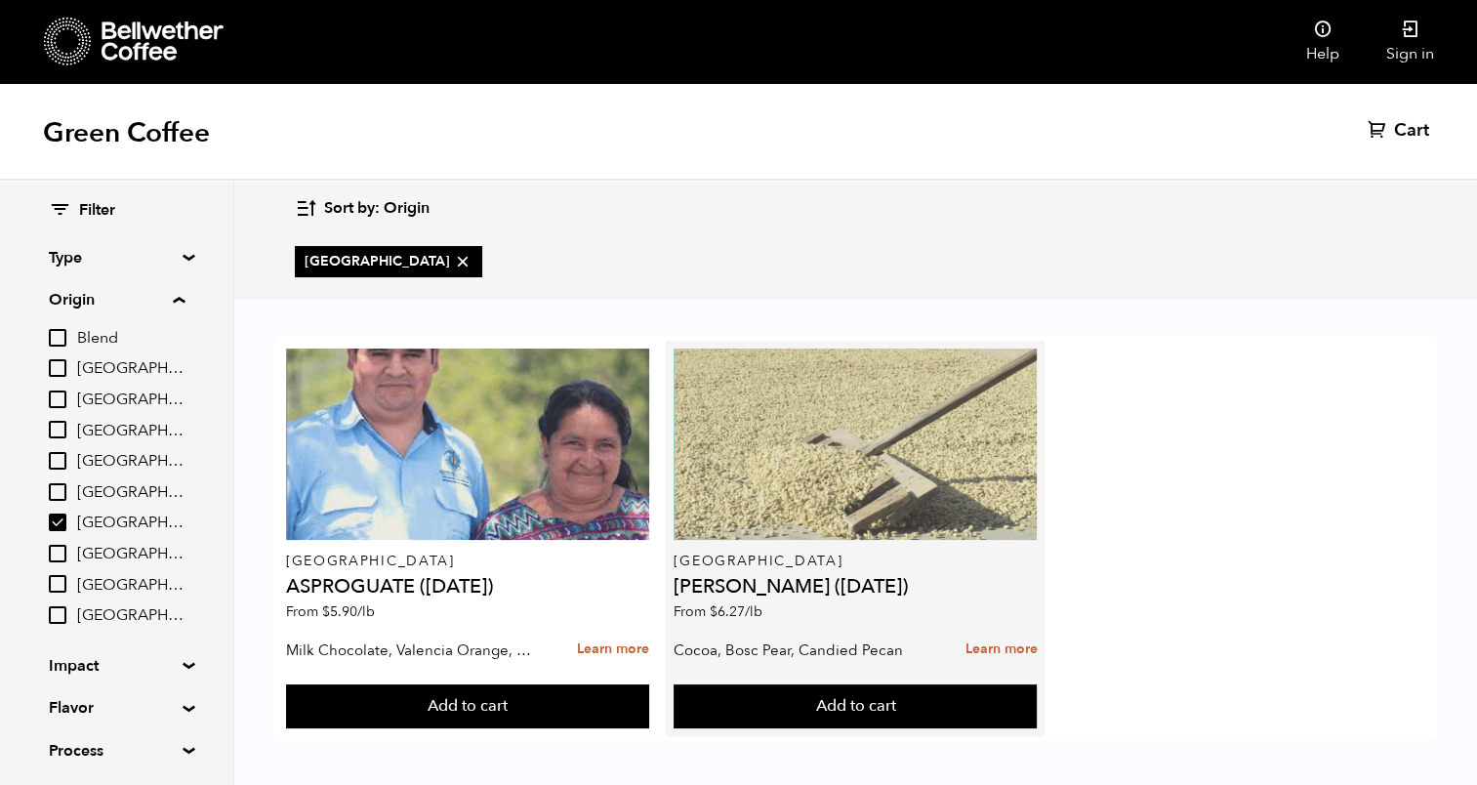
click at [764, 473] on div at bounding box center [855, 444] width 363 height 191
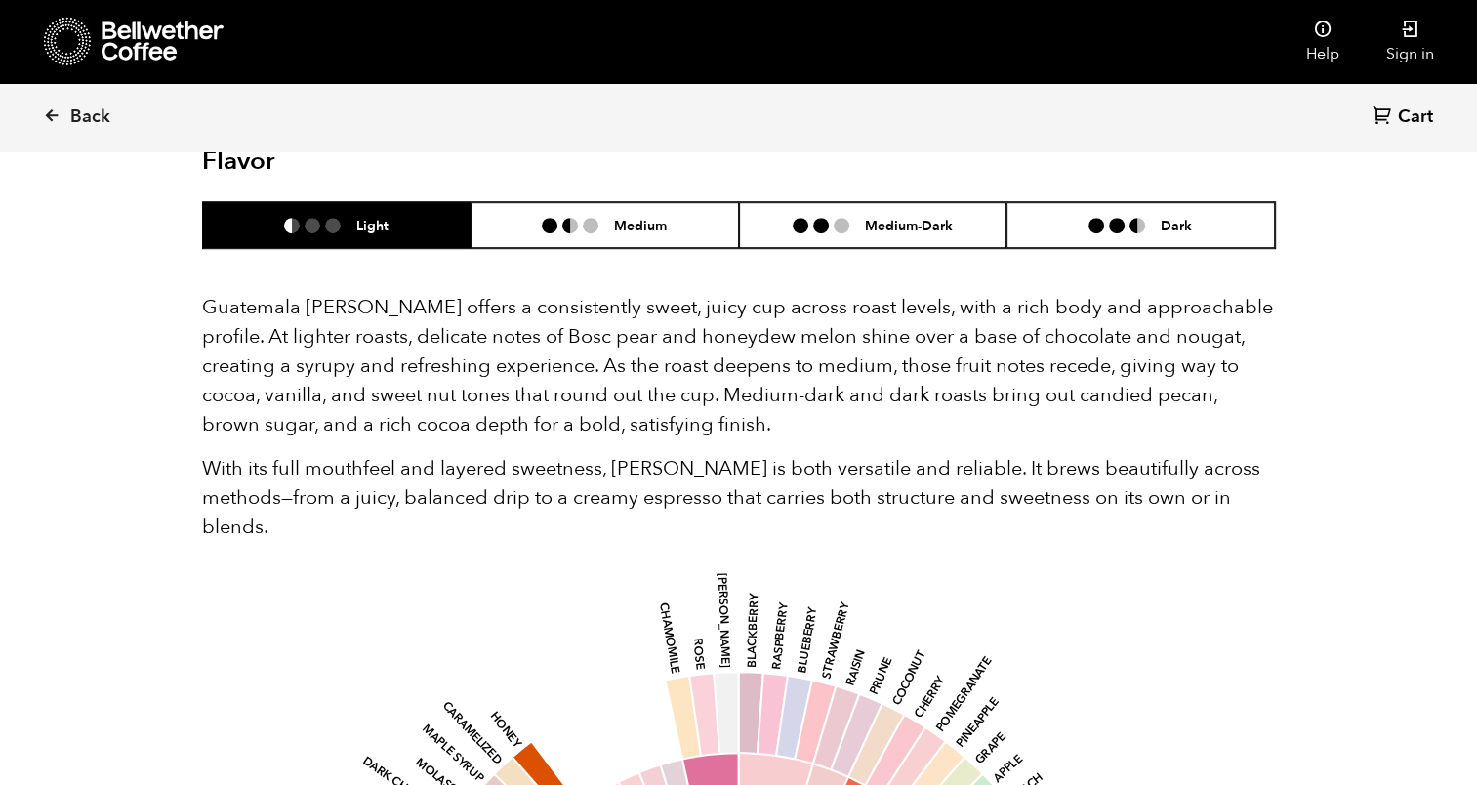
scroll to position [1172, 0]
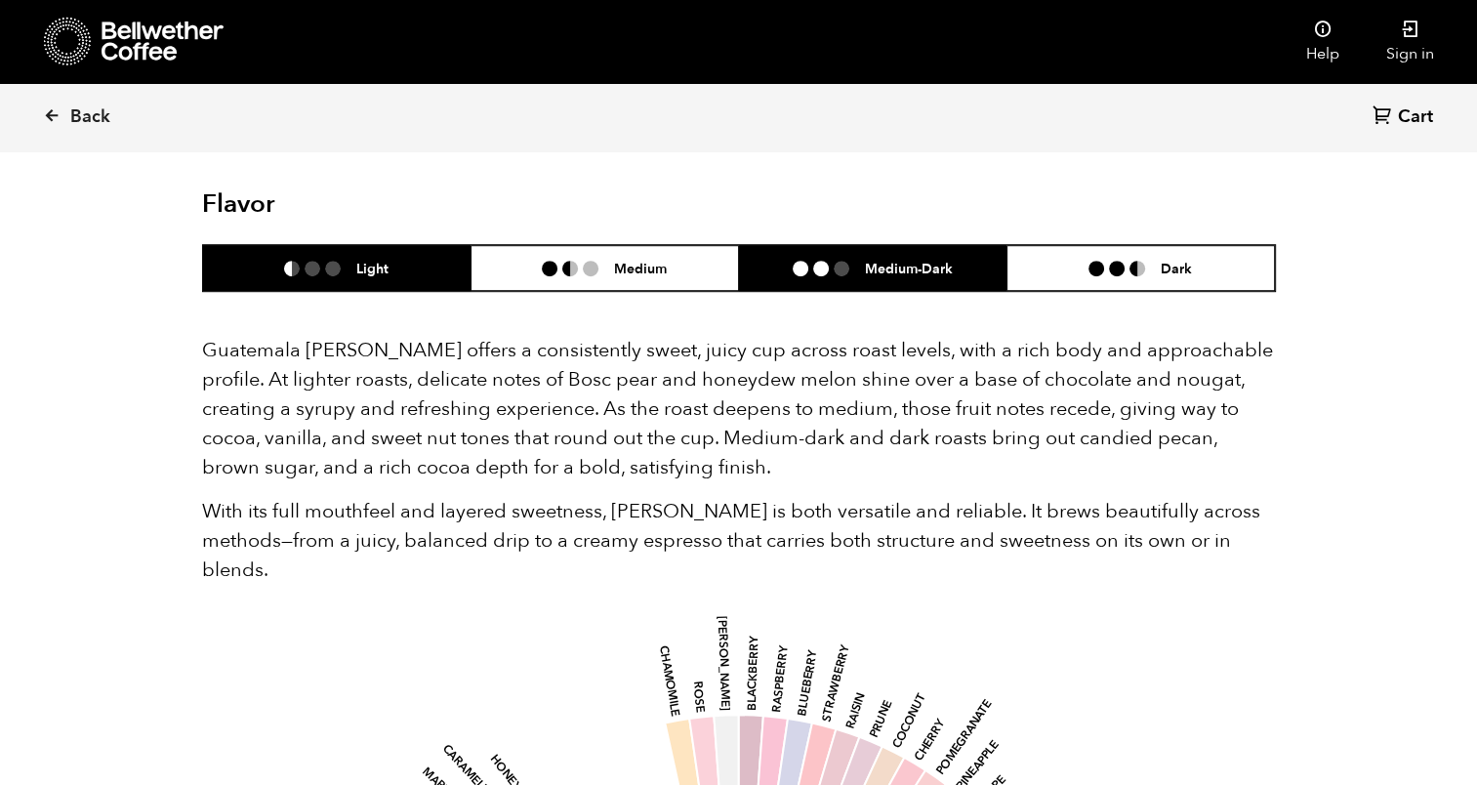
click at [850, 254] on li "Medium-Dark" at bounding box center [873, 268] width 269 height 46
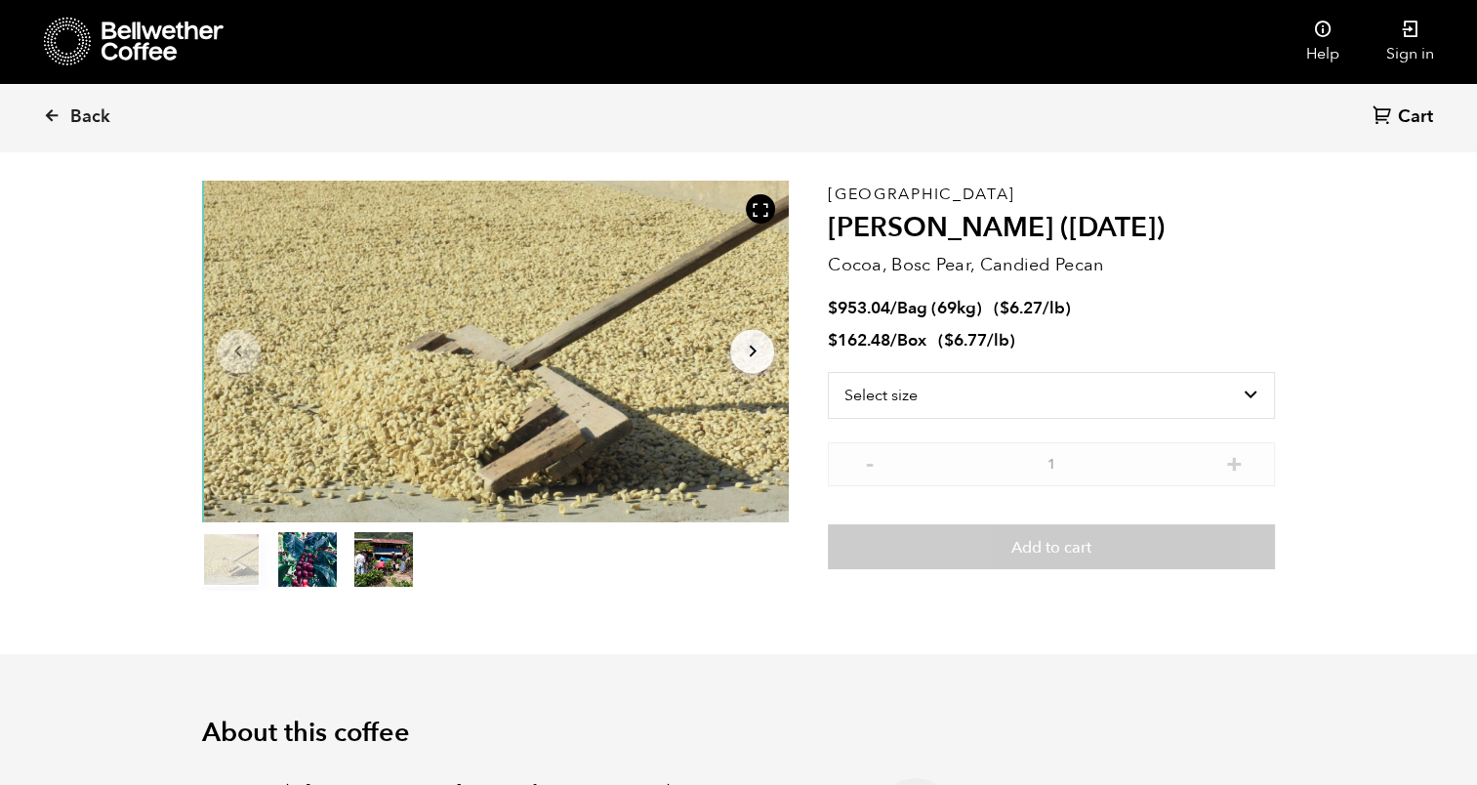
scroll to position [0, 0]
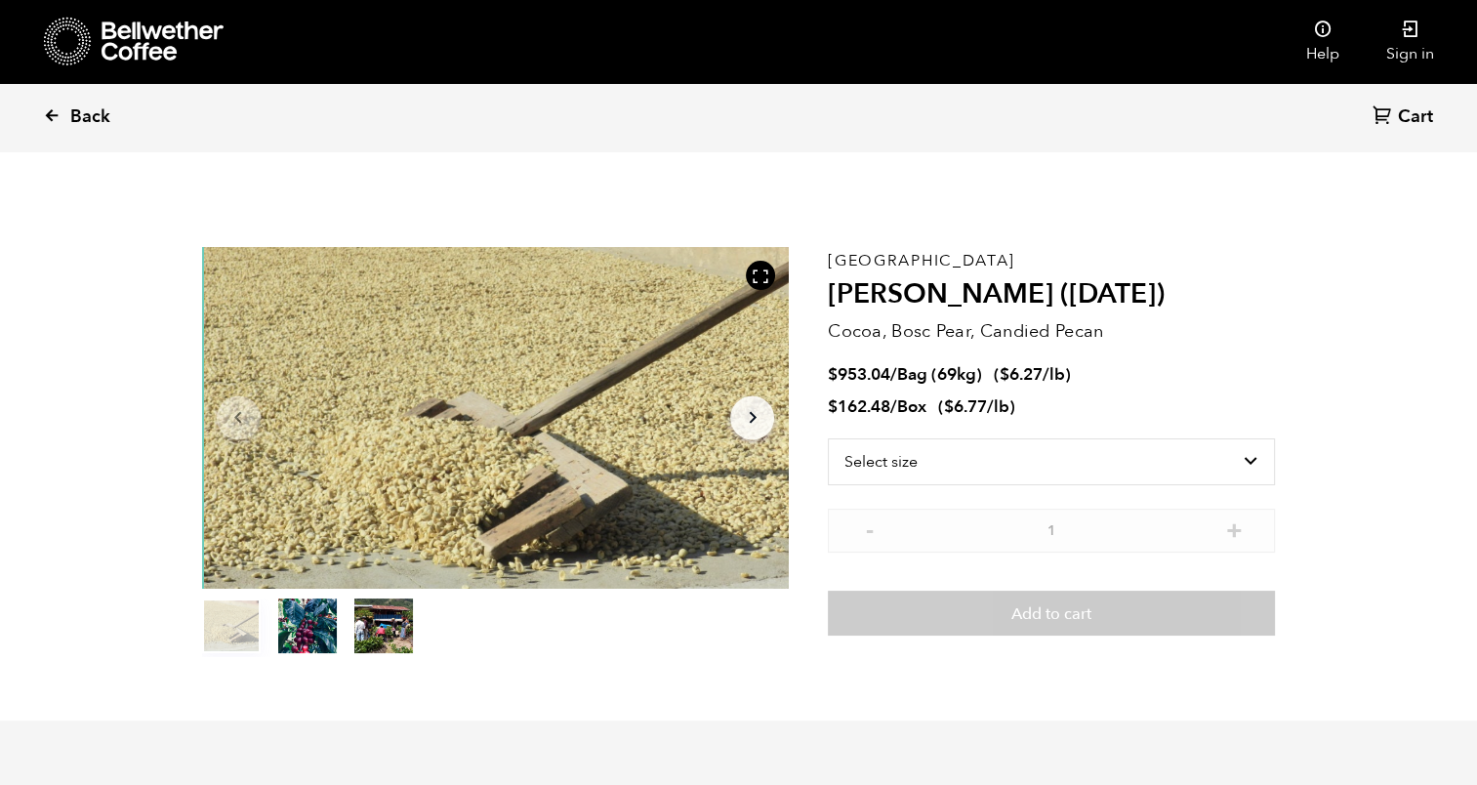
click at [50, 108] on icon at bounding box center [52, 115] width 18 height 18
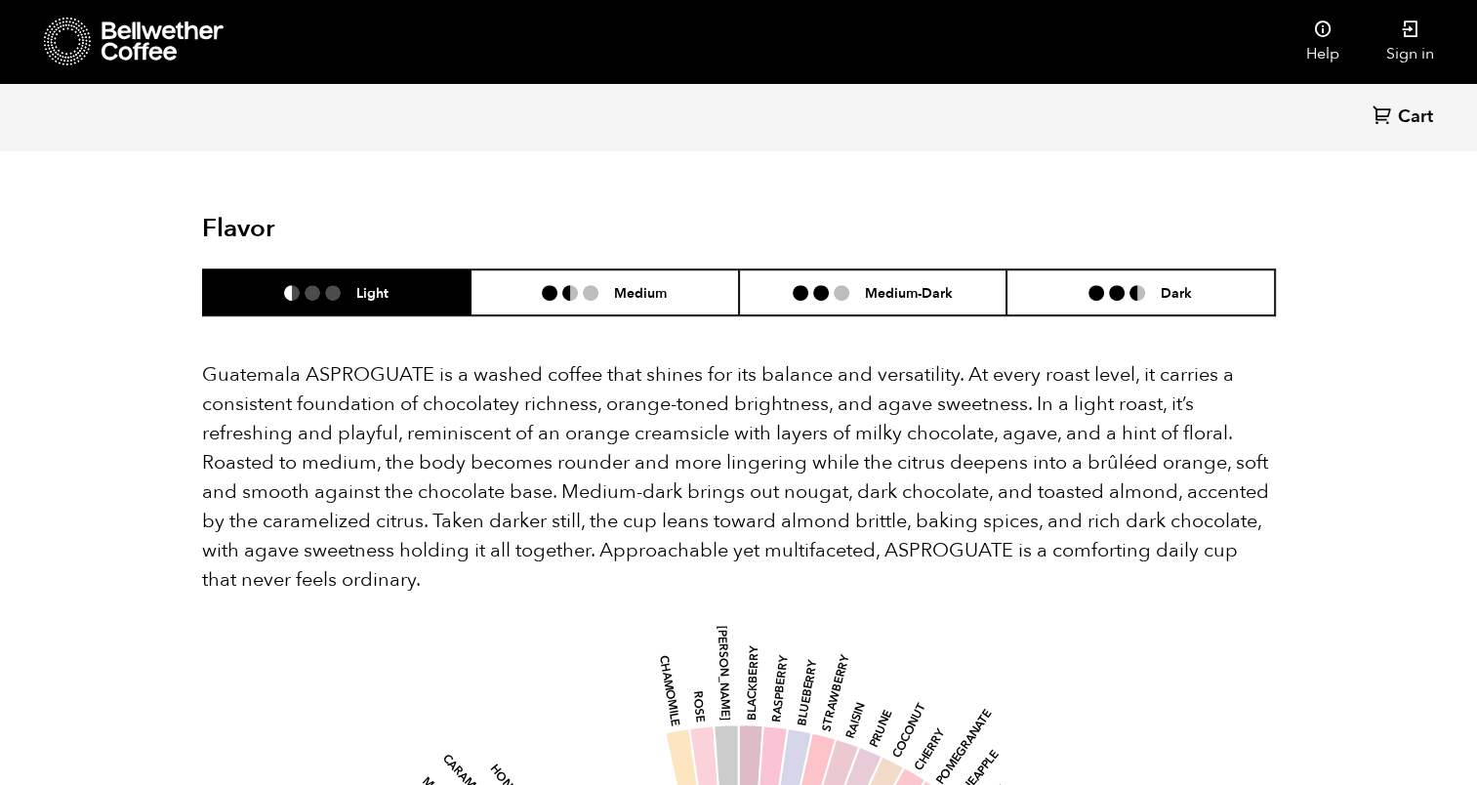
scroll to position [1212, 0]
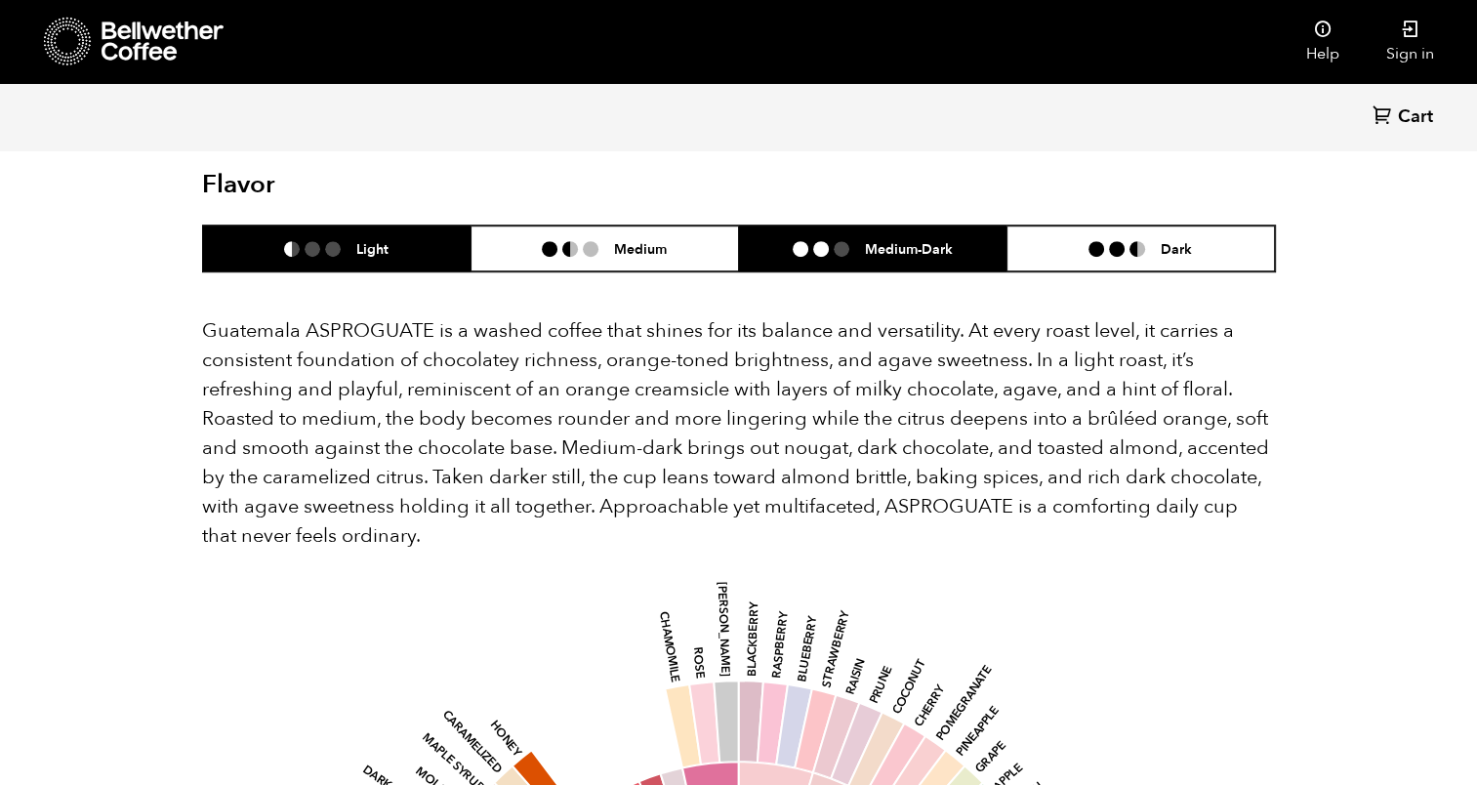
click at [812, 242] on li "Medium-Dark" at bounding box center [873, 249] width 269 height 46
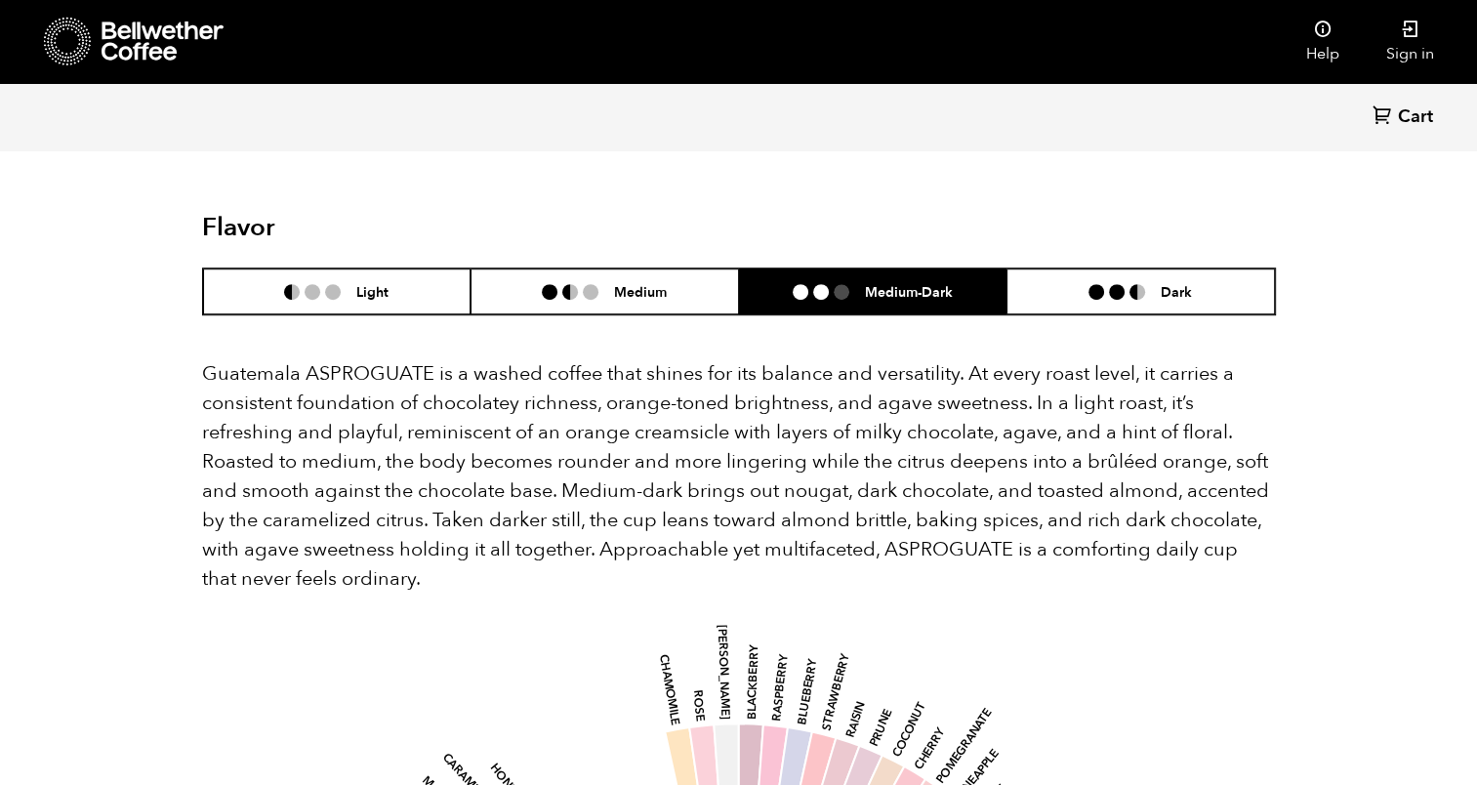
scroll to position [1172, 0]
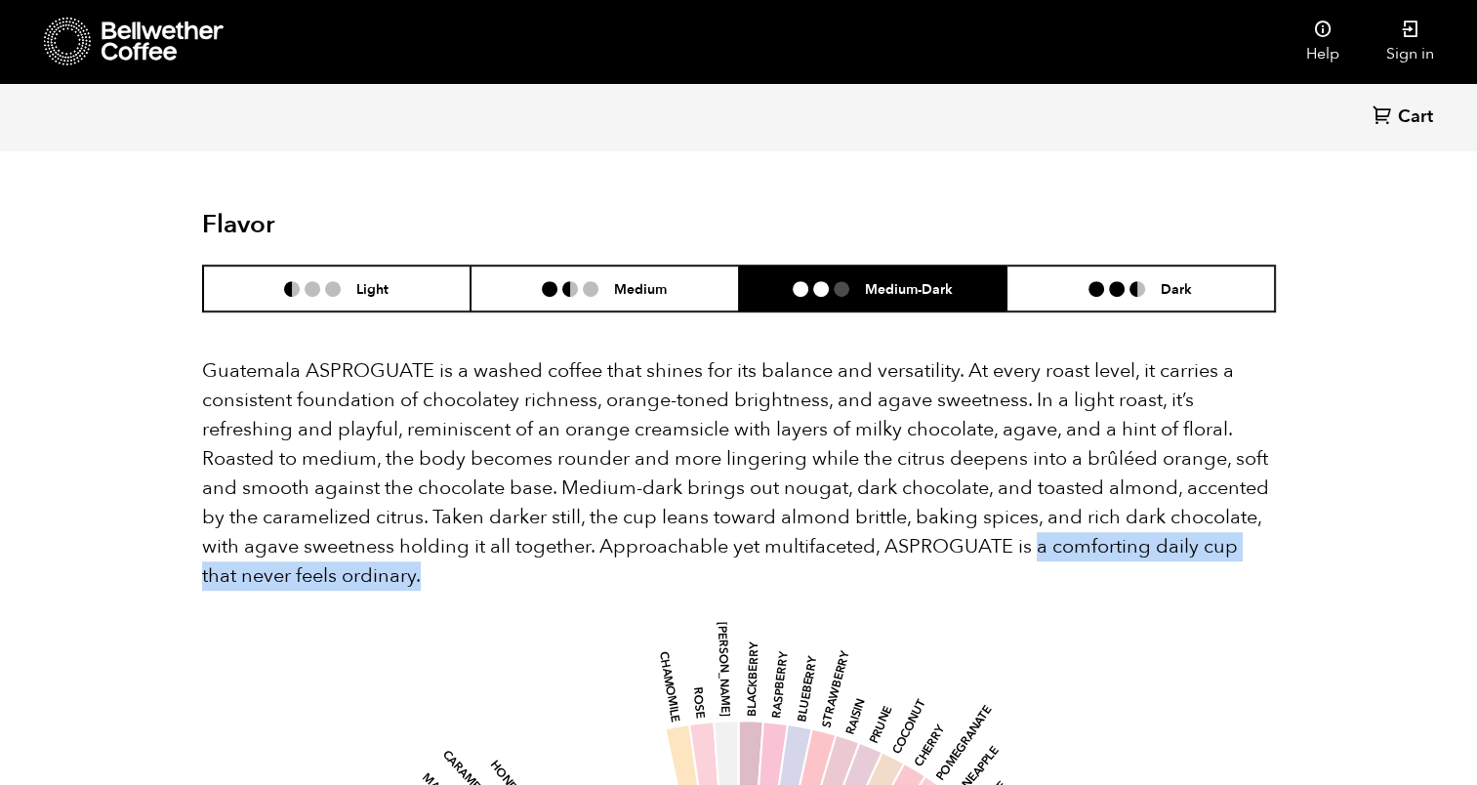
drag, startPoint x: 1037, startPoint y: 523, endPoint x: 382, endPoint y: 556, distance: 655.9
click at [382, 556] on p "Guatemala ASPROGUATE is a washed coffee that shines for its balance and versati…" at bounding box center [739, 473] width 1074 height 234
copy p "a comforting daily cup that never feels ordinary."
click at [462, 563] on p "Guatemala ASPROGUATE is a washed coffee that shines for its balance and versati…" at bounding box center [739, 473] width 1074 height 234
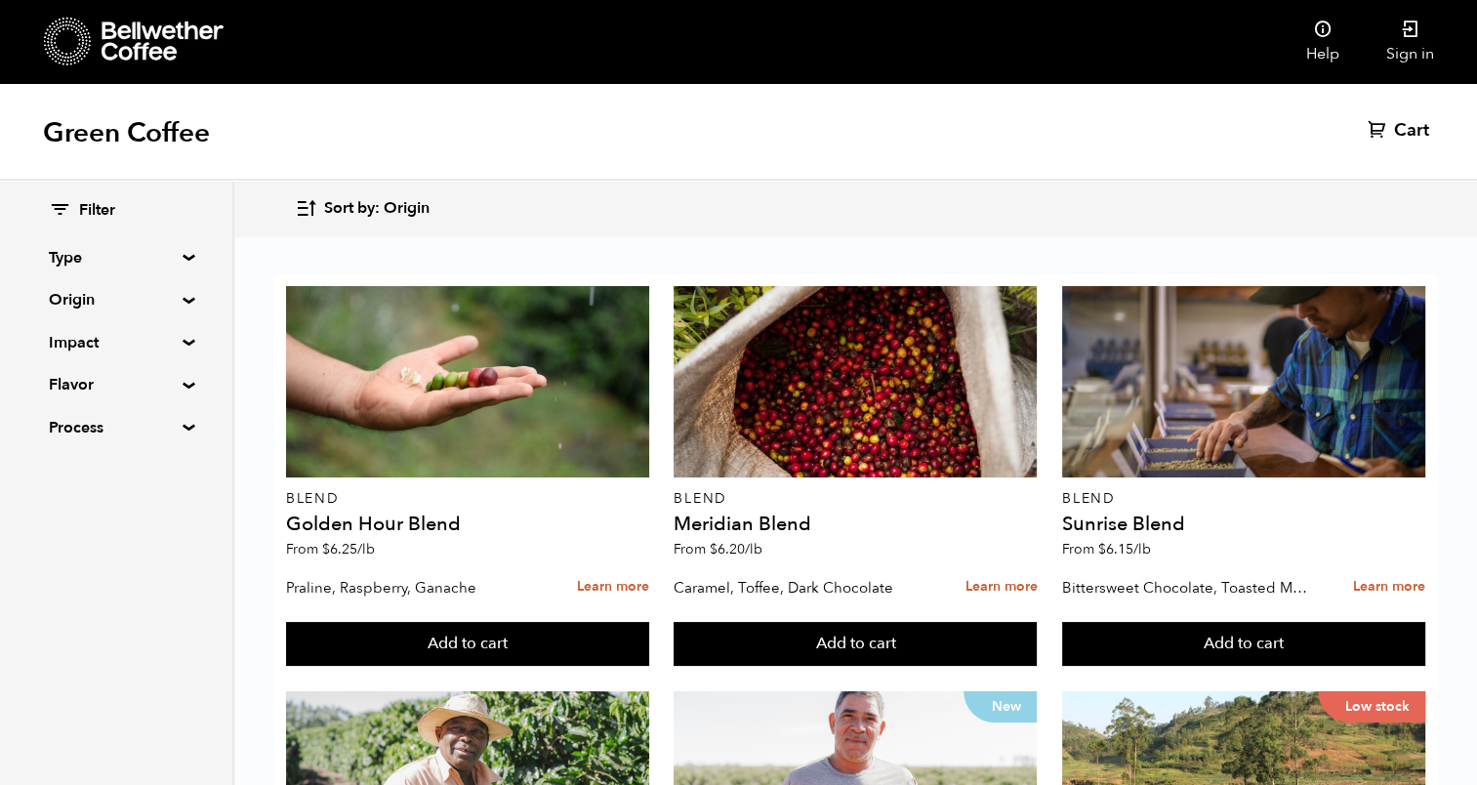
click at [176, 295] on summary "Origin" at bounding box center [116, 299] width 135 height 23
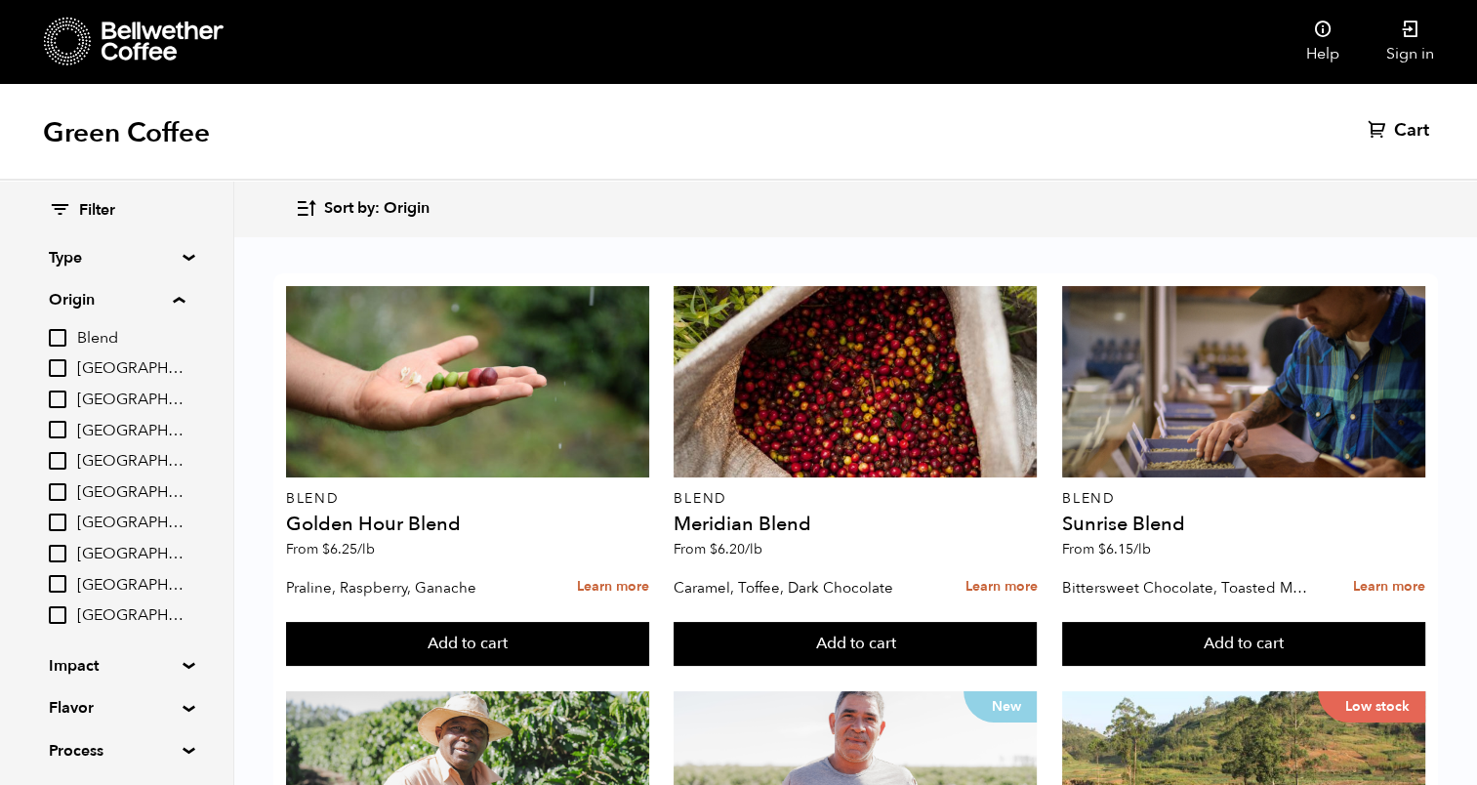
click at [172, 300] on summary "Origin" at bounding box center [117, 299] width 136 height 23
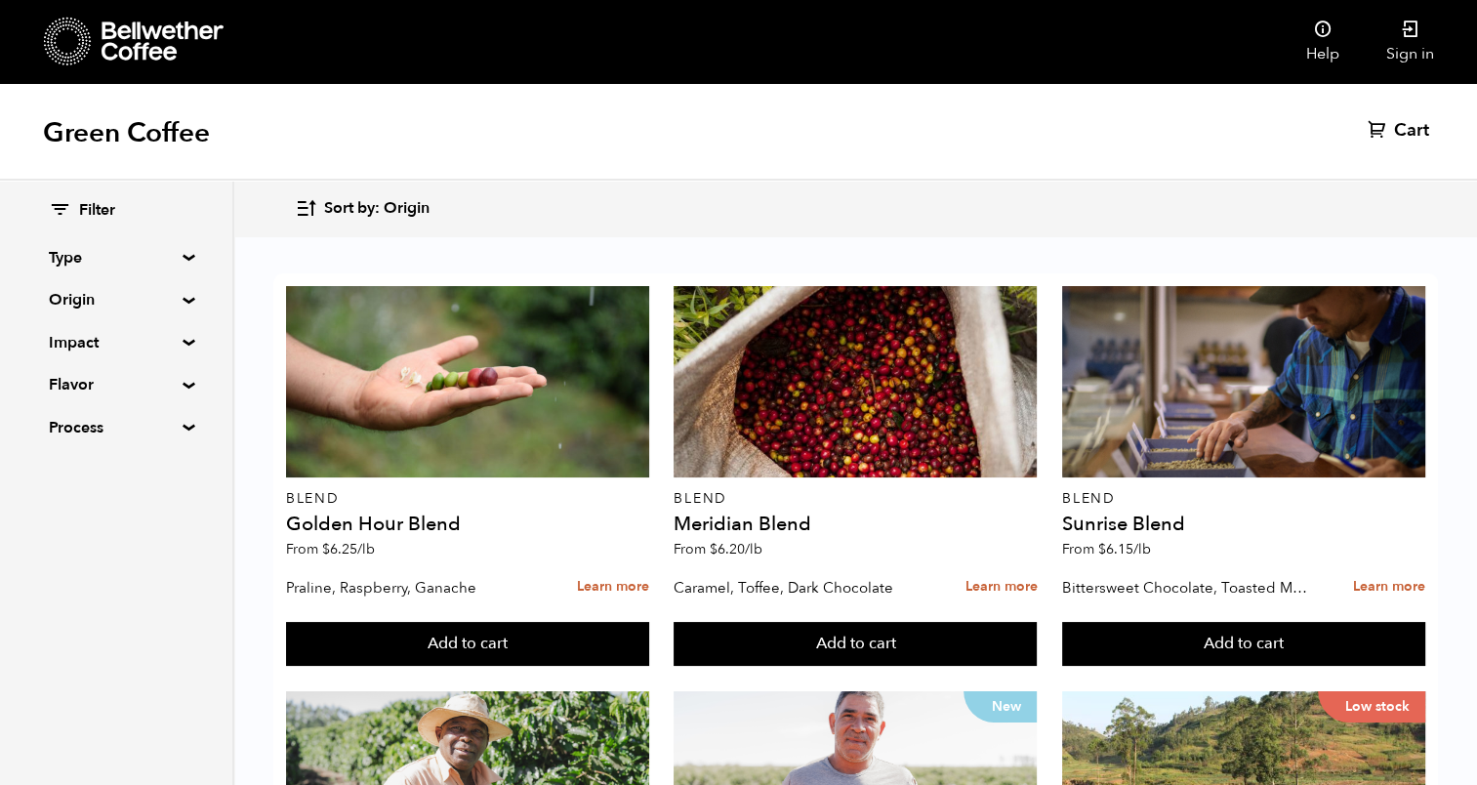
click at [180, 254] on summary "Type" at bounding box center [116, 257] width 135 height 23
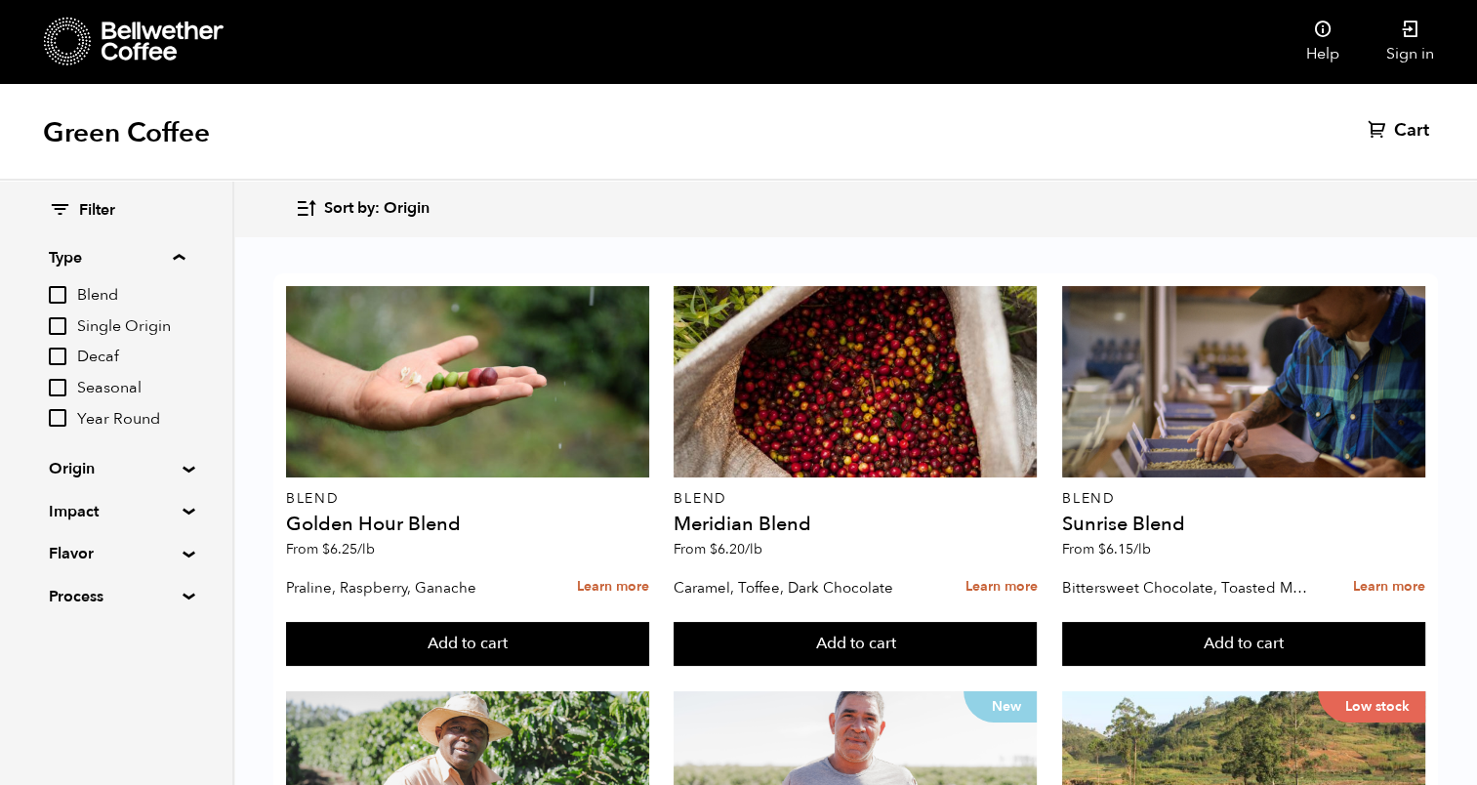
click at [180, 255] on summary "Type" at bounding box center [117, 257] width 136 height 23
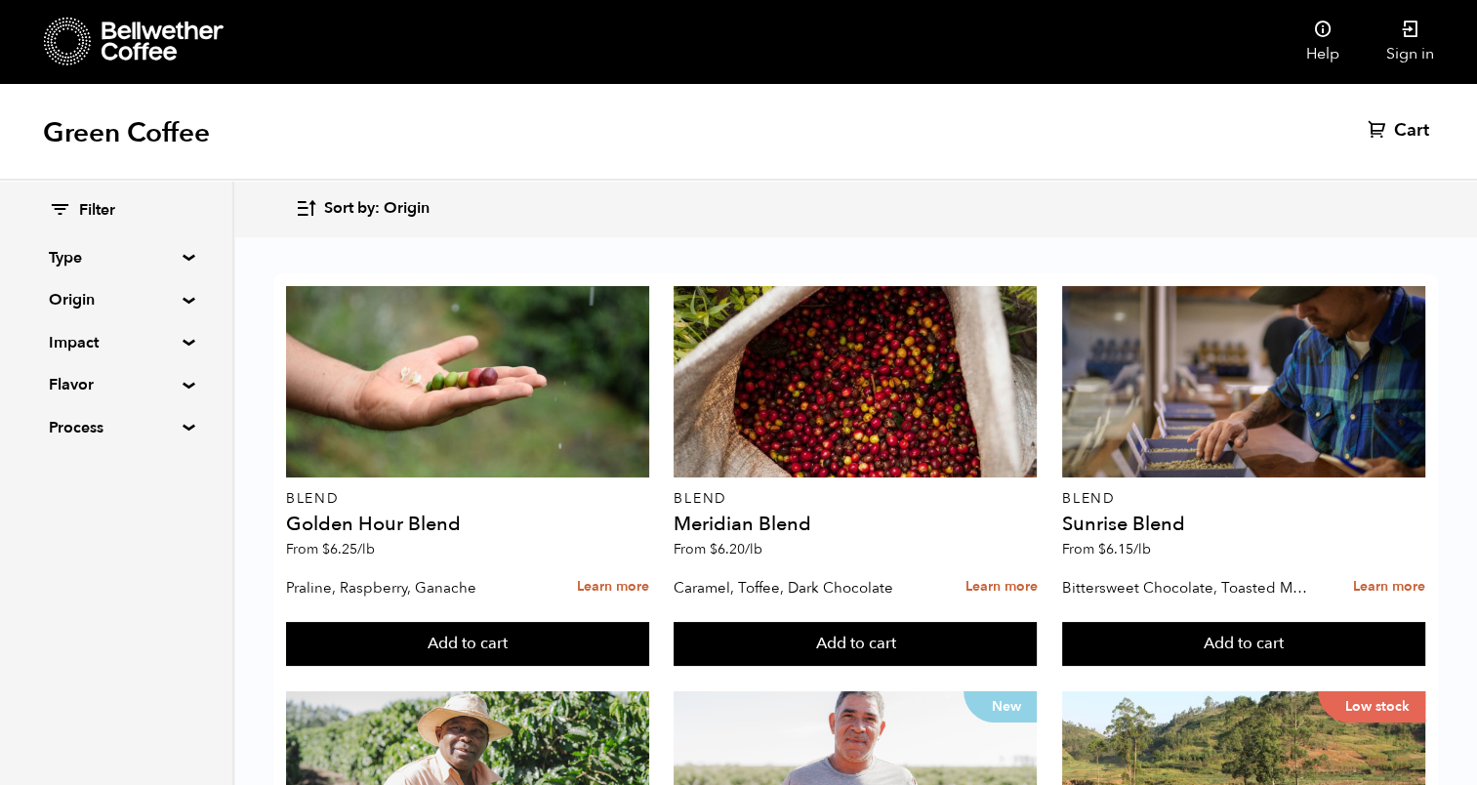
click at [183, 344] on summary "Impact" at bounding box center [116, 342] width 135 height 23
click at [176, 347] on summary "Impact" at bounding box center [117, 342] width 136 height 23
click at [176, 346] on summary "Impact" at bounding box center [116, 342] width 135 height 23
click at [57, 373] on input "Fair Trade" at bounding box center [58, 380] width 18 height 18
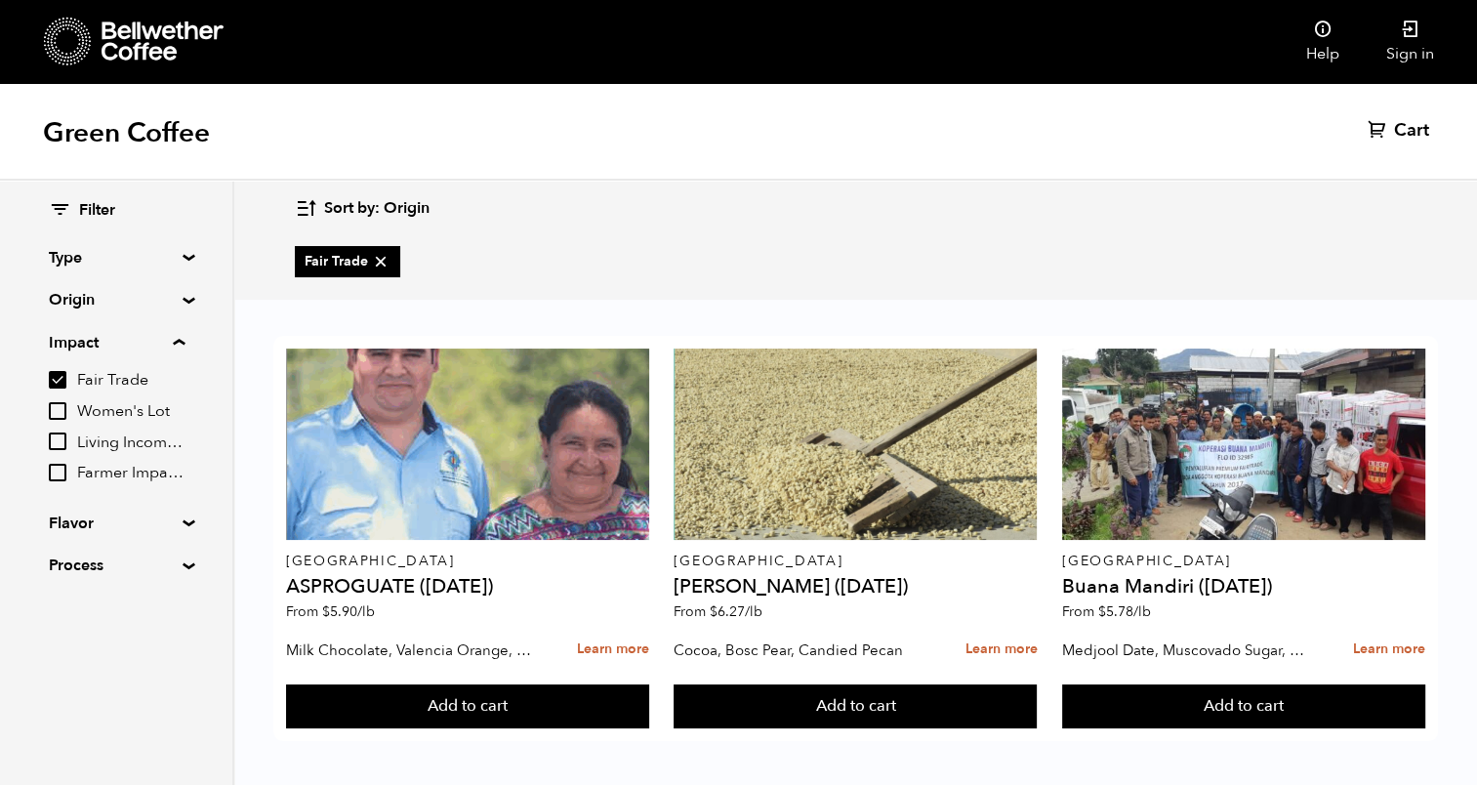
click at [55, 378] on input "Fair Trade" at bounding box center [58, 380] width 18 height 18
checkbox input "false"
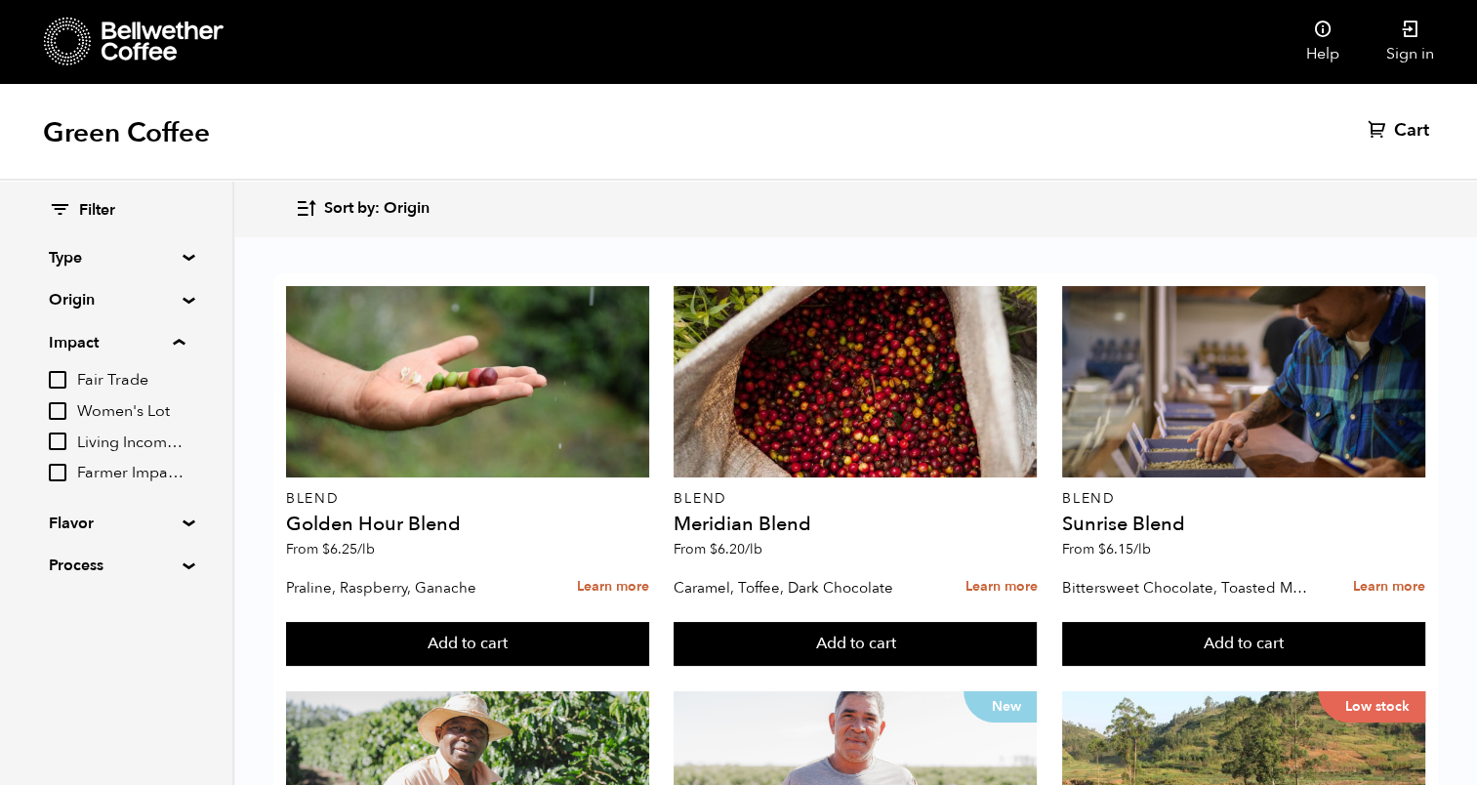
click at [179, 341] on summary "Impact" at bounding box center [117, 342] width 136 height 23
click at [180, 386] on summary "Flavor" at bounding box center [116, 384] width 135 height 23
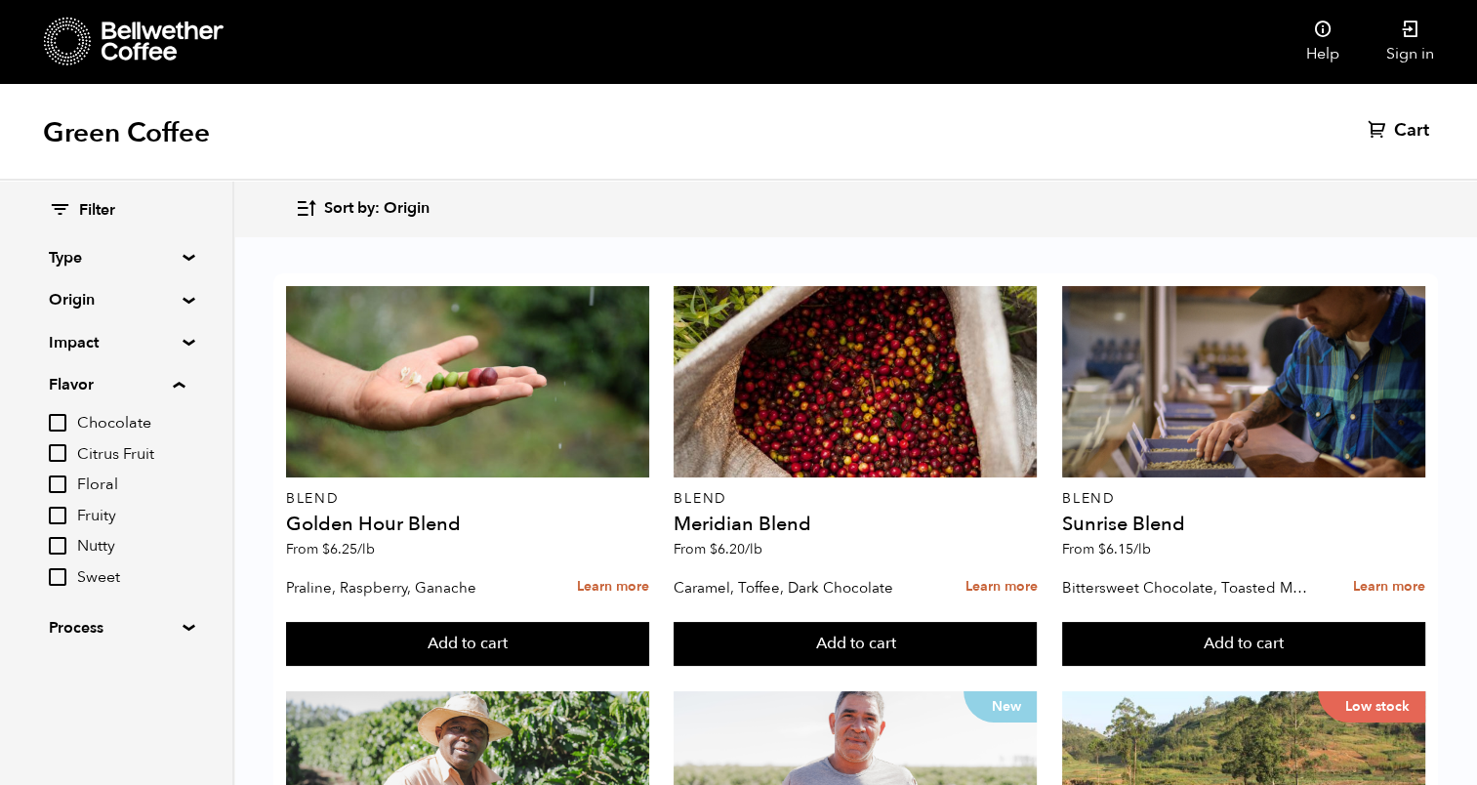
click at [181, 388] on summary "Flavor" at bounding box center [117, 384] width 136 height 23
click at [180, 424] on summary "Process" at bounding box center [116, 427] width 135 height 23
click at [180, 425] on summary "Process" at bounding box center [117, 427] width 136 height 23
click at [183, 299] on summary "Origin" at bounding box center [116, 299] width 135 height 23
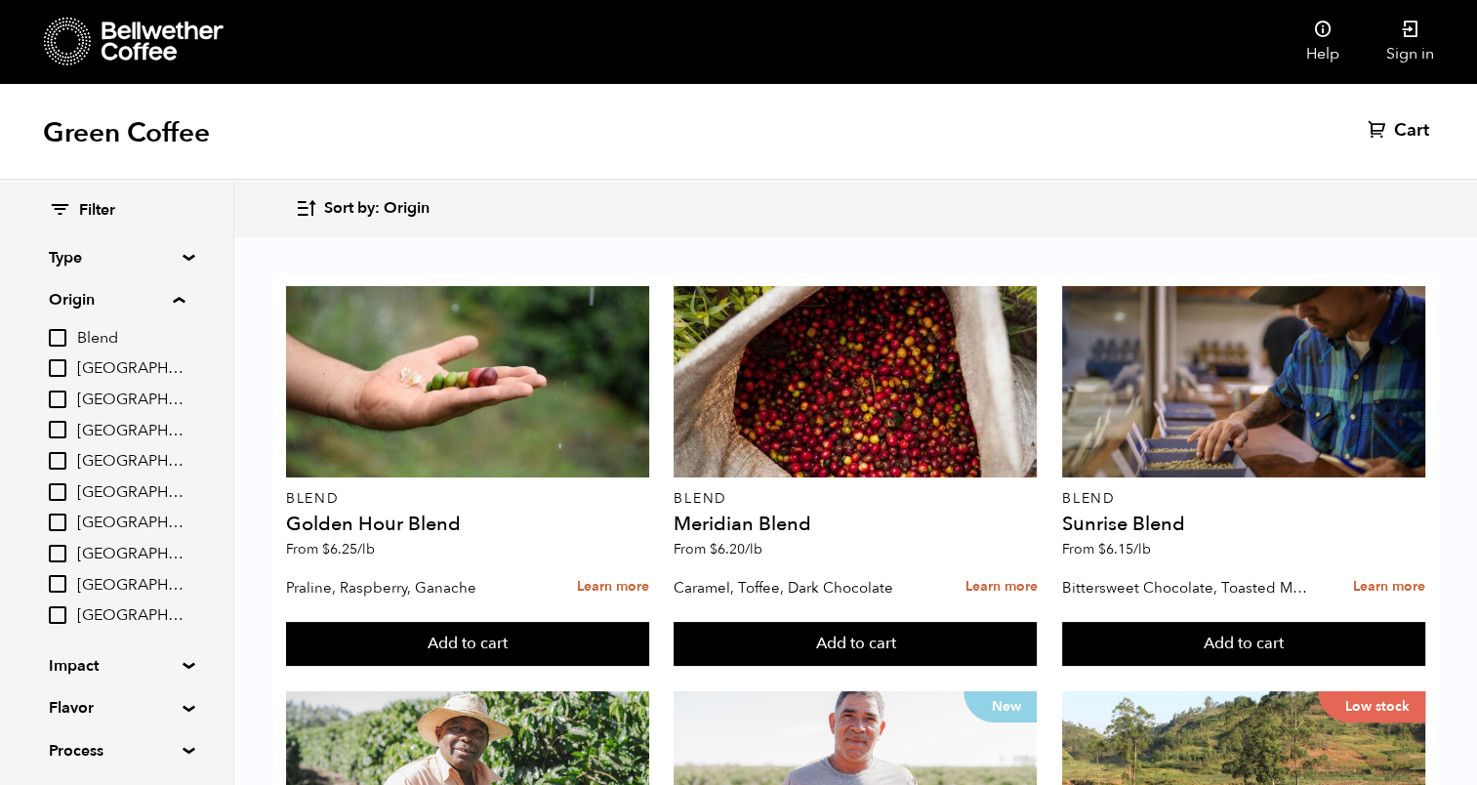
click at [181, 301] on summary "Origin" at bounding box center [117, 299] width 136 height 23
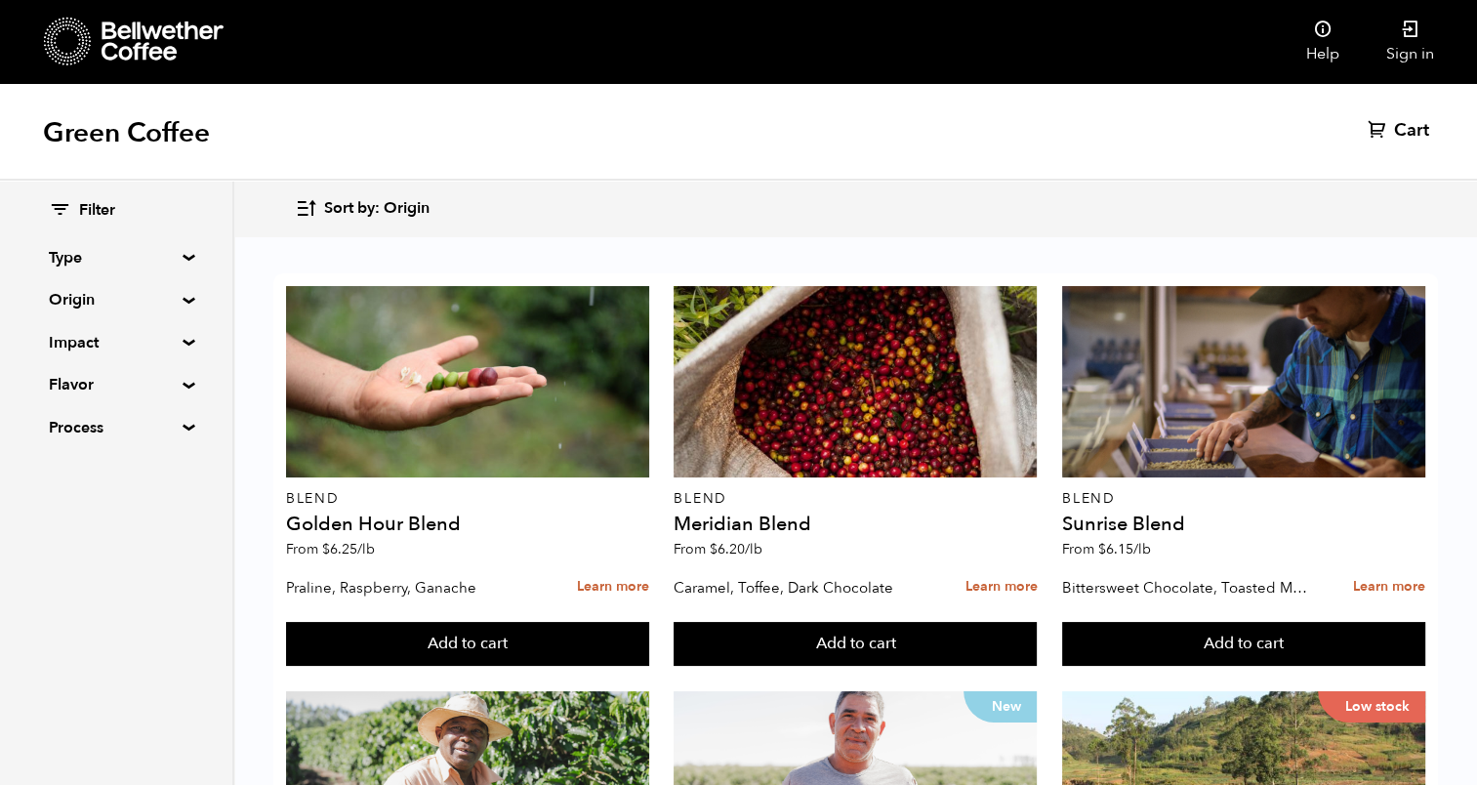
click at [178, 256] on summary "Type" at bounding box center [116, 257] width 135 height 23
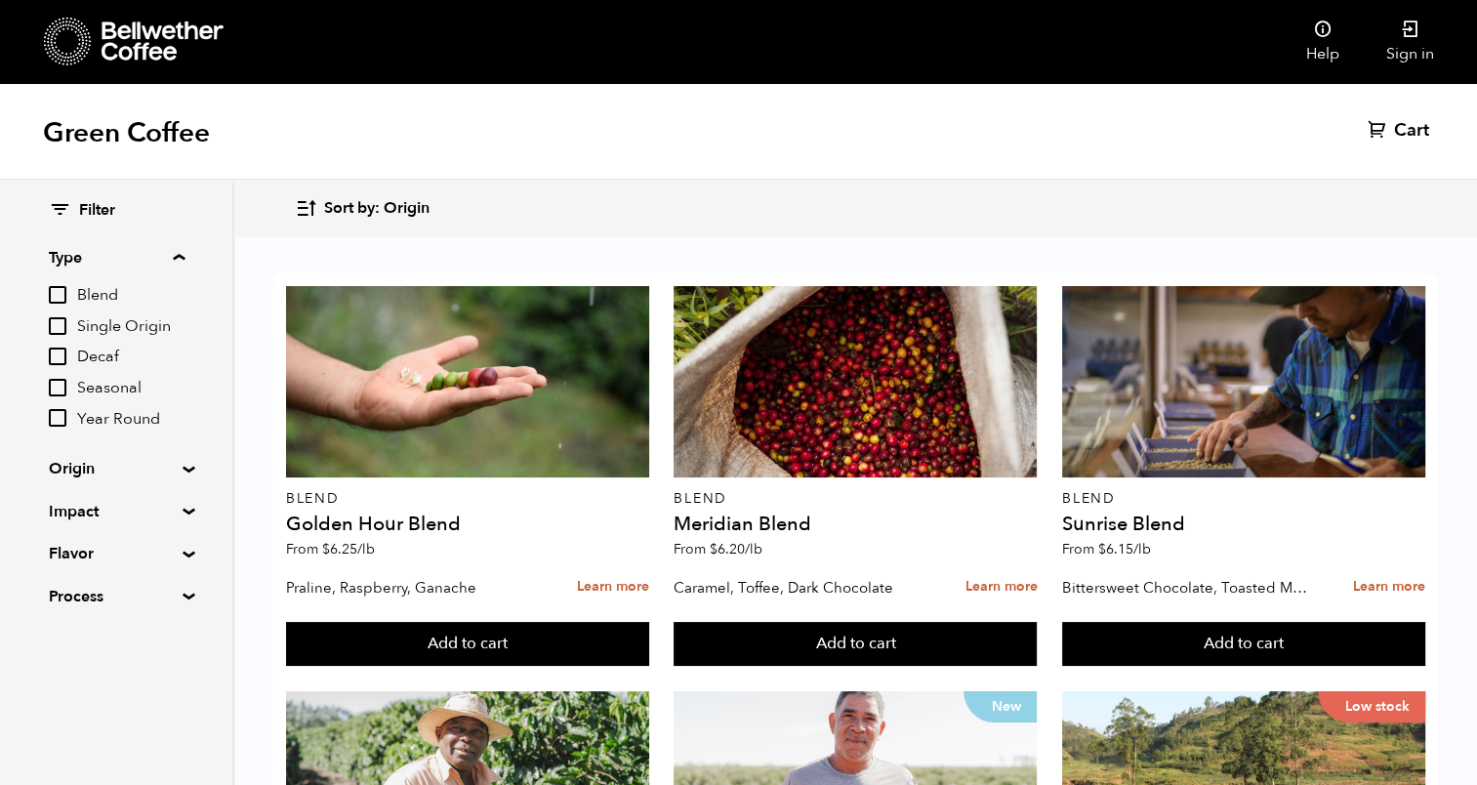
click at [177, 259] on summary "Type" at bounding box center [117, 257] width 136 height 23
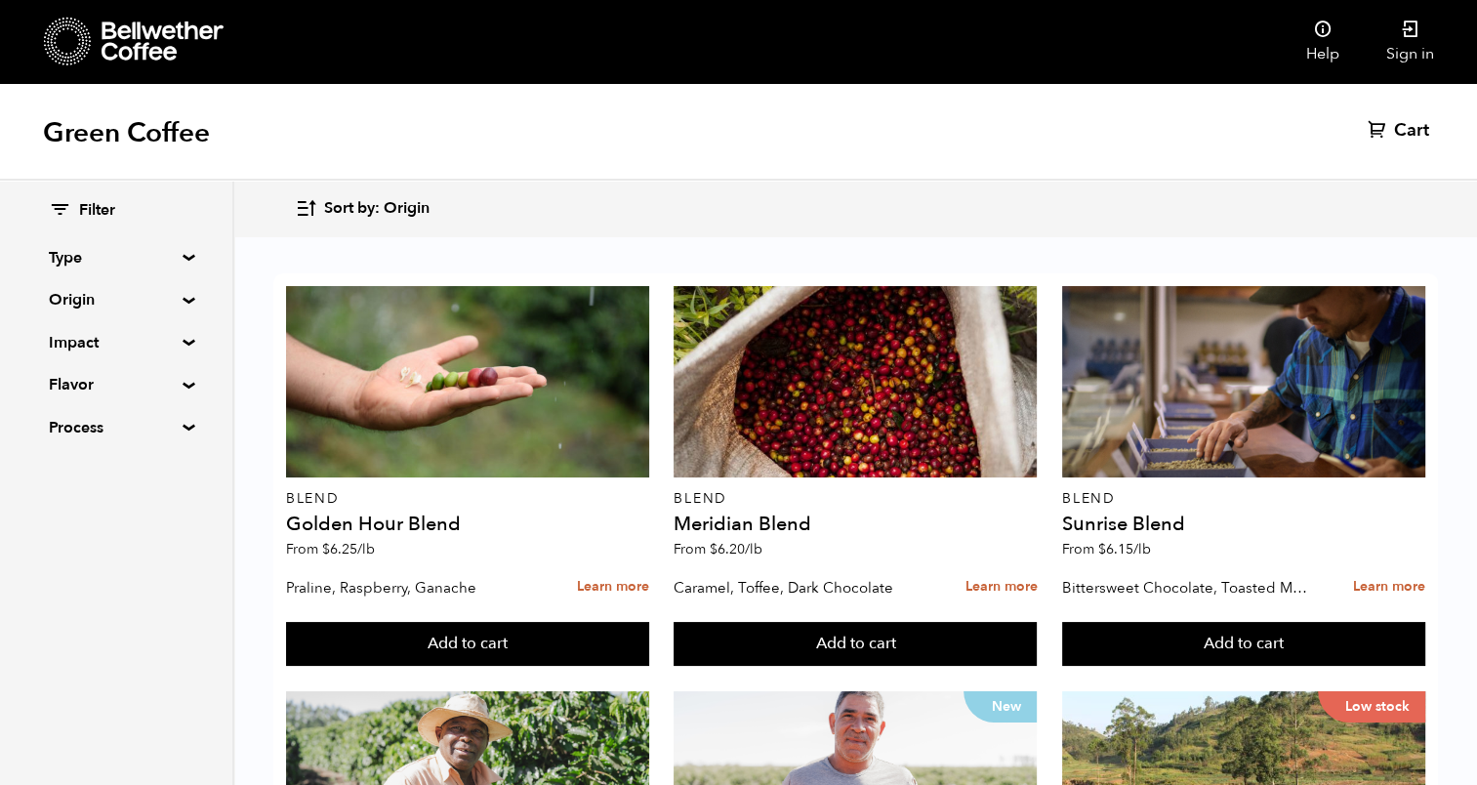
click at [177, 261] on summary "Type" at bounding box center [116, 257] width 135 height 23
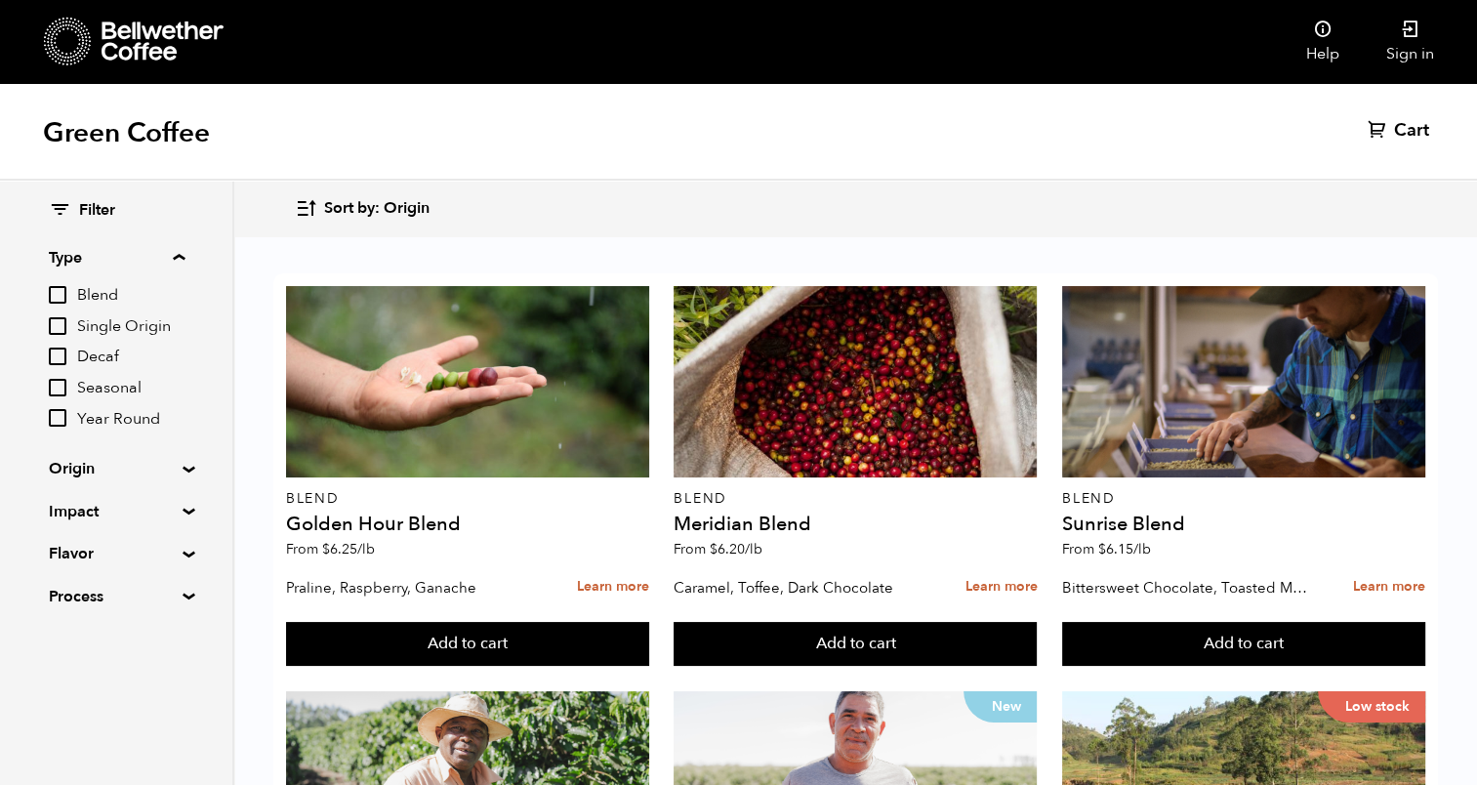
click at [62, 356] on input "Decaf" at bounding box center [58, 357] width 18 height 18
checkbox input "true"
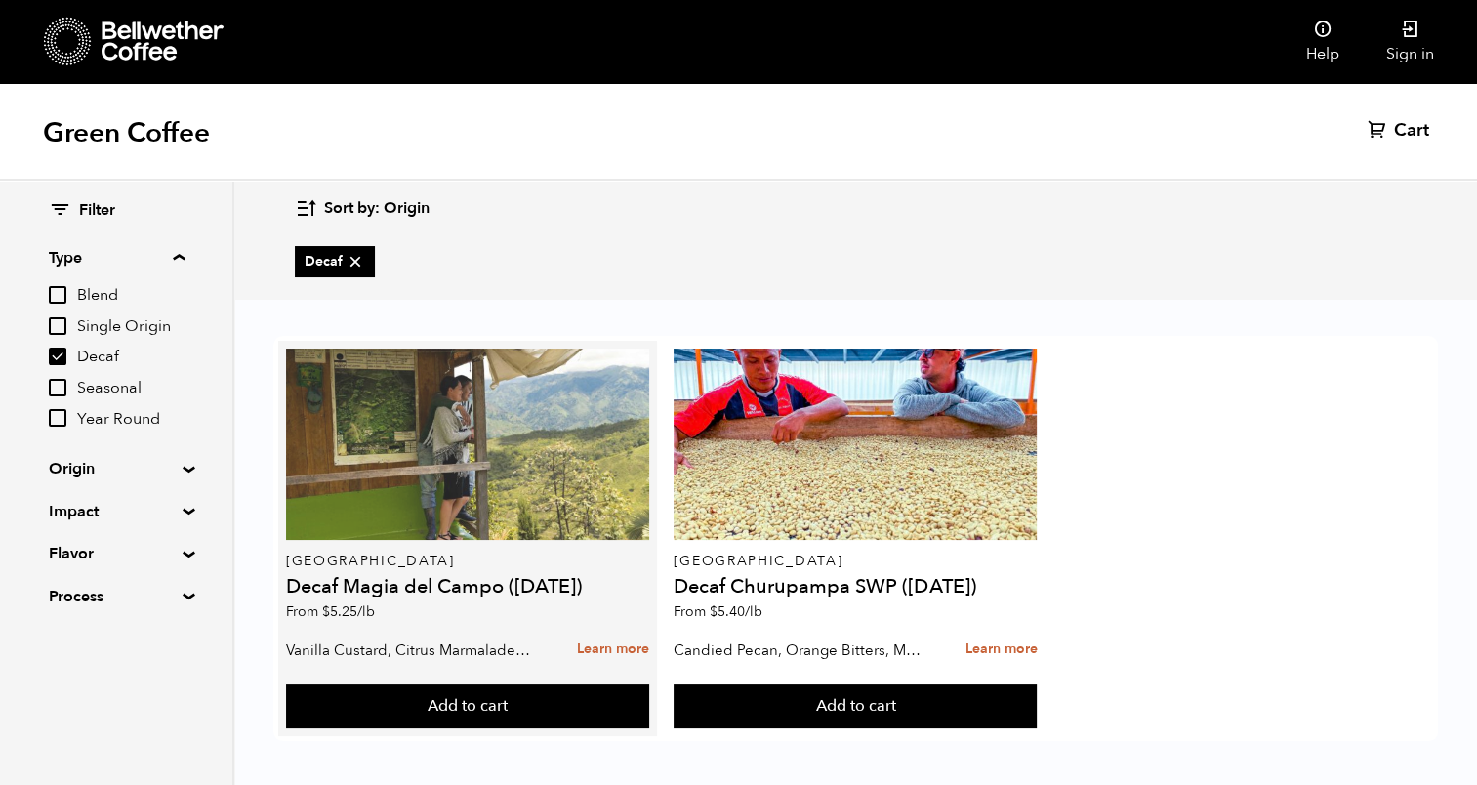
click at [525, 434] on div at bounding box center [467, 444] width 363 height 191
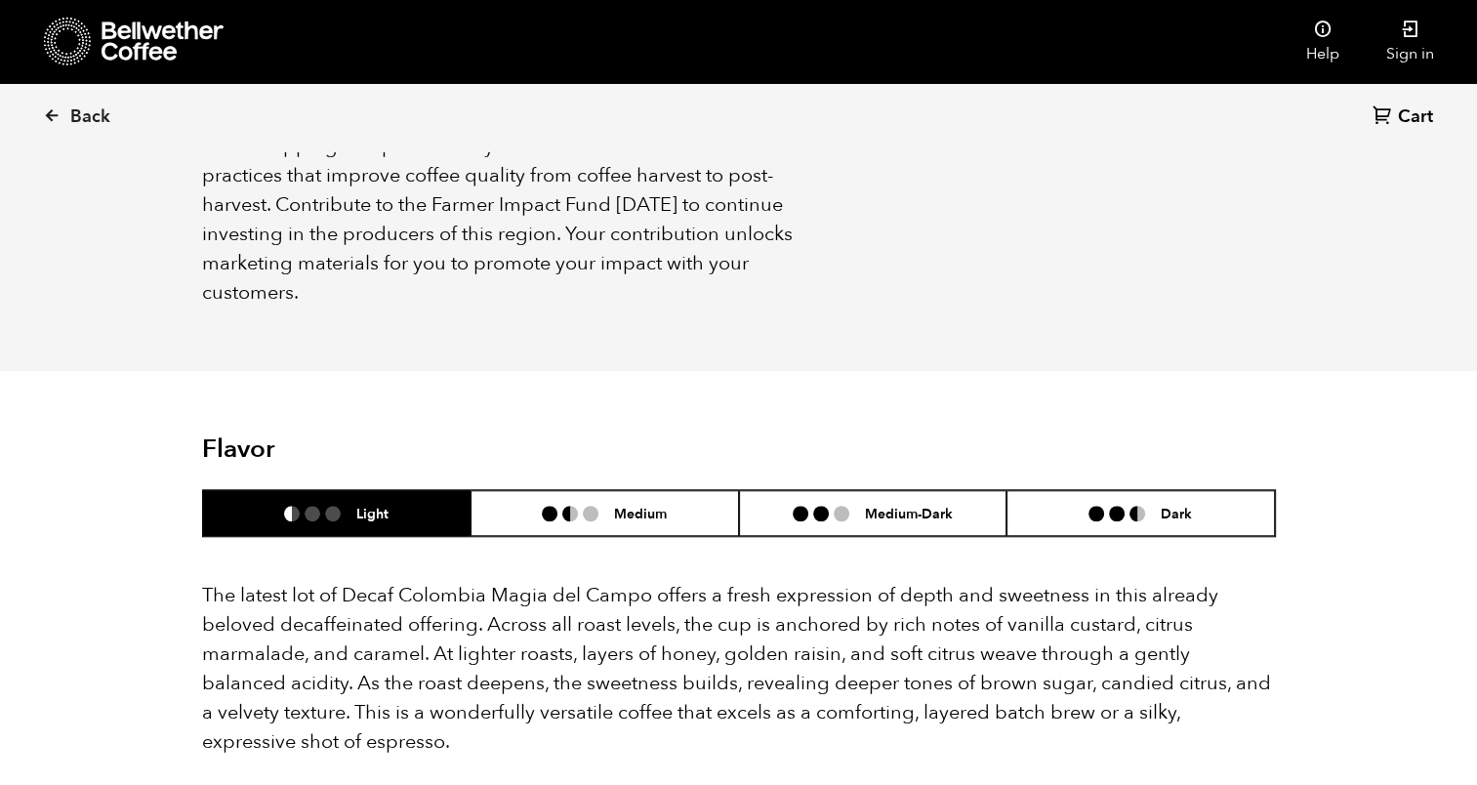
scroll to position [1660, 0]
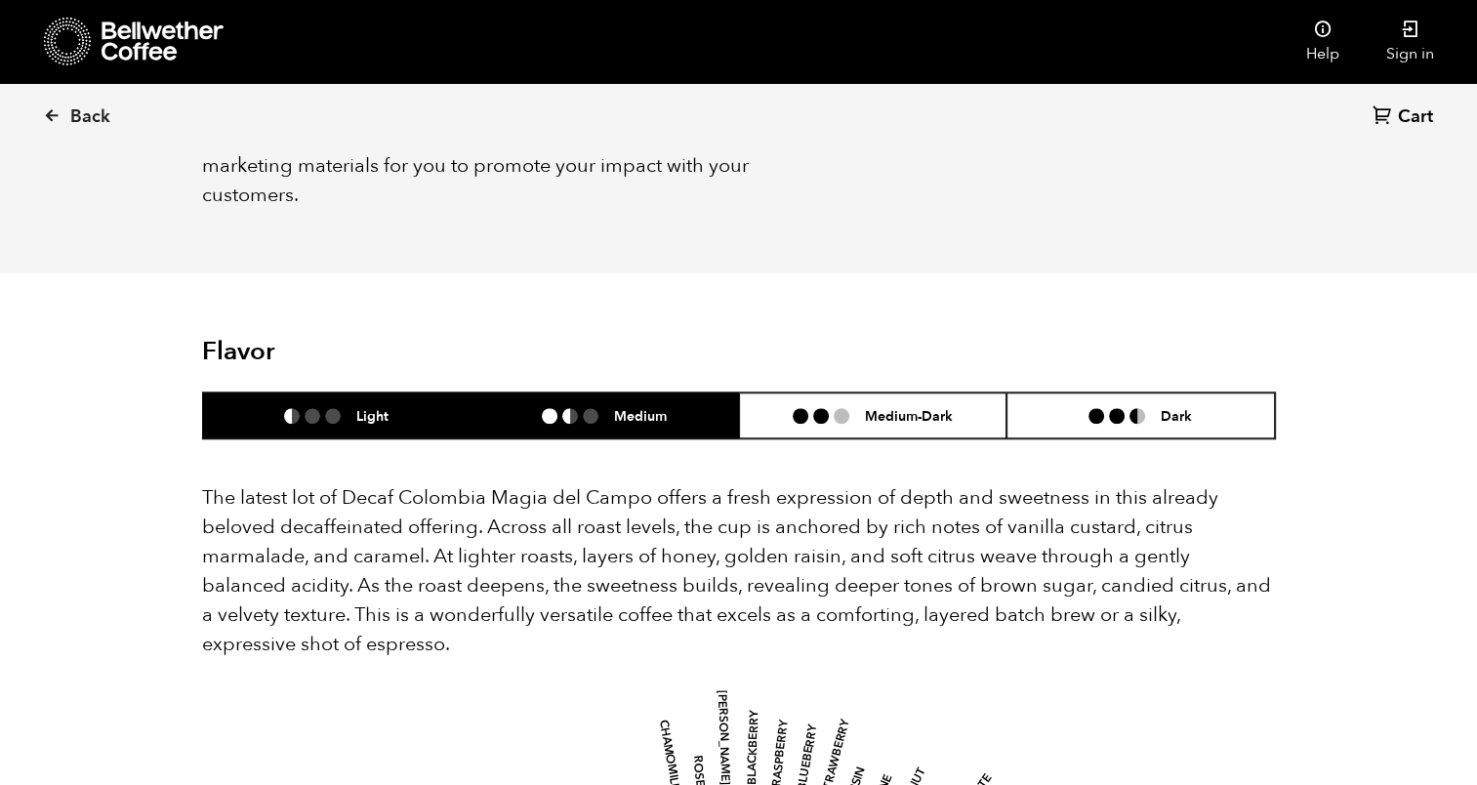
click at [664, 407] on h6 "Medium" at bounding box center [640, 415] width 53 height 17
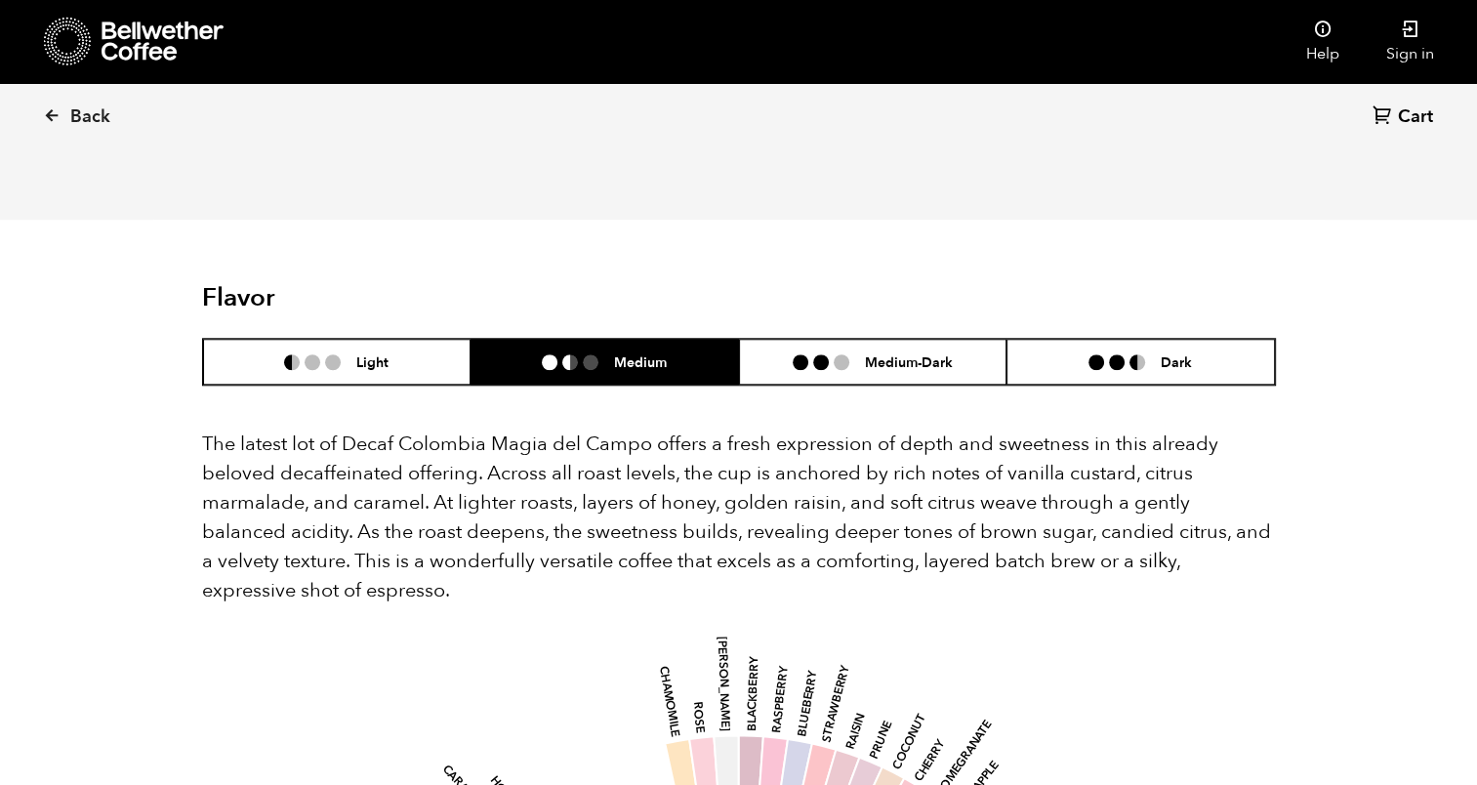
scroll to position [1757, 0]
